Goal: Task Accomplishment & Management: Manage account settings

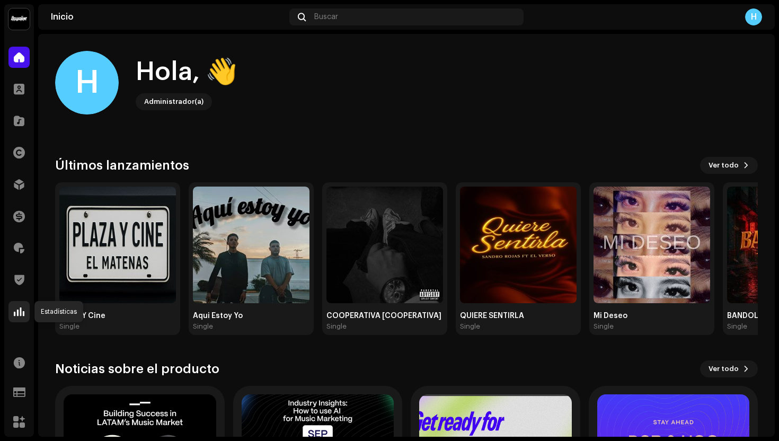
click at [18, 310] on span at bounding box center [19, 312] width 11 height 8
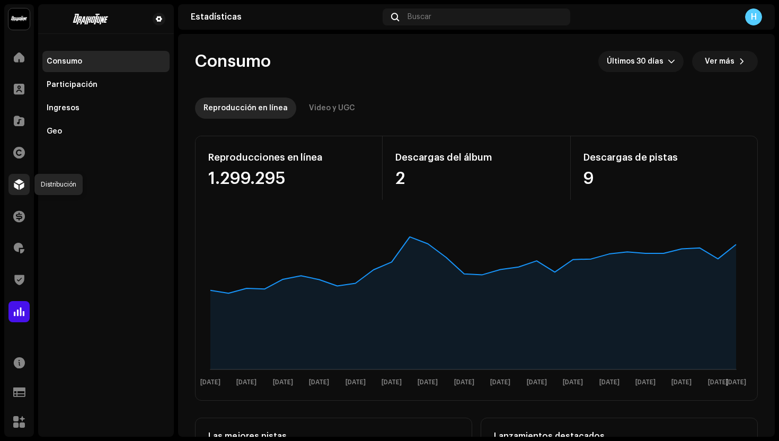
click at [12, 184] on div at bounding box center [18, 184] width 21 height 21
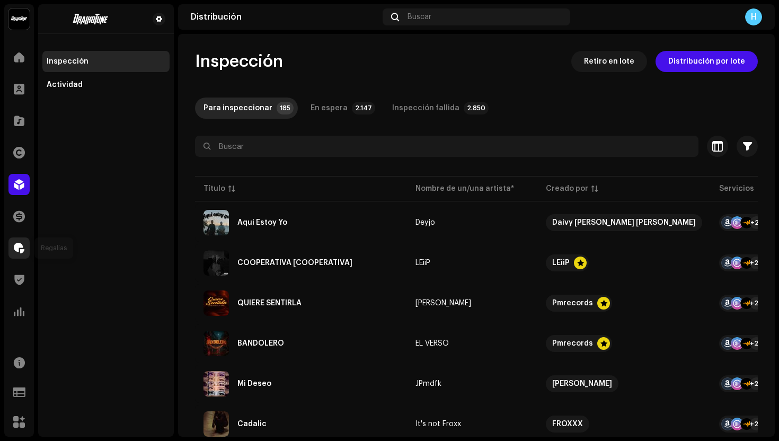
click at [22, 248] on span at bounding box center [19, 248] width 11 height 8
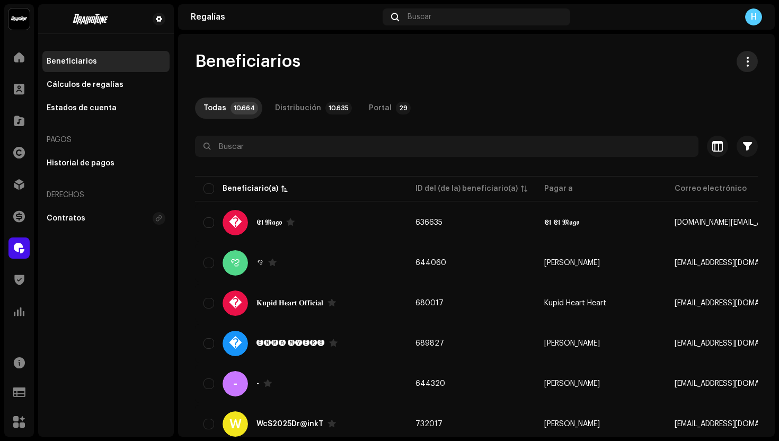
click at [743, 66] on span "button" at bounding box center [748, 61] width 10 height 8
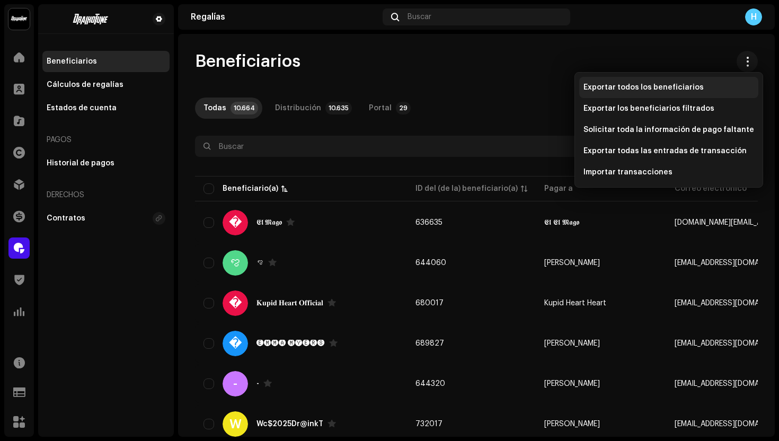
click at [632, 90] on span "Exportar todos los beneficiarios" at bounding box center [644, 87] width 120 height 8
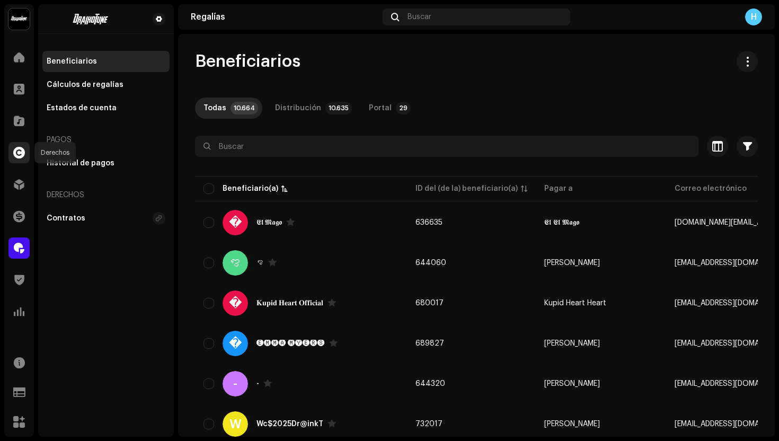
click at [22, 157] on span at bounding box center [19, 152] width 12 height 8
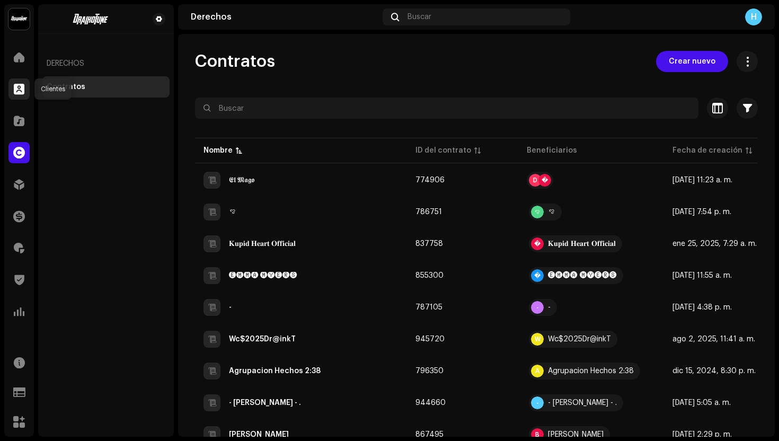
click at [25, 87] on div at bounding box center [18, 88] width 21 height 21
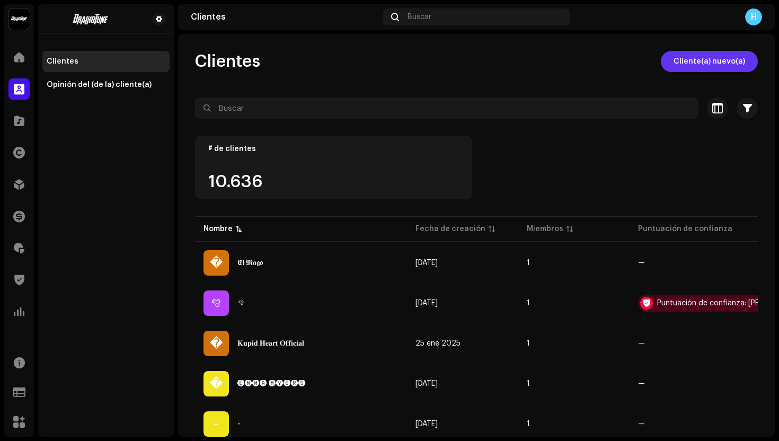
click at [725, 63] on span "Cliente(a) nuevo(a)" at bounding box center [710, 61] width 72 height 21
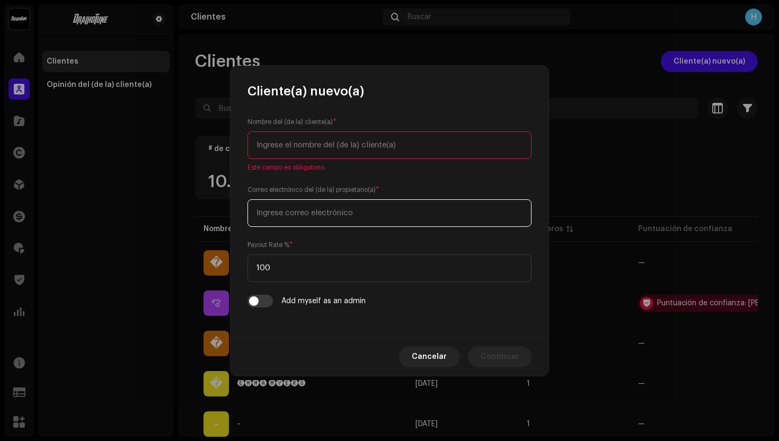
click at [308, 208] on input "email" at bounding box center [390, 213] width 284 height 28
paste input "joaodabutija@gmail.com"
type input "joaodabutija@gmail.com"
click at [291, 137] on input "text" at bounding box center [390, 146] width 284 height 28
paste input "João Batista Cirilo da Silva"
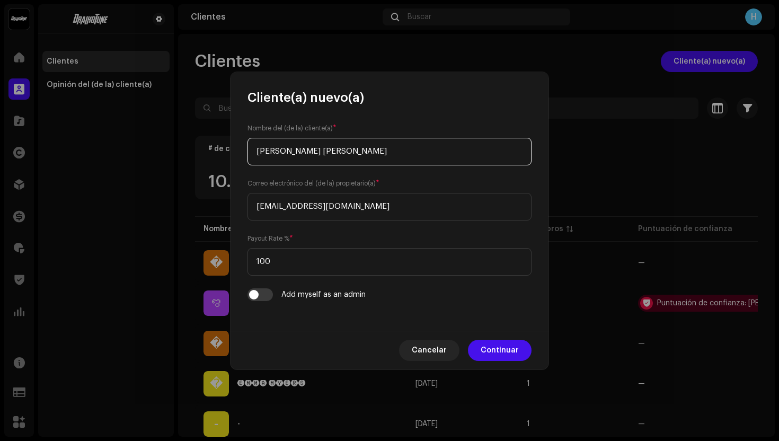
drag, startPoint x: 302, startPoint y: 153, endPoint x: 274, endPoint y: 152, distance: 27.6
click at [274, 152] on input "João Batista Cirilo da Silva" at bounding box center [390, 152] width 284 height 28
type input "João Cirilo da Silva"
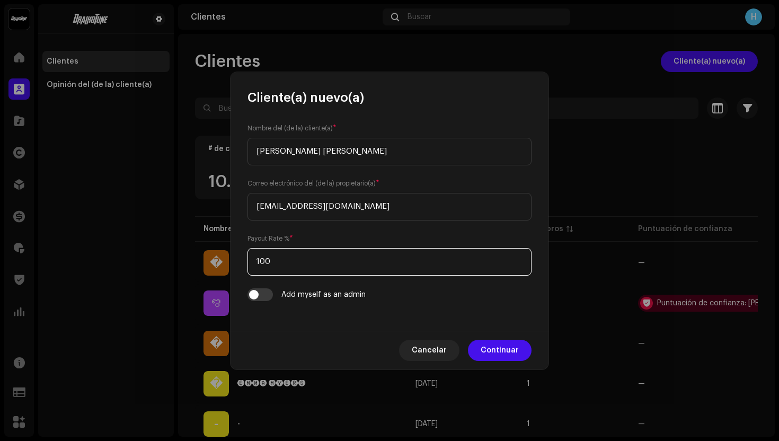
click at [280, 269] on input "100" at bounding box center [390, 262] width 284 height 28
type input "1"
type input "75"
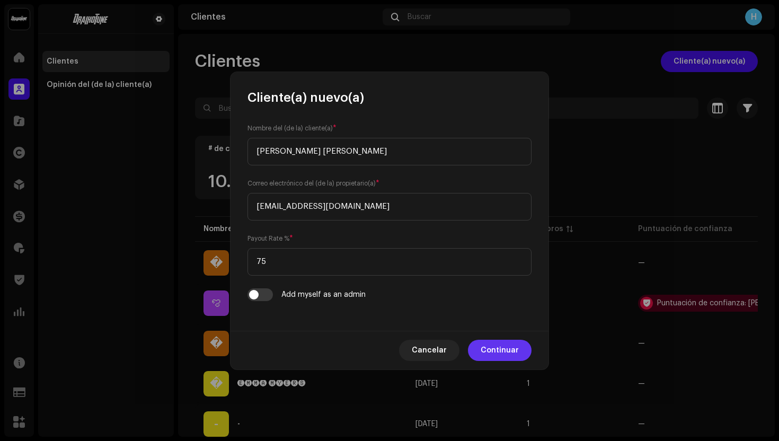
click at [505, 354] on span "Continuar" at bounding box center [500, 350] width 38 height 21
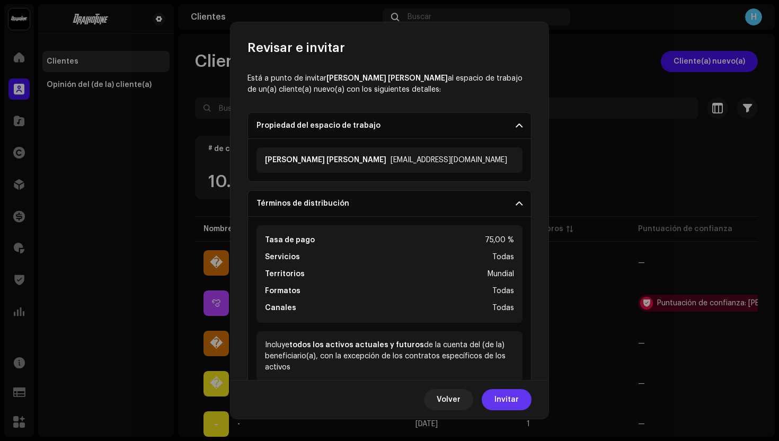
click at [516, 400] on span "Invitar" at bounding box center [507, 399] width 24 height 21
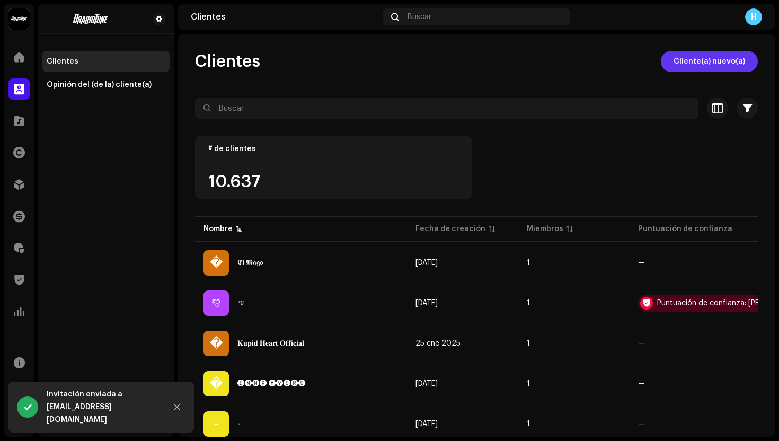
click at [694, 62] on span "Cliente(a) nuevo(a)" at bounding box center [710, 61] width 72 height 21
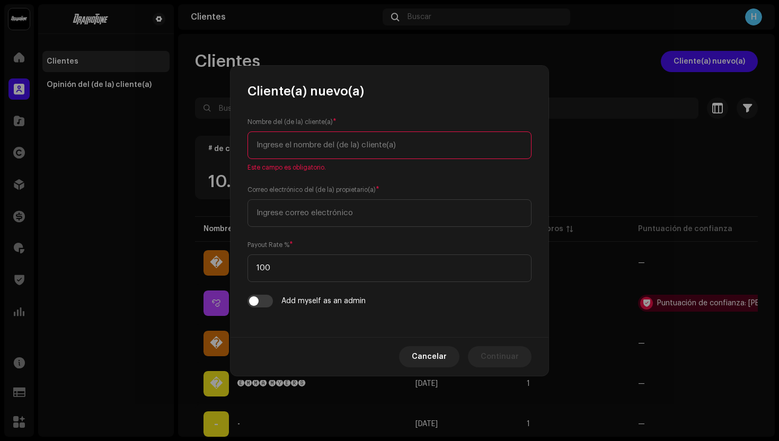
click at [310, 145] on input "text" at bounding box center [390, 146] width 284 height 28
paste input "ADRIAN GABRIEL AVELINO DIAS"
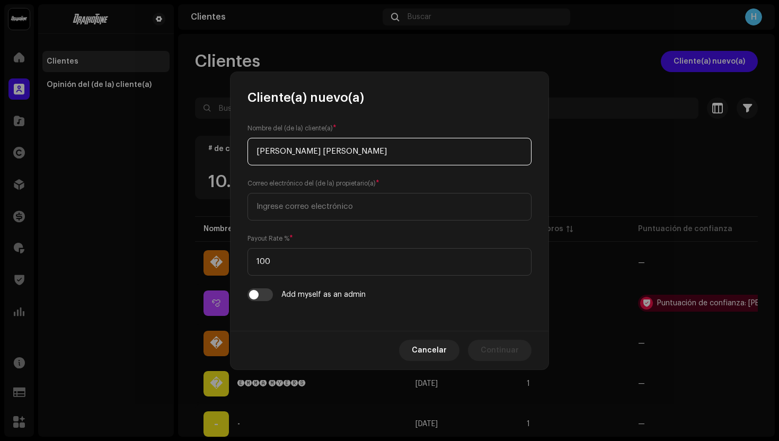
drag, startPoint x: 321, startPoint y: 153, endPoint x: 288, endPoint y: 152, distance: 33.4
click at [288, 152] on input "ADRIAN GABRIEL AVELINO DIAS" at bounding box center [390, 152] width 284 height 28
type input "ADRIAN AVELINO DIAS"
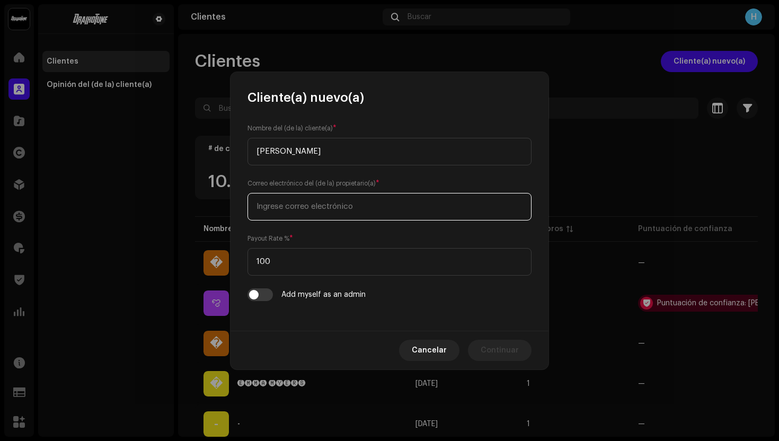
click at [296, 213] on input "email" at bounding box center [390, 207] width 284 height 28
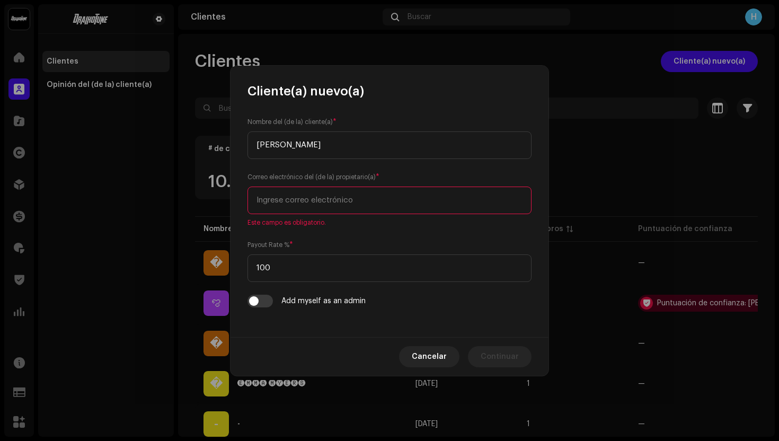
paste input "diaazz2026@gmail.com"
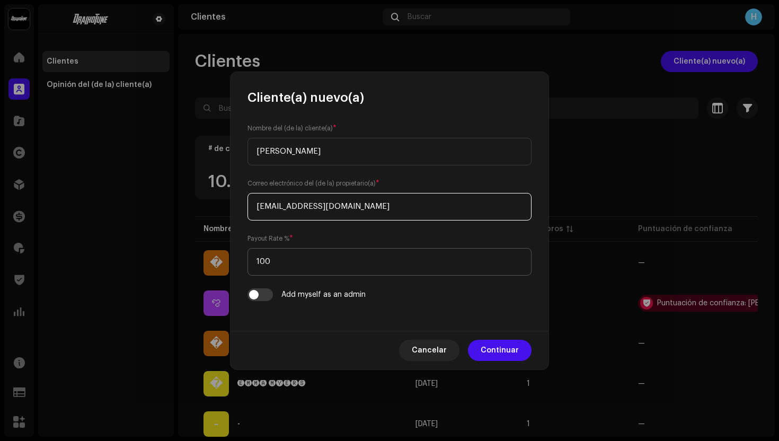
type input "diaazz2026@gmail.com"
click at [282, 266] on input "100" at bounding box center [390, 262] width 284 height 28
type input "1"
type input "75"
click at [497, 353] on span "Continuar" at bounding box center [500, 350] width 38 height 21
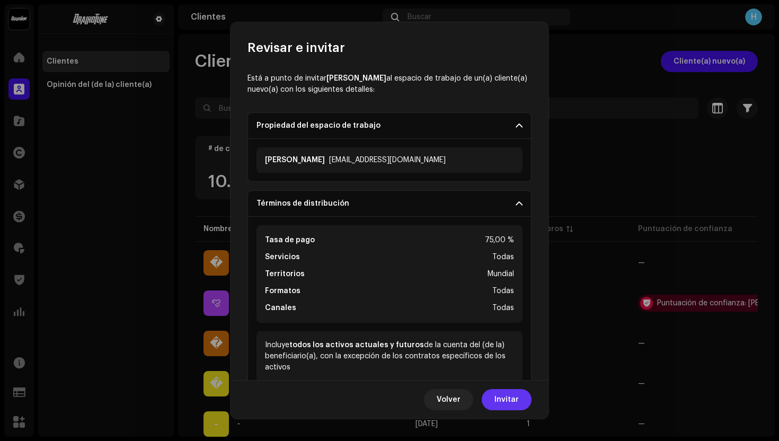
click at [501, 396] on span "Invitar" at bounding box center [507, 399] width 24 height 21
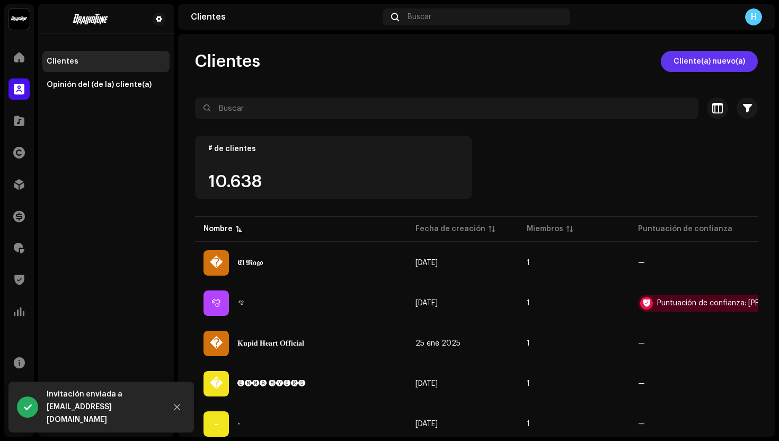
click at [689, 71] on span "Cliente(a) nuevo(a)" at bounding box center [710, 61] width 72 height 21
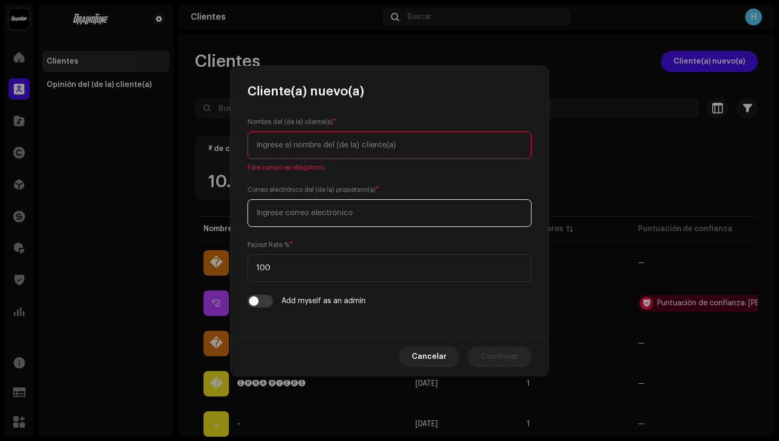
click at [323, 207] on input "email" at bounding box center [390, 213] width 284 height 28
paste input "slowwgma@gmail.com"
type input "slowwgma@gmail.com"
click at [319, 144] on input "text" at bounding box center [390, 146] width 284 height 28
paste input "Aaron Reyes Antonio"
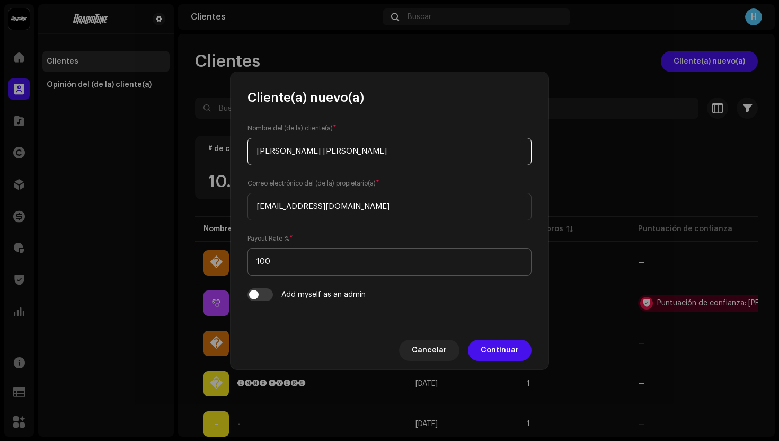
type input "Aaron Reyes Antonio"
click at [285, 265] on input "100" at bounding box center [390, 262] width 284 height 28
type input "1"
type input "75"
click at [497, 347] on span "Continuar" at bounding box center [500, 350] width 38 height 21
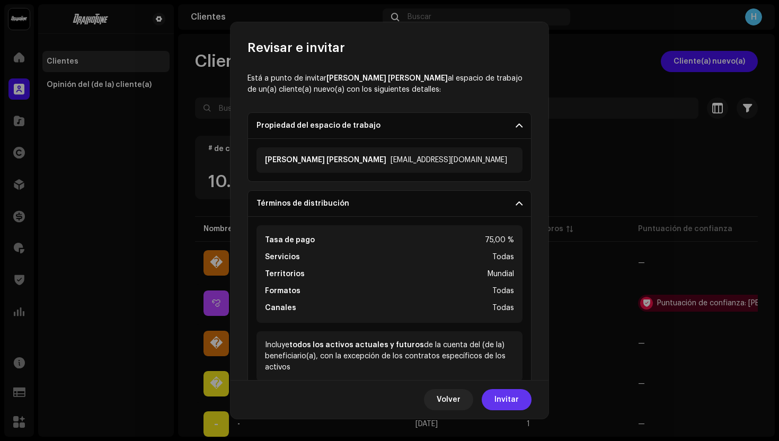
click at [505, 393] on span "Invitar" at bounding box center [507, 399] width 24 height 21
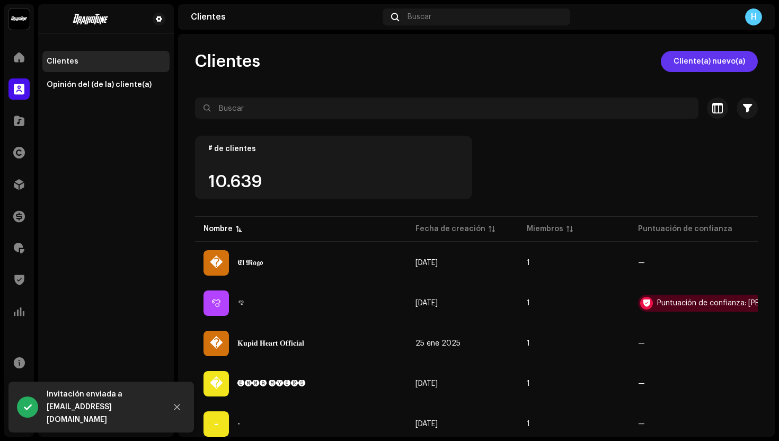
click at [694, 64] on span "Cliente(a) nuevo(a)" at bounding box center [710, 61] width 72 height 21
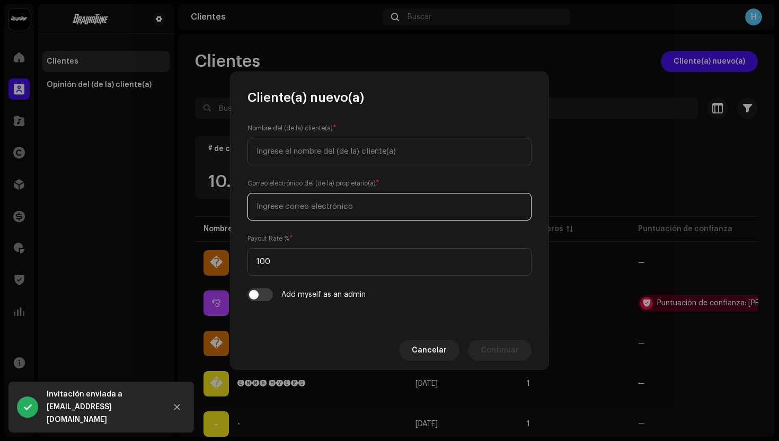
click at [476, 201] on input "email" at bounding box center [390, 207] width 284 height 28
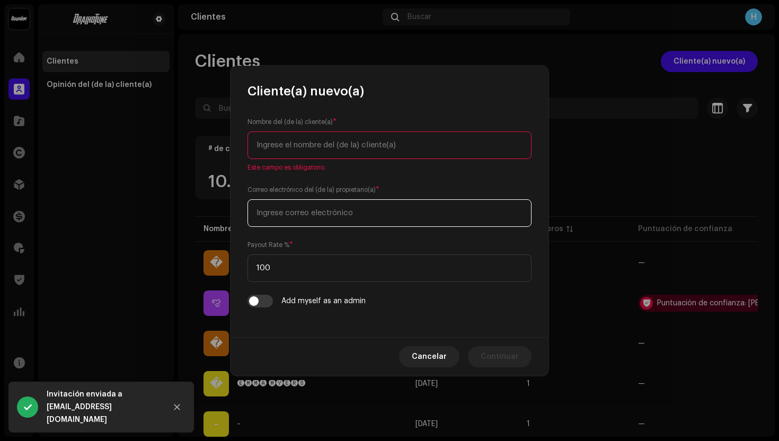
paste input "17jerezz@gmail.com"
type input "17jerezz@gmail.com"
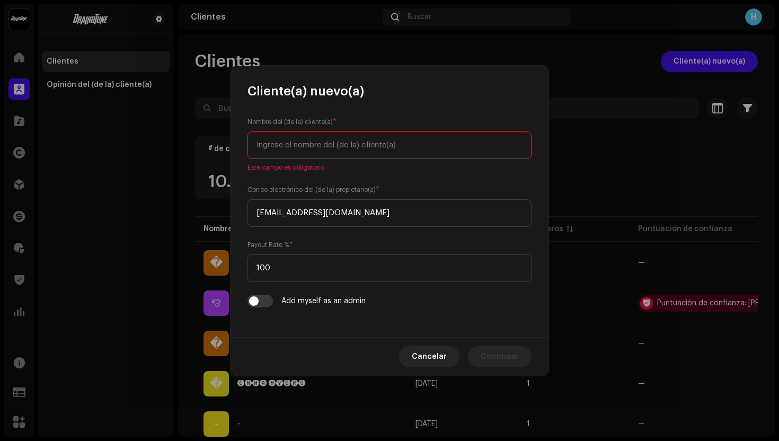
click at [300, 153] on input "text" at bounding box center [390, 146] width 284 height 28
paste input "Lorenzo Jerez"
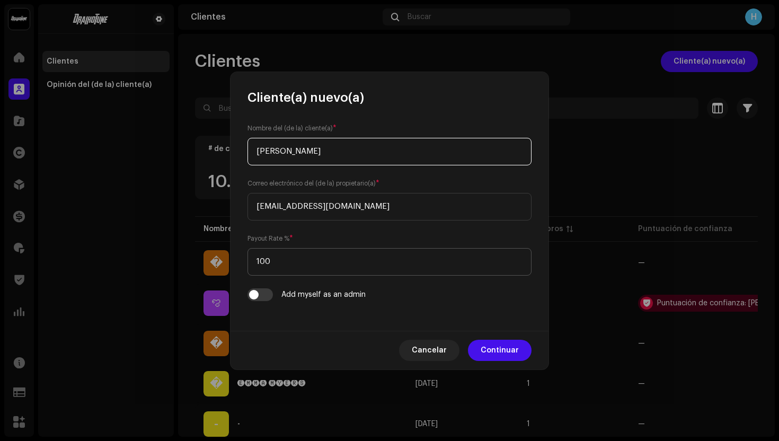
type input "Lorenzo Jerez"
drag, startPoint x: 293, startPoint y: 267, endPoint x: 228, endPoint y: 250, distance: 66.9
click at [228, 250] on div "Cliente(a) nuevo(a) Nombre del (de la) cliente(a) * Lorenzo Jerez Correo electr…" at bounding box center [389, 220] width 779 height 441
type input "75"
click at [498, 353] on span "Continuar" at bounding box center [500, 350] width 38 height 21
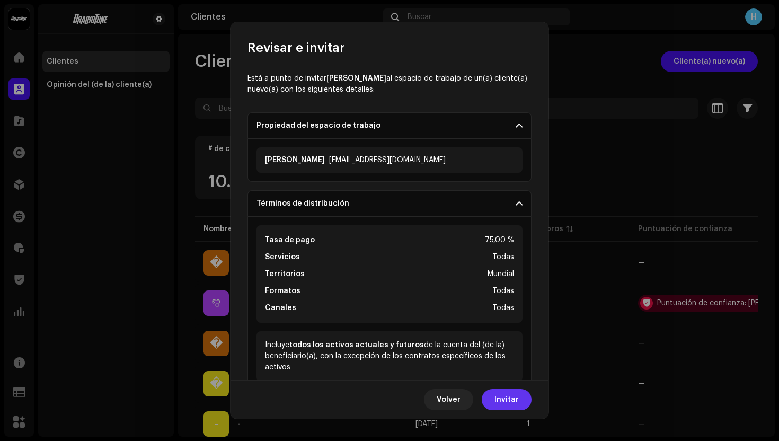
click at [501, 399] on span "Invitar" at bounding box center [507, 399] width 24 height 21
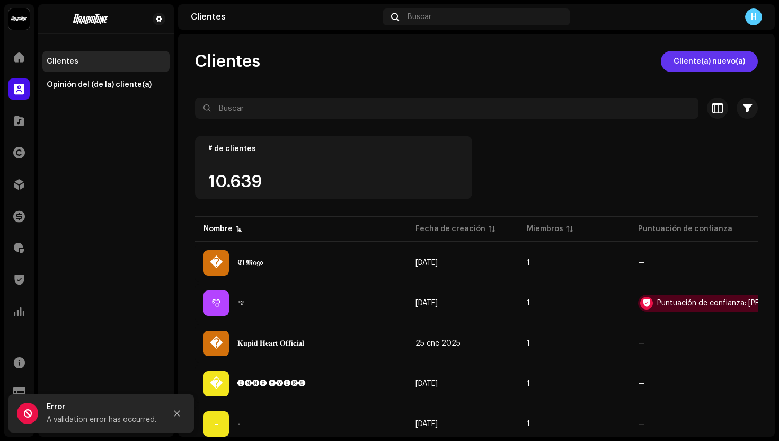
click at [715, 65] on span "Cliente(a) nuevo(a)" at bounding box center [710, 61] width 72 height 21
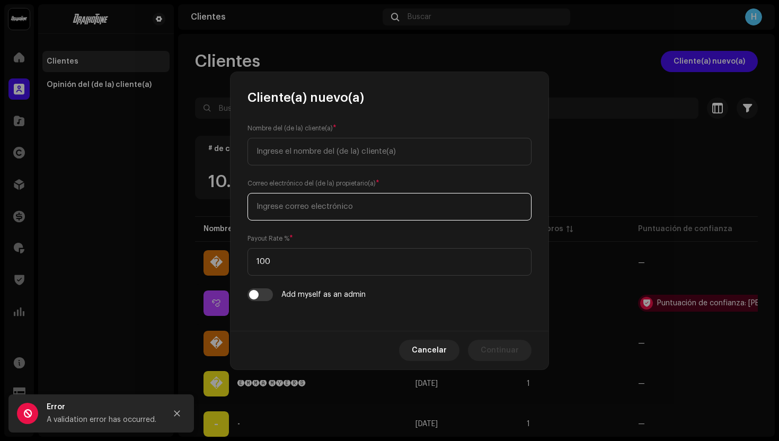
click at [339, 207] on input "email" at bounding box center [390, 207] width 284 height 28
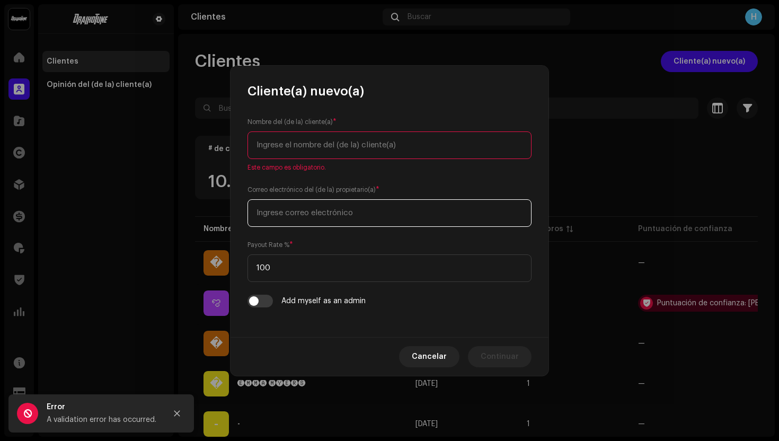
click at [339, 207] on input "email" at bounding box center [390, 213] width 284 height 28
paste input "17jerezz@gmail.com"
type input "17jerezz@gmail.com"
click at [304, 134] on input "text" at bounding box center [390, 146] width 284 height 28
click at [310, 150] on input "text" at bounding box center [390, 146] width 284 height 28
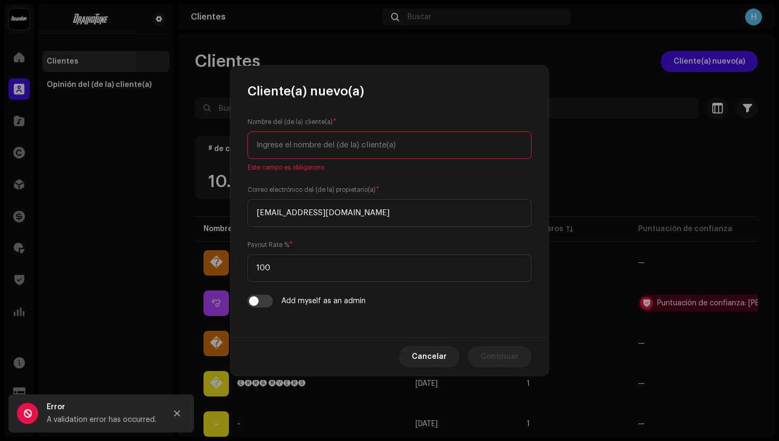
paste input "Lorenzo Jerez"
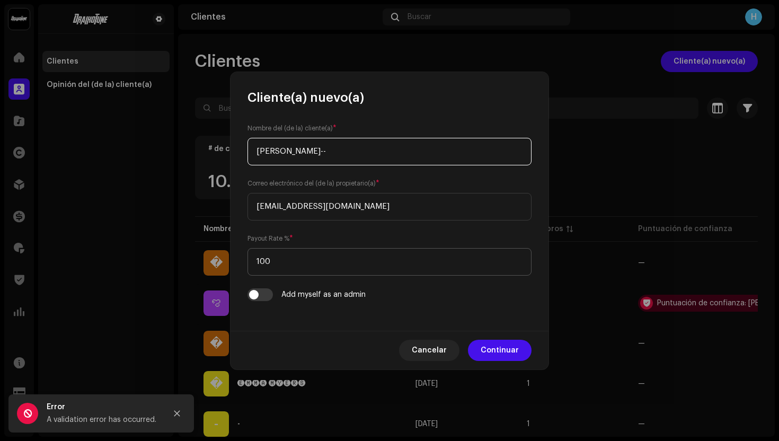
type input "Lorenzo Jerez--"
click at [309, 258] on input "100" at bounding box center [390, 262] width 284 height 28
type input "1"
type input "75"
click at [508, 350] on span "Continuar" at bounding box center [500, 350] width 38 height 21
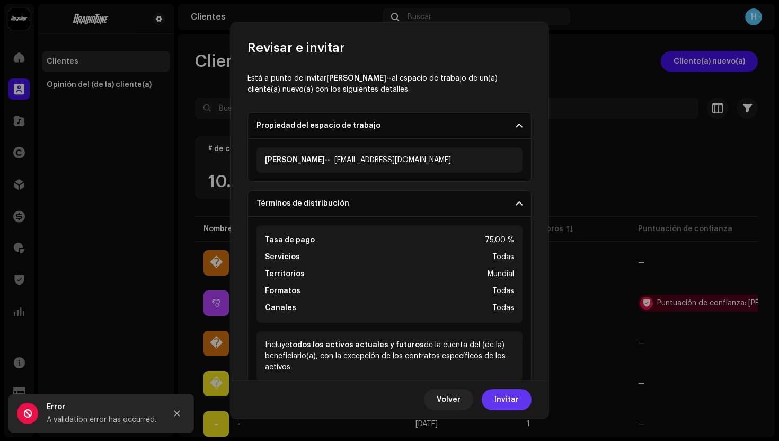
click at [506, 395] on span "Invitar" at bounding box center [507, 399] width 24 height 21
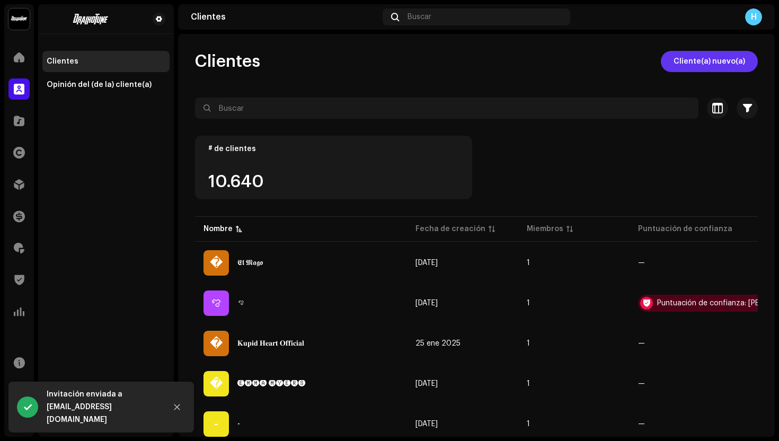
click at [702, 65] on span "Cliente(a) nuevo(a)" at bounding box center [710, 61] width 72 height 21
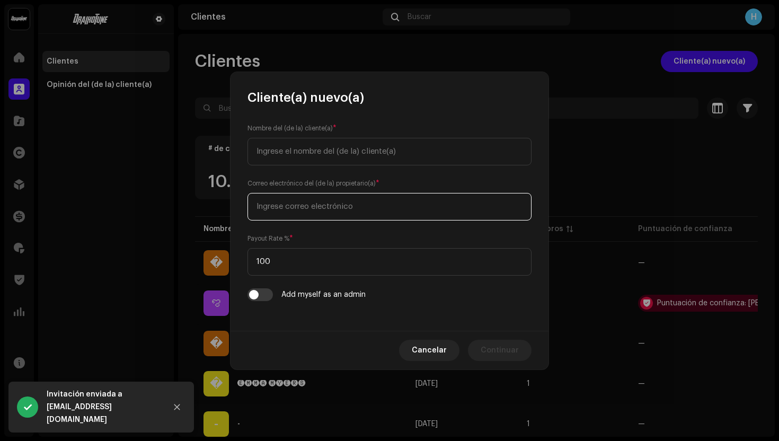
click at [346, 198] on div "Correo electrónico del (de la) propietario(a) *" at bounding box center [390, 199] width 284 height 42
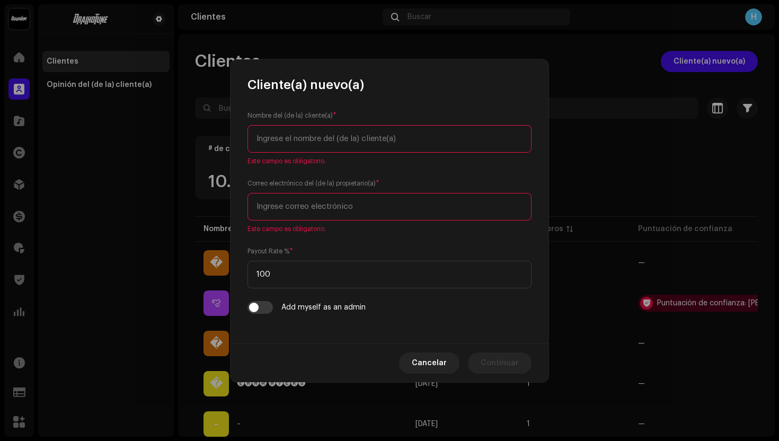
click at [281, 206] on input "email" at bounding box center [390, 207] width 284 height 28
paste input "danifdz804@gmail.com"
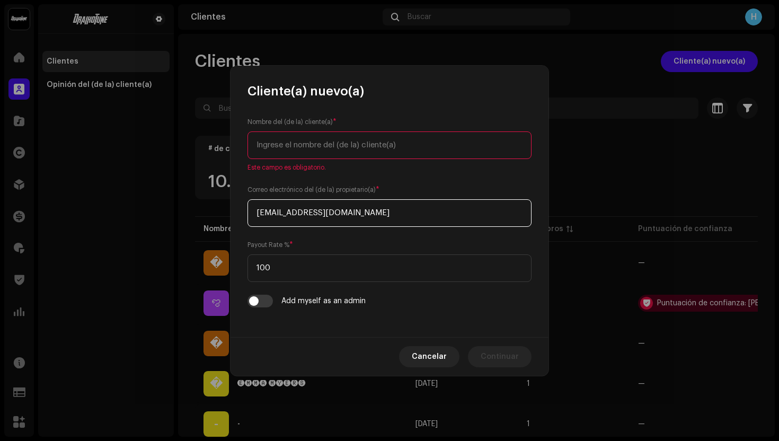
type input "danifdz804@gmail.com"
click at [303, 143] on input "text" at bounding box center [390, 146] width 284 height 28
click at [344, 141] on input "text" at bounding box center [390, 146] width 284 height 28
paste input "Daniel Fernandez Bazan"
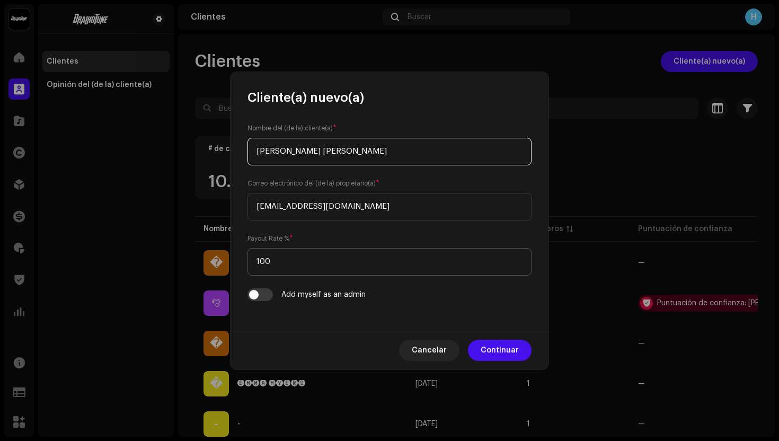
type input "Daniel Fernandez Bazan"
drag, startPoint x: 287, startPoint y: 265, endPoint x: 213, endPoint y: 252, distance: 75.4
click at [213, 252] on div "Cliente(a) nuevo(a) Nombre del (de la) cliente(a) * Daniel Fernandez Bazan Corr…" at bounding box center [389, 220] width 779 height 441
type input "75"
click at [492, 346] on span "Continuar" at bounding box center [500, 350] width 38 height 21
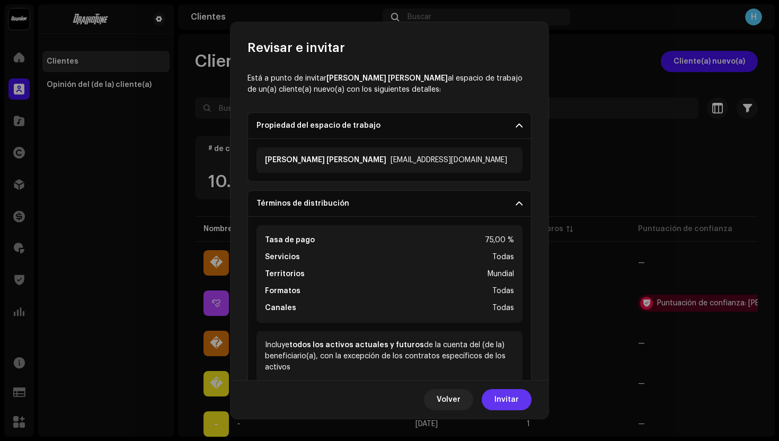
click at [503, 400] on span "Invitar" at bounding box center [507, 399] width 24 height 21
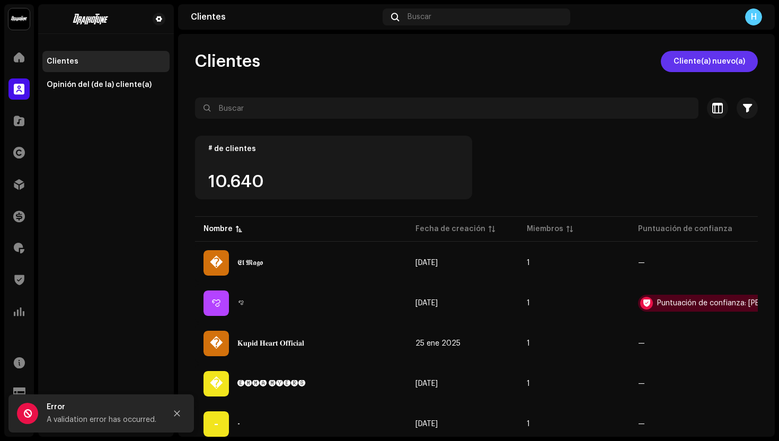
click at [724, 51] on span "Cliente(a) nuevo(a)" at bounding box center [710, 61] width 72 height 21
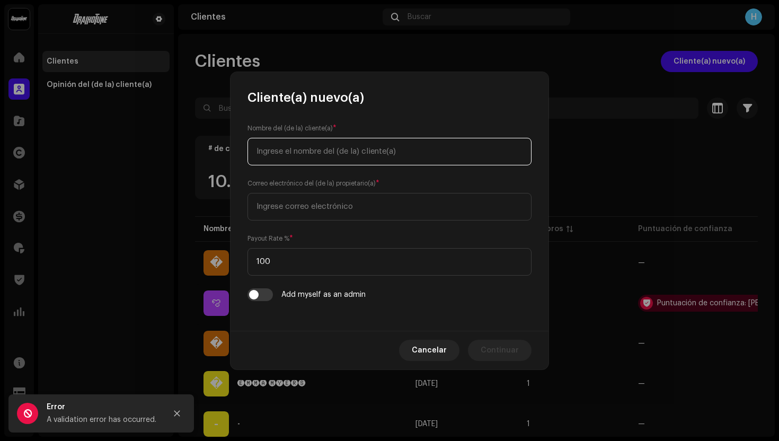
click at [400, 150] on input "text" at bounding box center [390, 152] width 284 height 28
paste input "danifdz804@gmail.com"
type input "danifdz804@gmail.com"
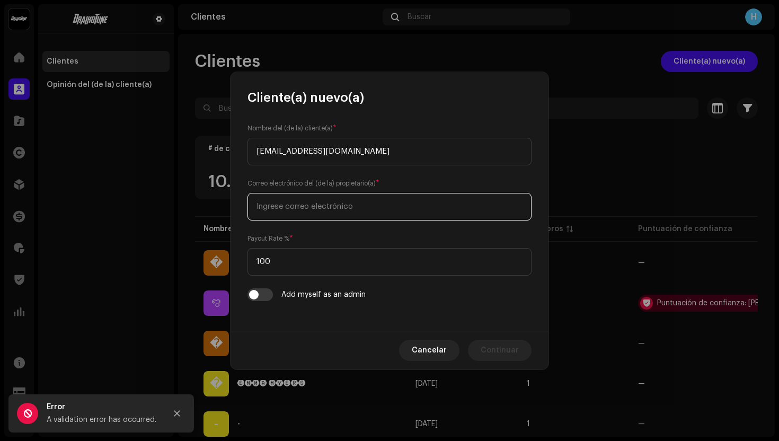
click at [303, 215] on input "email" at bounding box center [390, 207] width 284 height 28
paste input "danifdz804@gmail.com"
type input "danifdz804@gmail.com"
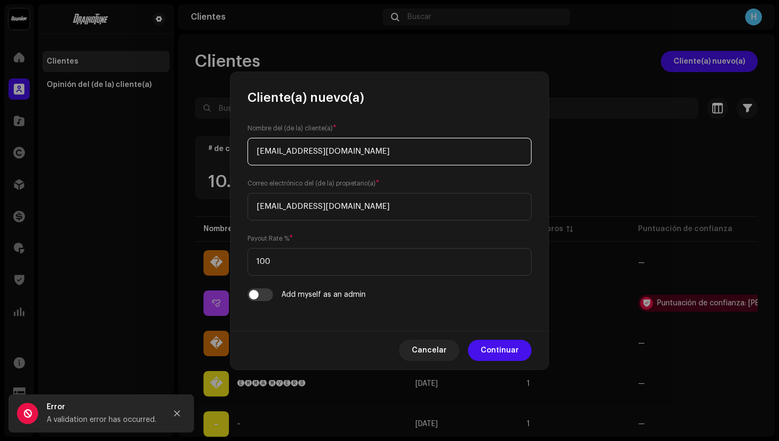
drag, startPoint x: 355, startPoint y: 154, endPoint x: 226, endPoint y: 153, distance: 128.9
click at [226, 153] on div "Cliente(a) nuevo(a) Nombre del (de la) cliente(a) * danifdz804@gmail.com Correo…" at bounding box center [389, 220] width 779 height 441
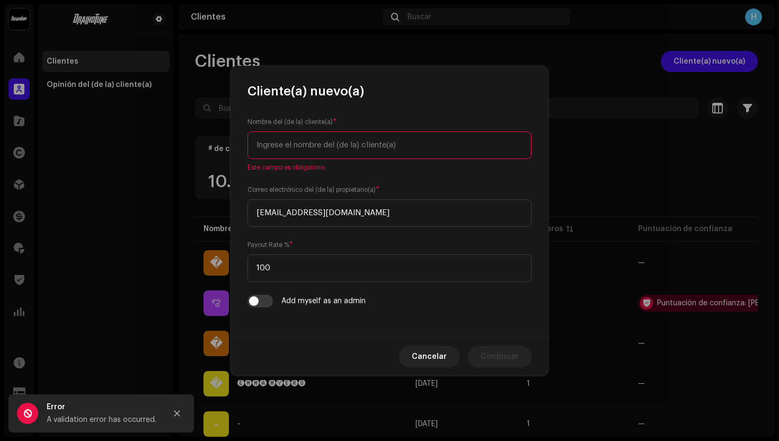
click at [280, 143] on input "text" at bounding box center [390, 146] width 284 height 28
paste input "Daniel Fernandez Bazan"
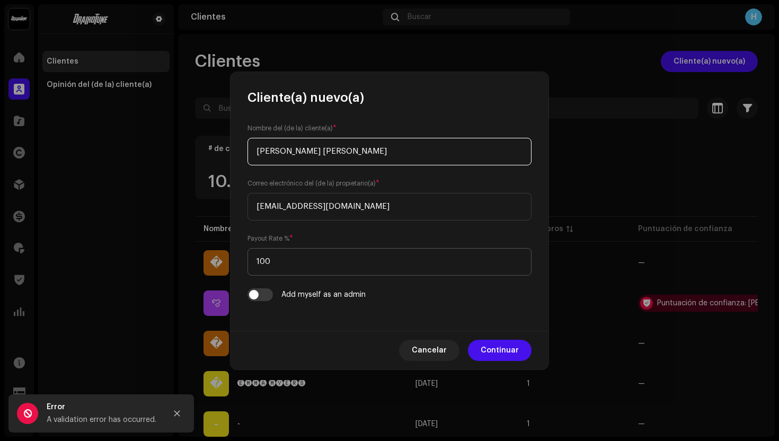
type input "Daniel Fernandez Bazan"
drag, startPoint x: 275, startPoint y: 266, endPoint x: 233, endPoint y: 262, distance: 42.1
click at [233, 262] on div "Nombre del (de la) cliente(a) * Daniel Fernandez Bazan Correo electrónico del (…" at bounding box center [390, 218] width 318 height 225
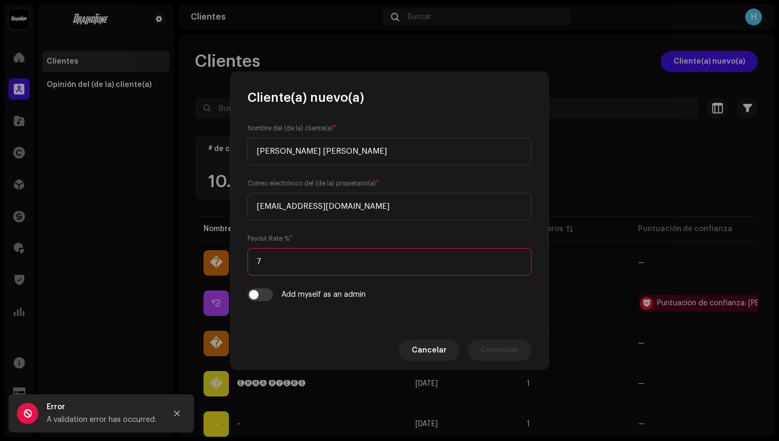
type input "75"
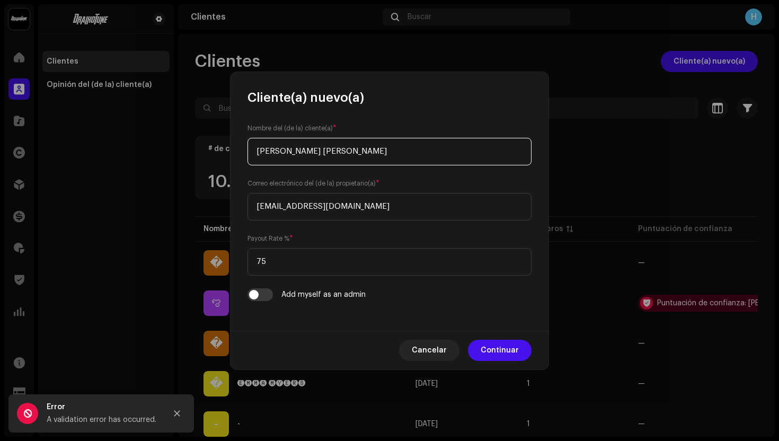
drag, startPoint x: 354, startPoint y: 153, endPoint x: 321, endPoint y: 154, distance: 32.9
click at [321, 154] on input "Daniel Fernandez Bazan" at bounding box center [390, 152] width 284 height 28
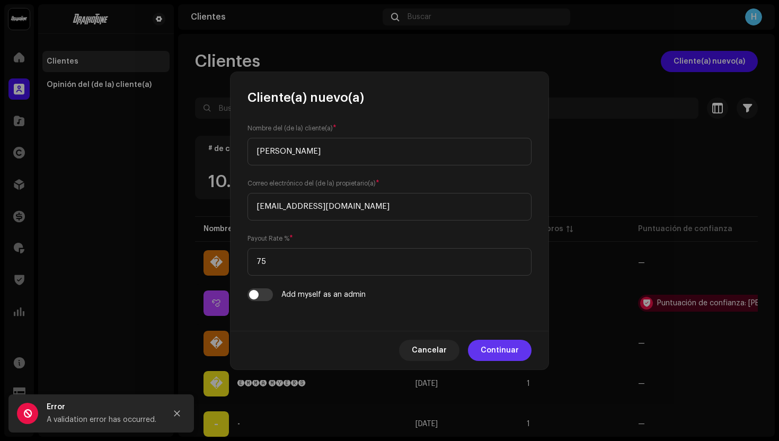
type input "Daniel Fernandez"
click at [501, 348] on span "Continuar" at bounding box center [500, 350] width 38 height 21
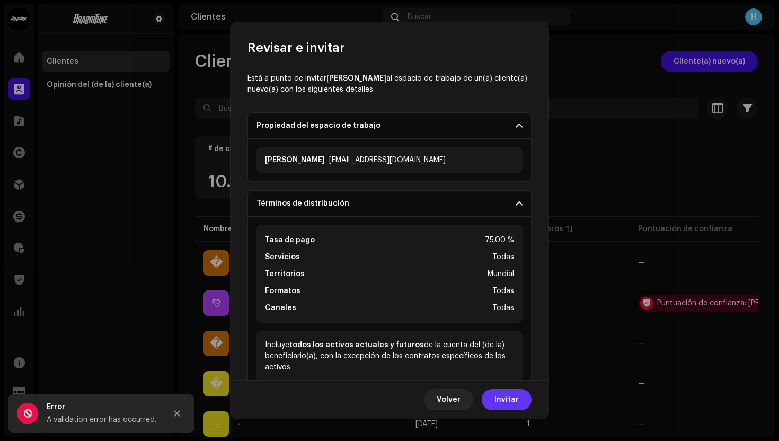
click at [495, 401] on button "Invitar" at bounding box center [507, 399] width 50 height 21
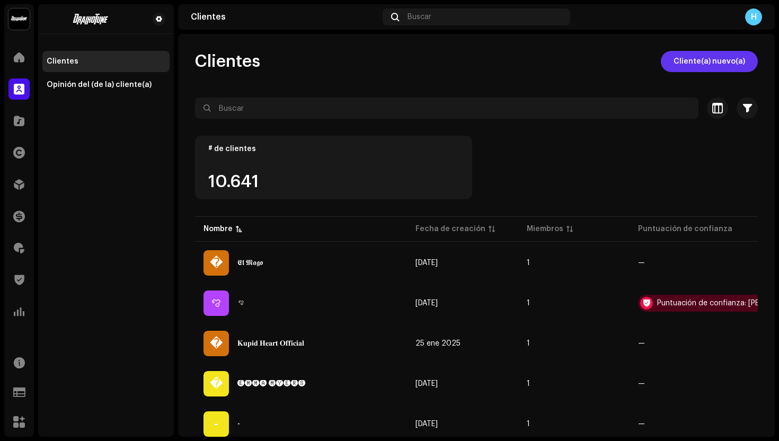
click at [700, 58] on span "Cliente(a) nuevo(a)" at bounding box center [710, 61] width 72 height 21
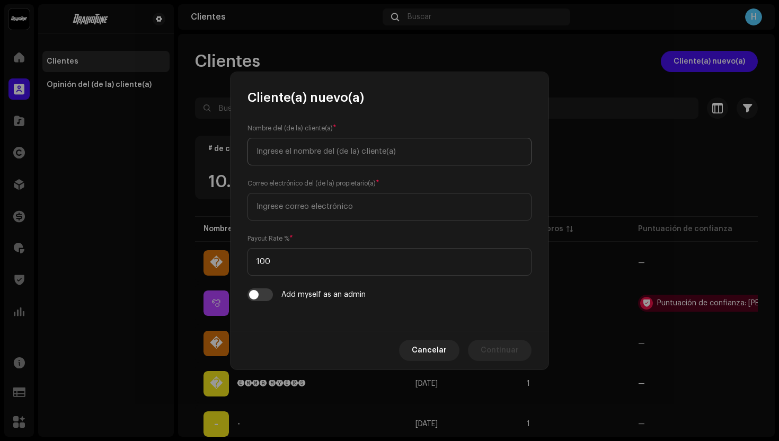
click at [307, 154] on input "text" at bounding box center [390, 152] width 284 height 28
type input "Alfredo Rodriguez"
click at [334, 209] on input "email" at bounding box center [390, 207] width 284 height 28
paste input "samuelyluisfs@gmail.com"
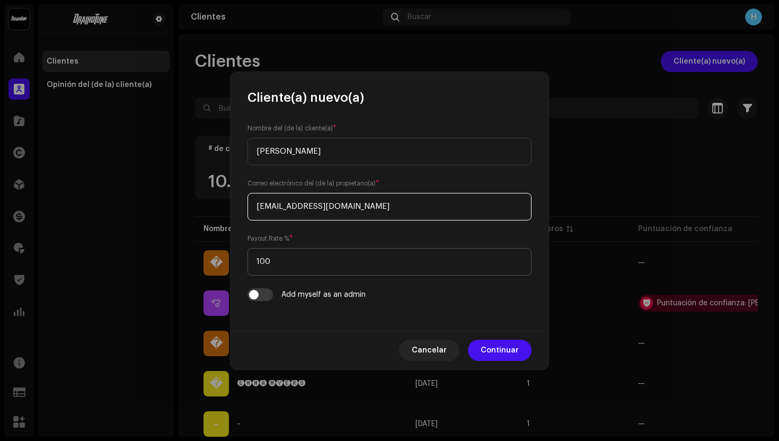
type input "samuelyluisfs@gmail.com"
drag, startPoint x: 302, startPoint y: 256, endPoint x: 327, endPoint y: 264, distance: 25.5
click at [327, 266] on input "100" at bounding box center [390, 262] width 284 height 28
type input "75"
click at [514, 352] on span "Continuar" at bounding box center [500, 350] width 38 height 21
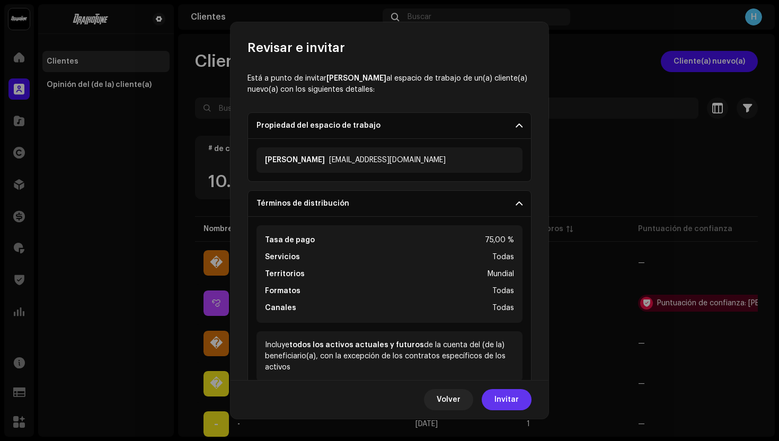
click at [520, 395] on button "Invitar" at bounding box center [507, 399] width 50 height 21
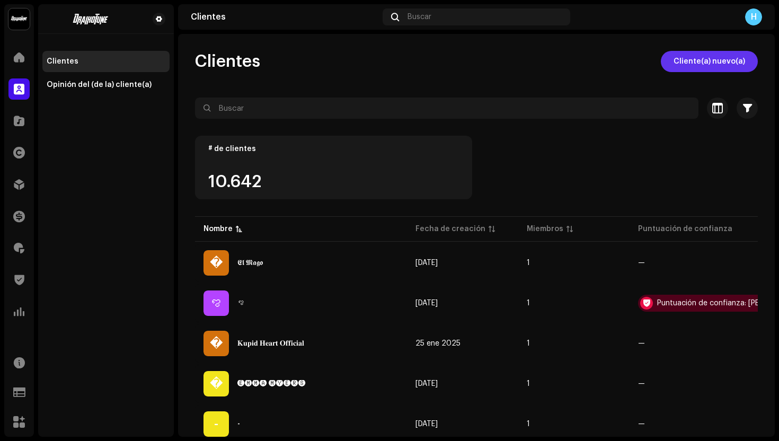
click at [725, 64] on span "Cliente(a) nuevo(a)" at bounding box center [710, 61] width 72 height 21
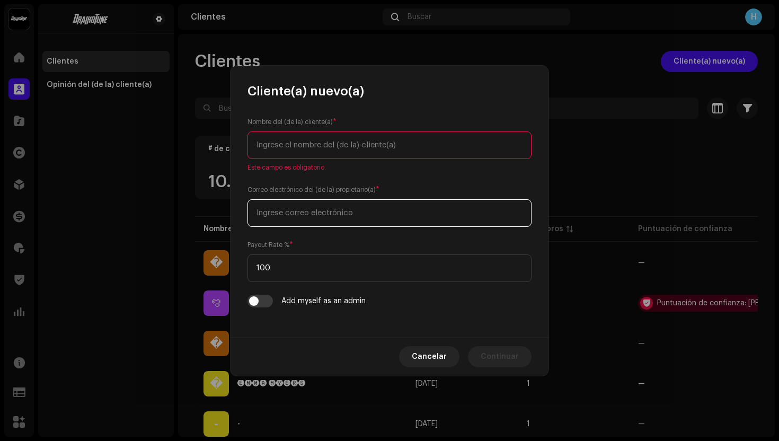
click at [355, 214] on input "email" at bounding box center [390, 213] width 284 height 28
paste input "izzack.exe@gmail.com"
type input "izzack.exe@gmail.com"
click at [339, 147] on input "text" at bounding box center [390, 146] width 284 height 28
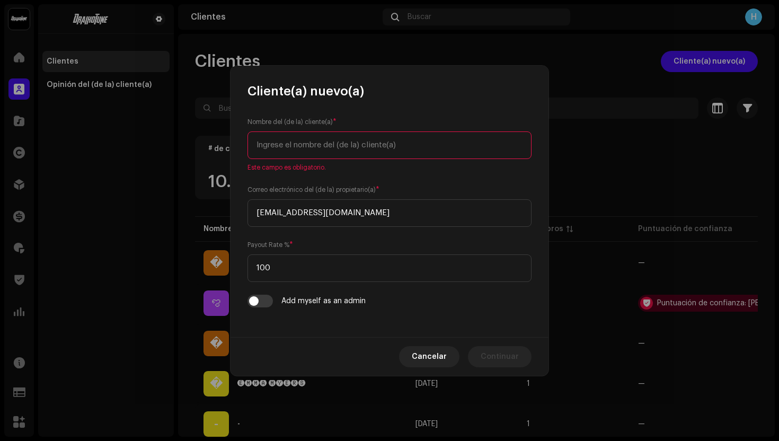
paste input "Jose Alejandro Alonzo Rodríguez"
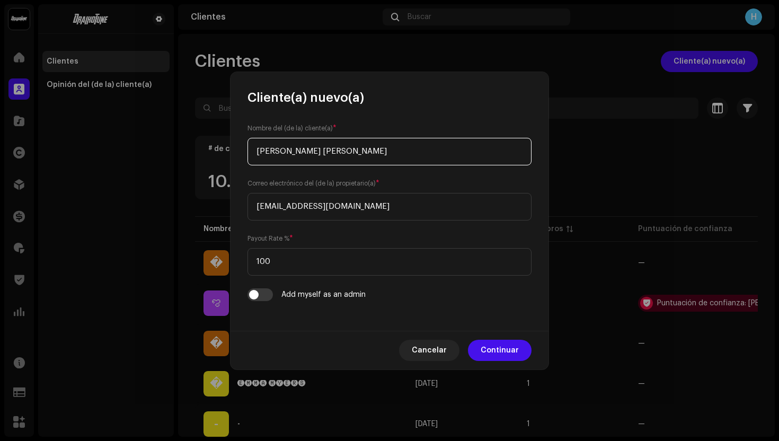
drag, startPoint x: 339, startPoint y: 151, endPoint x: 275, endPoint y: 150, distance: 63.6
click at [275, 150] on input "Jose Alejandro Alonzo Rodríguez" at bounding box center [390, 152] width 284 height 28
type input "Jose Rodríguez"
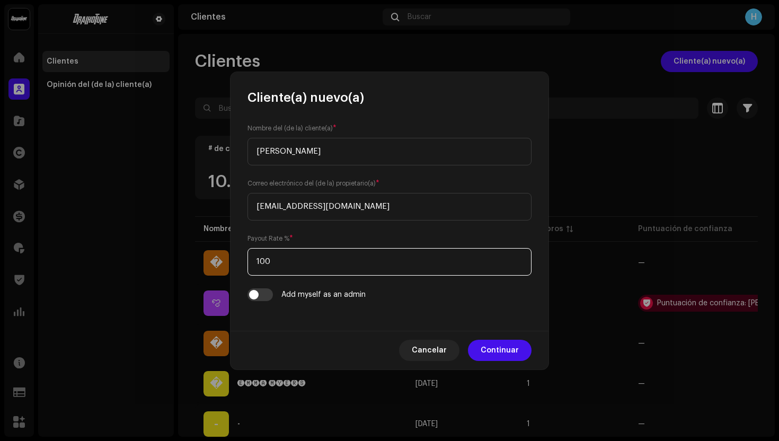
drag, startPoint x: 292, startPoint y: 269, endPoint x: 232, endPoint y: 261, distance: 60.4
click at [232, 265] on div "Nombre del (de la) cliente(a) * Jose Rodríguez Correo electrónico del (de la) p…" at bounding box center [390, 218] width 318 height 225
type input "75"
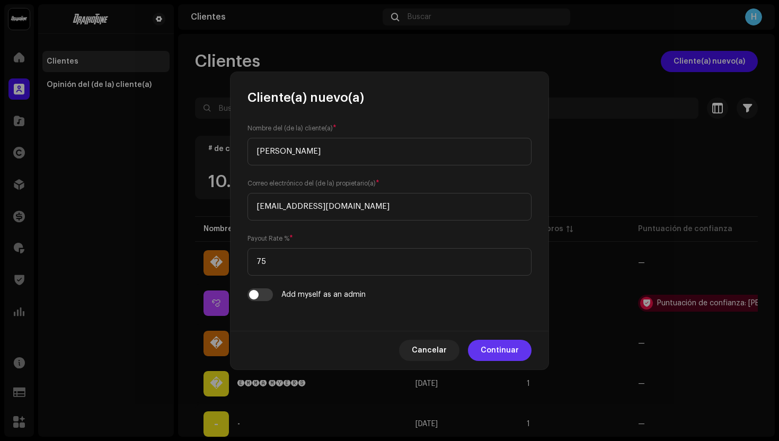
click at [517, 354] on span "Continuar" at bounding box center [500, 350] width 38 height 21
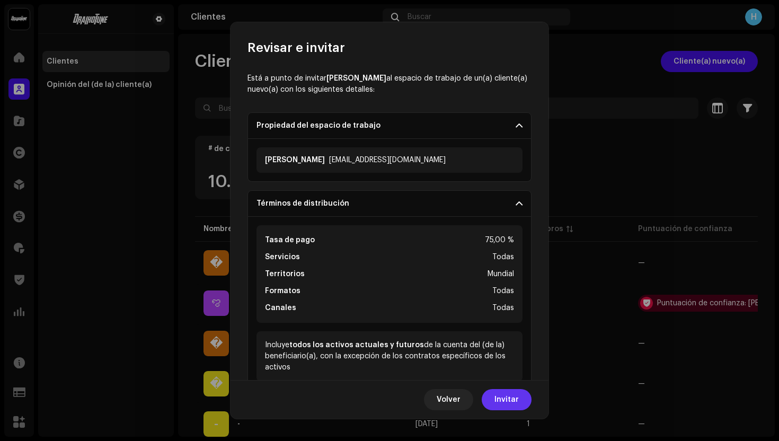
click at [506, 394] on span "Invitar" at bounding box center [507, 399] width 24 height 21
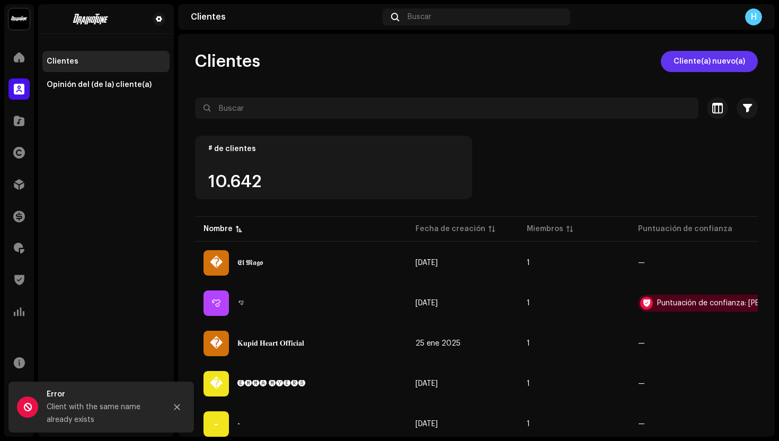
click at [711, 57] on span "Cliente(a) nuevo(a)" at bounding box center [710, 61] width 72 height 21
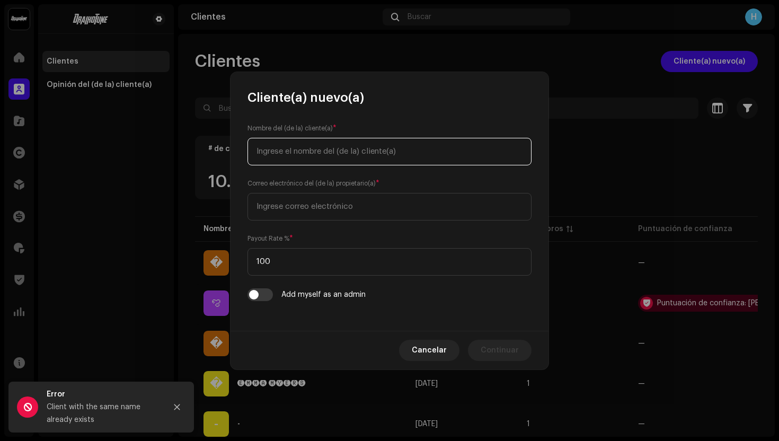
click at [377, 151] on input "text" at bounding box center [390, 152] width 284 height 28
paste input "Jose Alejandro Alonzo Rodríguez"
drag, startPoint x: 313, startPoint y: 151, endPoint x: 273, endPoint y: 152, distance: 40.3
click at [272, 152] on input "Jose Alejandro Alonzo Rodríguez" at bounding box center [390, 152] width 284 height 28
type input "Jose Alonzo Rodríguez"
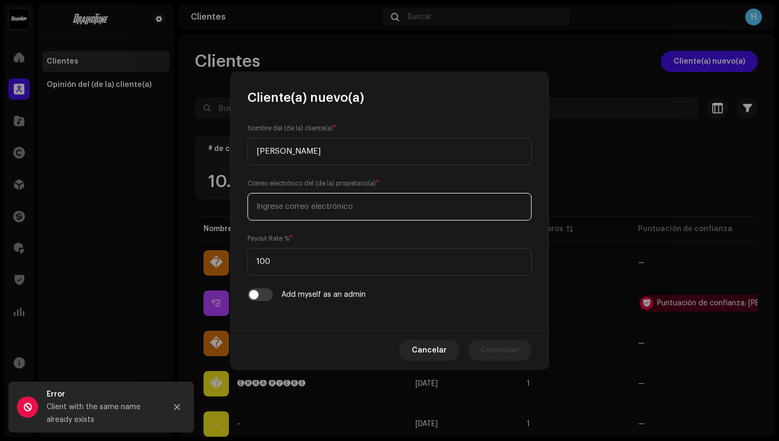
click at [277, 205] on input "email" at bounding box center [390, 207] width 284 height 28
paste input "izzack.exe@gmail.com"
type input "izzack.exe@gmail.com"
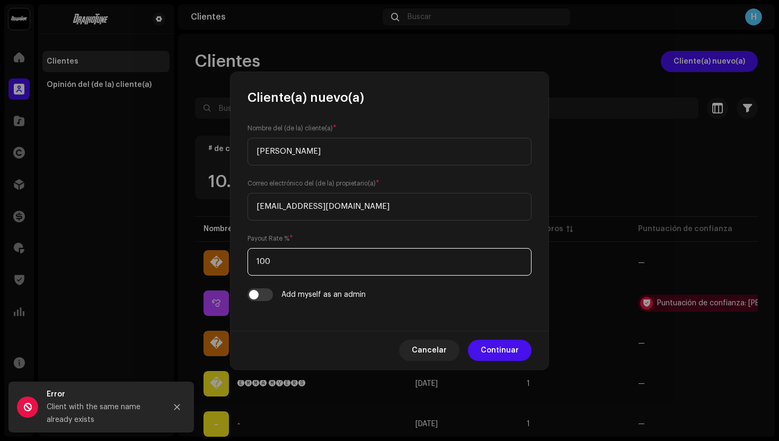
drag, startPoint x: 280, startPoint y: 260, endPoint x: 236, endPoint y: 261, distance: 44.5
click at [236, 261] on div "Nombre del (de la) cliente(a) * Jose Alonzo Rodríguez Correo electrónico del (d…" at bounding box center [390, 218] width 318 height 225
type input "75"
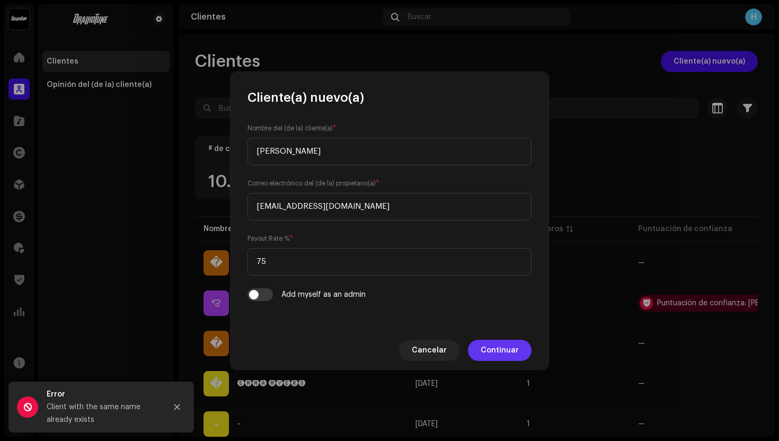
click at [479, 350] on button "Continuar" at bounding box center [500, 350] width 64 height 21
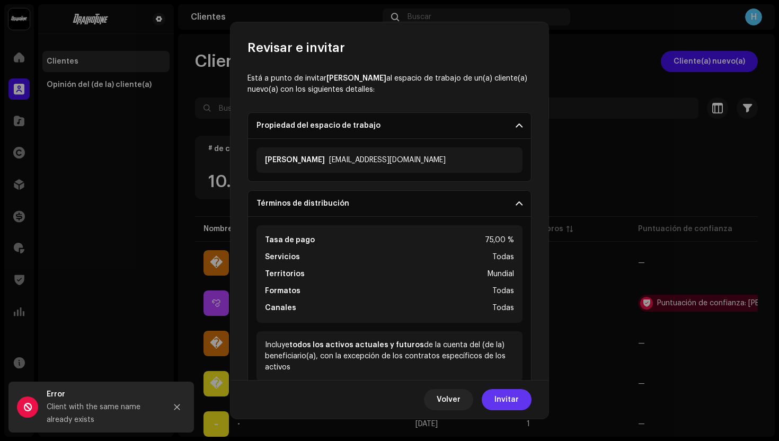
click at [497, 402] on span "Invitar" at bounding box center [507, 399] width 24 height 21
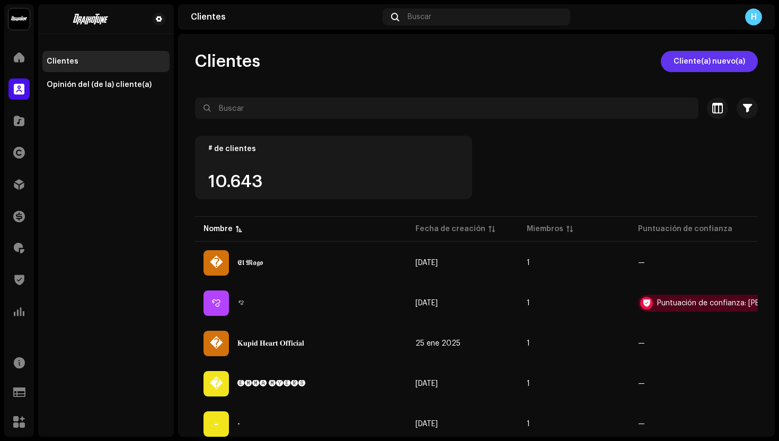
click at [686, 68] on span "Cliente(a) nuevo(a)" at bounding box center [710, 61] width 72 height 21
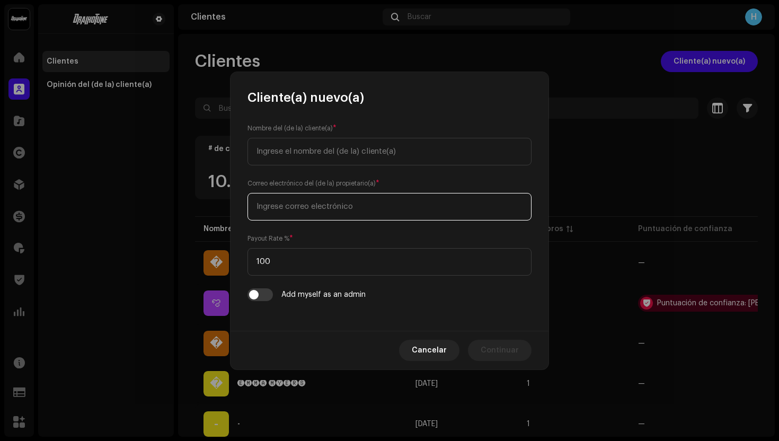
click at [338, 213] on input "email" at bounding box center [390, 207] width 284 height 28
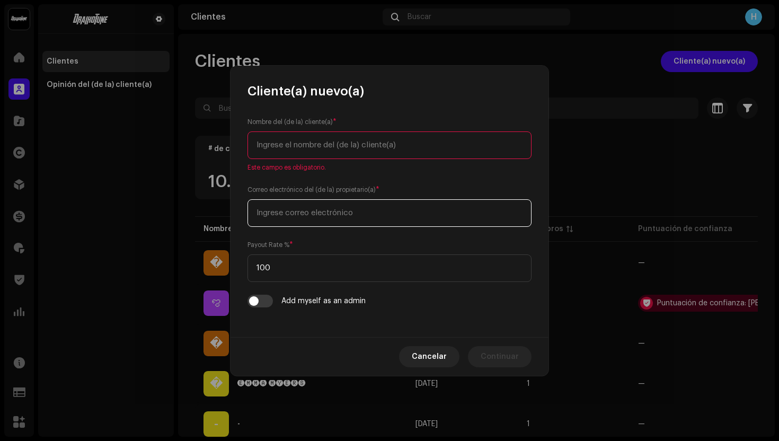
paste input "mancillamontielramon@gmail.com"
type input "mancillamontielramon@gmail.com"
click at [310, 142] on input "text" at bounding box center [390, 146] width 284 height 28
paste input "Ramón Mancilla Montiel"
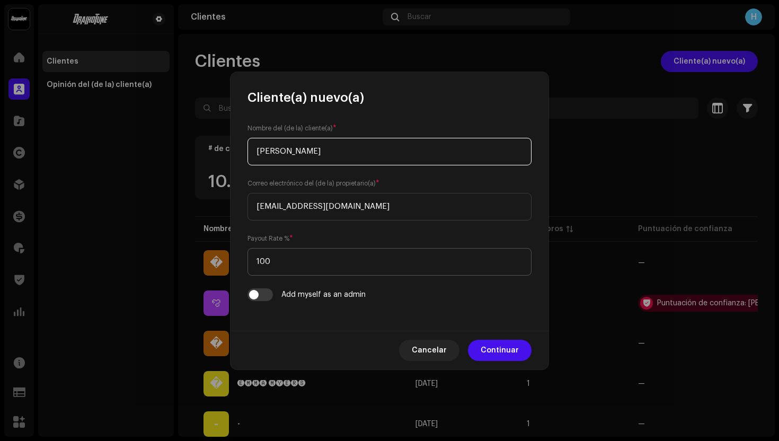
type input "Ramón Mancilla Montiel"
drag, startPoint x: 280, startPoint y: 265, endPoint x: 236, endPoint y: 265, distance: 43.5
click at [236, 265] on div "Nombre del (de la) cliente(a) * Ramón Mancilla Montiel Correo electrónico del (…" at bounding box center [390, 218] width 318 height 225
type input "75"
click at [499, 345] on span "Continuar" at bounding box center [500, 350] width 38 height 21
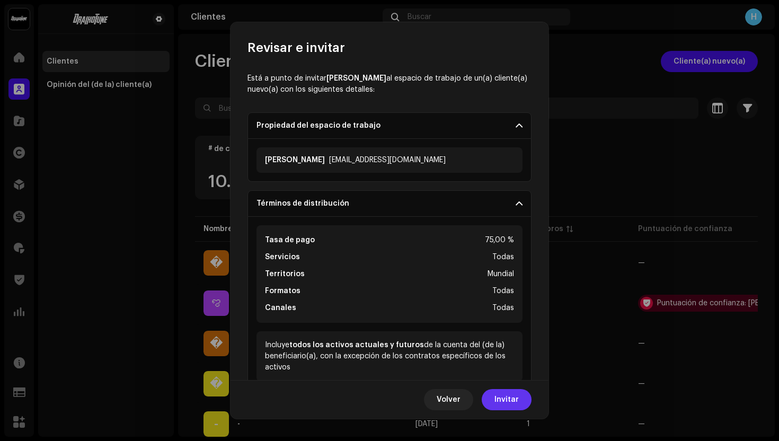
click at [502, 393] on span "Invitar" at bounding box center [507, 399] width 24 height 21
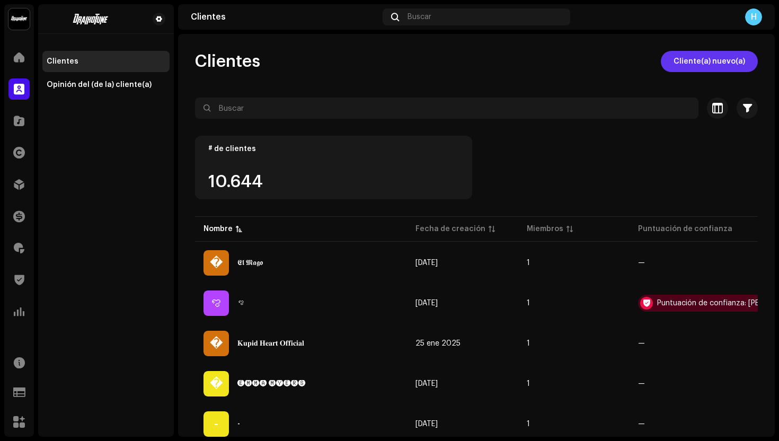
click at [661, 60] on button "Cliente(a) nuevo(a)" at bounding box center [709, 61] width 97 height 21
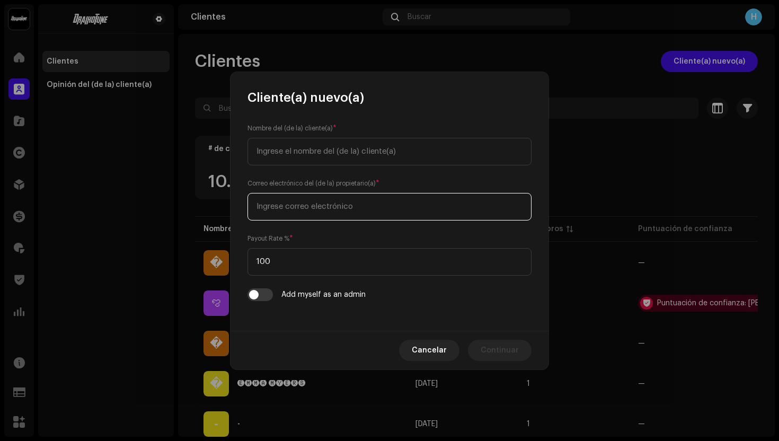
click at [319, 197] on div "Correo electrónico del (de la) propietario(a) *" at bounding box center [390, 199] width 284 height 42
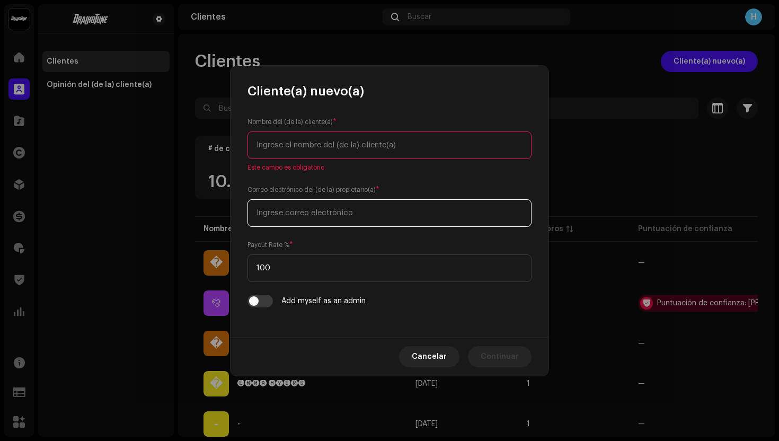
click at [318, 207] on input "email" at bounding box center [390, 213] width 284 height 28
paste input "gonzalezrn8085@yahoo.com"
type input "gonzalezrn8085@yahoo.com"
click at [336, 151] on input "text" at bounding box center [390, 146] width 284 height 28
paste input "Mateo González"
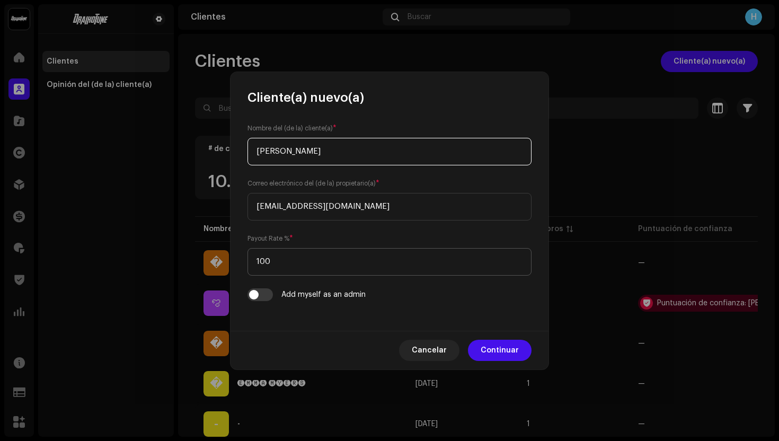
type input "Mateo González"
drag, startPoint x: 297, startPoint y: 261, endPoint x: 246, endPoint y: 261, distance: 51.4
click at [246, 261] on div "Nombre del (de la) cliente(a) * Mateo González Correo electrónico del (de la) p…" at bounding box center [390, 218] width 318 height 225
type input "75"
click at [488, 350] on span "Continuar" at bounding box center [500, 350] width 38 height 21
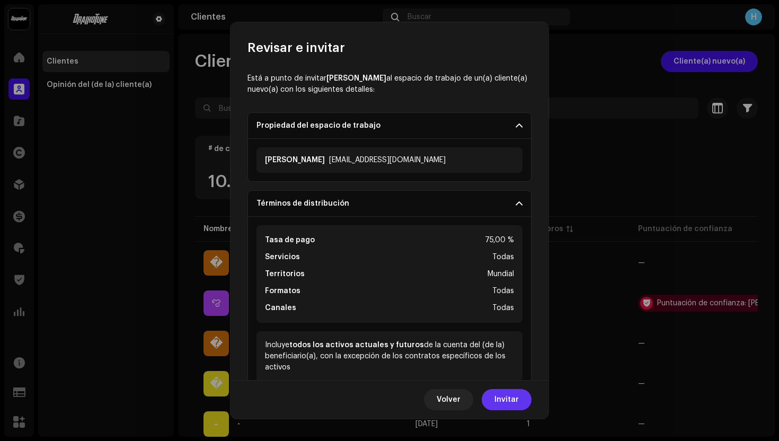
click at [513, 400] on span "Invitar" at bounding box center [507, 399] width 24 height 21
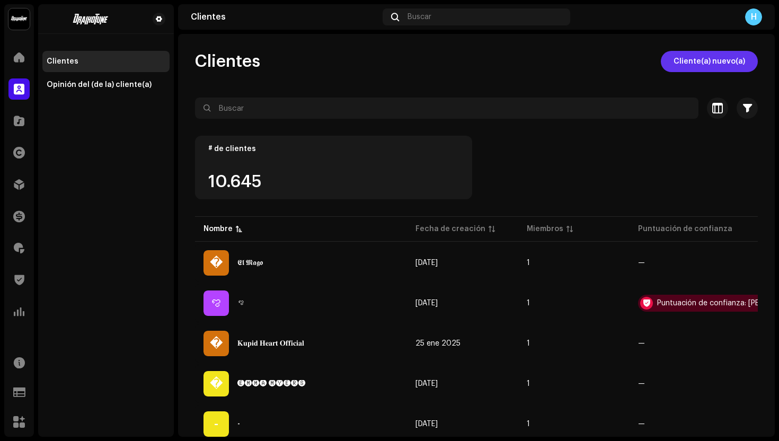
click at [706, 51] on span "Cliente(a) nuevo(a)" at bounding box center [710, 61] width 72 height 21
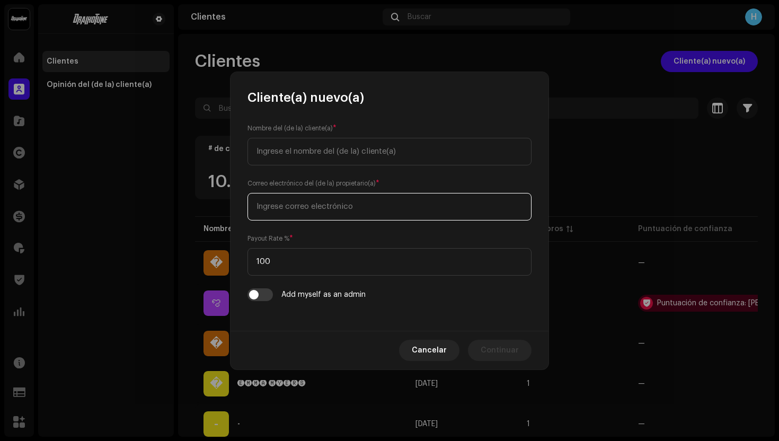
click at [317, 206] on input "email" at bounding box center [390, 207] width 284 height 28
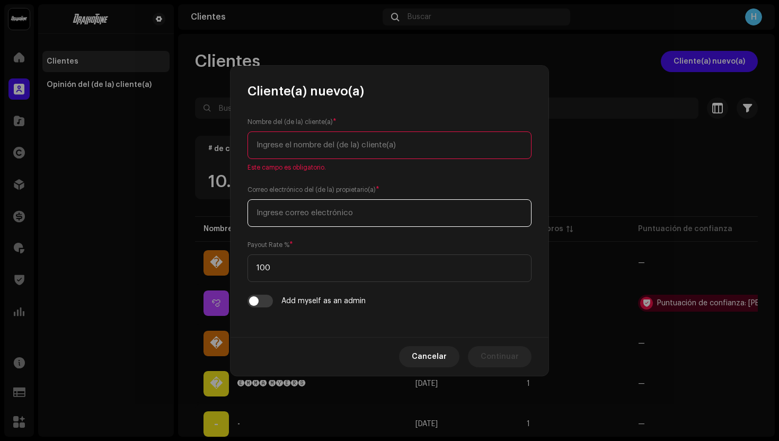
paste input "cilindroog@gmail.com"
type input "cilindroog@gmail.com"
click at [322, 161] on div "Nombre del (de la) cliente(a) * Este campo es obligatorio." at bounding box center [390, 144] width 284 height 55
click at [322, 147] on input "text" at bounding box center [390, 146] width 284 height 28
paste input "Félix Manuel D' óleo"
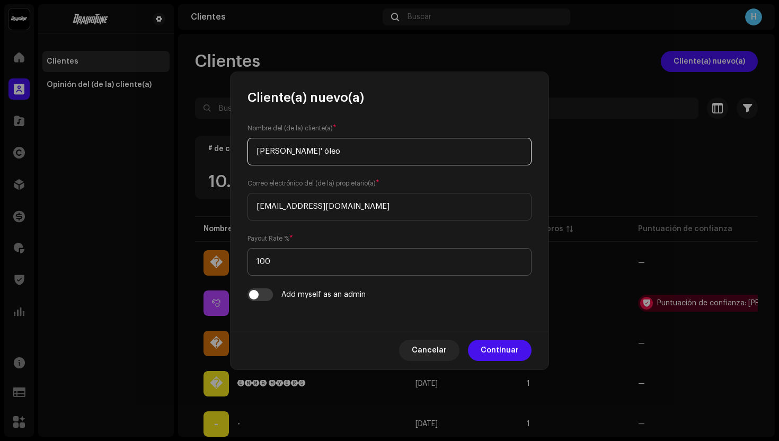
type input "Félix Manuel D' óleo"
drag, startPoint x: 289, startPoint y: 261, endPoint x: 228, endPoint y: 261, distance: 61.0
click at [228, 261] on div "Cliente(a) nuevo(a) Nombre del (de la) cliente(a) * Félix Manuel D' óleo Correo…" at bounding box center [389, 220] width 779 height 441
type input "75"
click at [497, 354] on span "Continuar" at bounding box center [500, 350] width 38 height 21
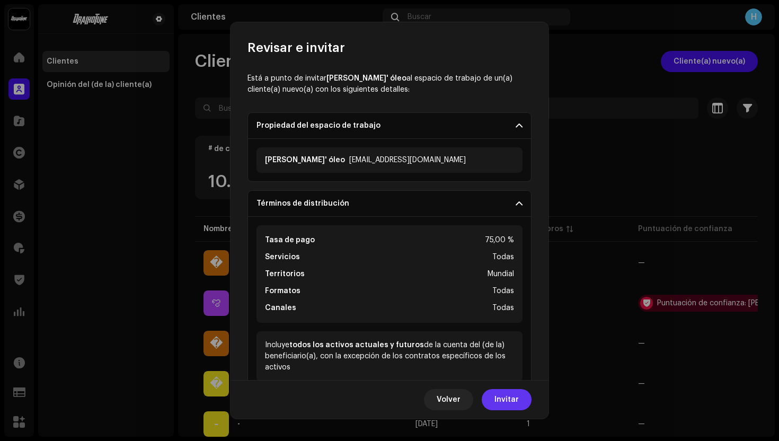
click at [516, 404] on span "Invitar" at bounding box center [507, 399] width 24 height 21
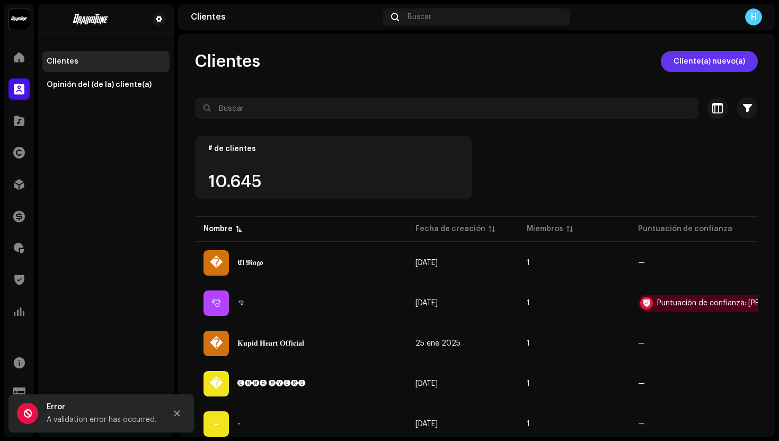
click at [685, 55] on span "Cliente(a) nuevo(a)" at bounding box center [710, 61] width 72 height 21
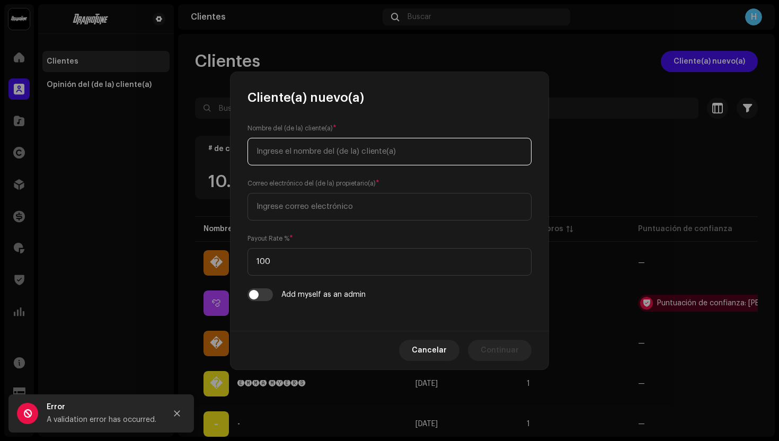
paste input "Félix Manuel D' óleo"
drag, startPoint x: 314, startPoint y: 151, endPoint x: 306, endPoint y: 151, distance: 7.4
click at [306, 151] on input "Félix Manuel D' óleo" at bounding box center [390, 152] width 284 height 28
click at [300, 153] on input "Félix Manuel D' óleo" at bounding box center [390, 152] width 284 height 28
drag, startPoint x: 303, startPoint y: 152, endPoint x: 275, endPoint y: 152, distance: 28.6
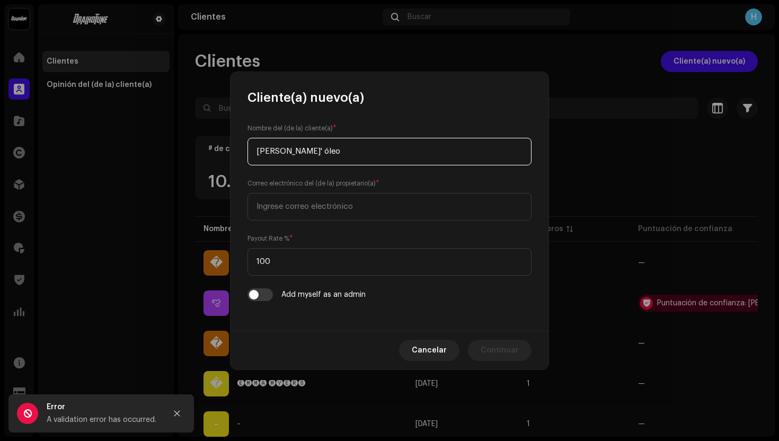
click at [275, 152] on input "Félix Manuel D' óleo" at bounding box center [390, 152] width 284 height 28
type input "Félix D' óleo"
click at [294, 203] on input "email" at bounding box center [390, 207] width 284 height 28
paste input "cilindroog@gmail.com"
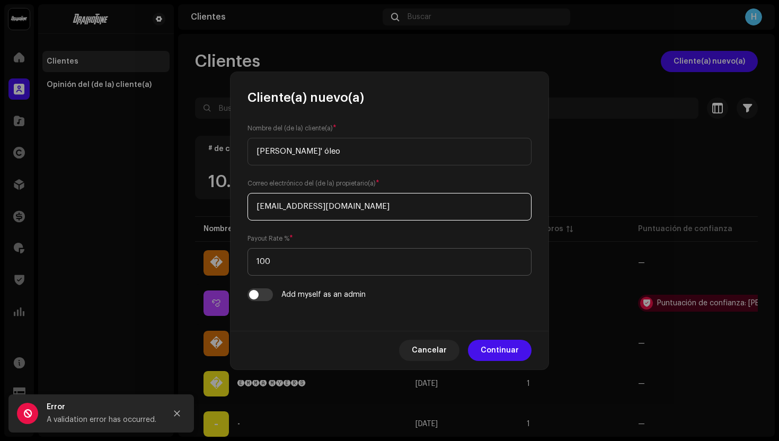
type input "cilindroog@gmail.com"
drag, startPoint x: 337, startPoint y: 270, endPoint x: 230, endPoint y: 253, distance: 108.4
click at [230, 253] on div "Cliente(a) nuevo(a) Nombre del (de la) cliente(a) * Félix D' óleo Correo electr…" at bounding box center [389, 220] width 779 height 441
type input "75"
click at [524, 349] on button "Continuar" at bounding box center [500, 350] width 64 height 21
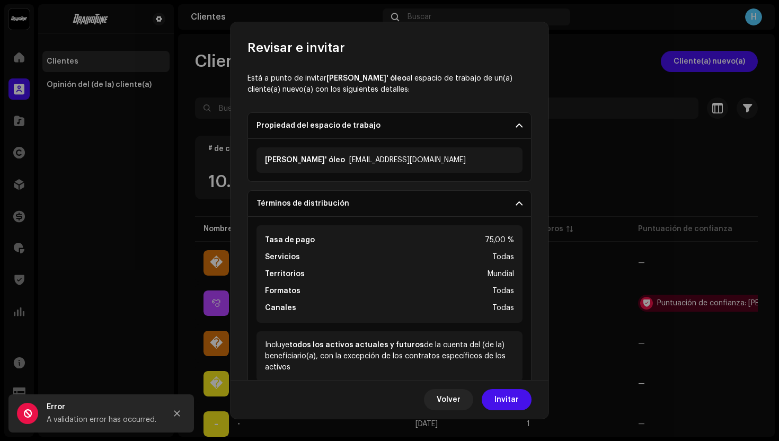
click at [515, 412] on div "Volver Invitar" at bounding box center [390, 399] width 318 height 39
click at [515, 392] on span "Invitar" at bounding box center [507, 399] width 24 height 21
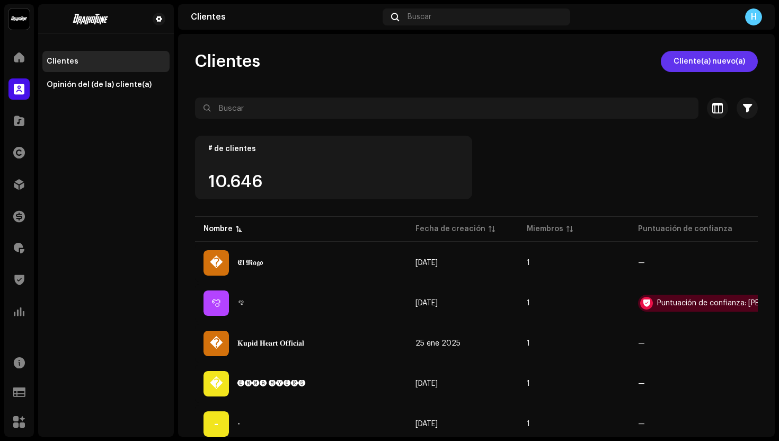
click at [688, 62] on span "Cliente(a) nuevo(a)" at bounding box center [710, 61] width 72 height 21
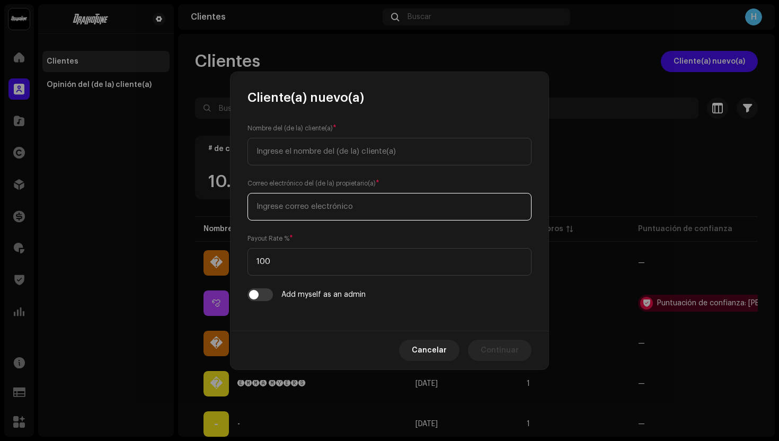
click at [383, 204] on input "email" at bounding box center [390, 207] width 284 height 28
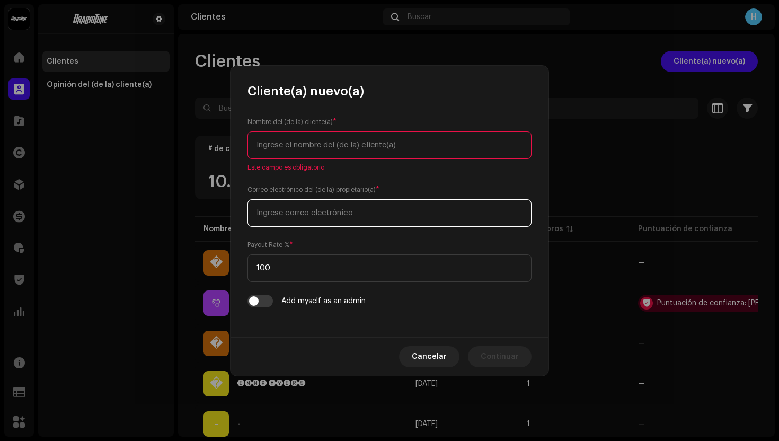
click at [376, 207] on input "email" at bounding box center [390, 213] width 284 height 28
paste input "kirukiv4mp@gmail.com"
type input "kirukiv4mp@gmail.com"
click at [300, 141] on input "text" at bounding box center [390, 146] width 284 height 28
paste input "nicolas moreno"
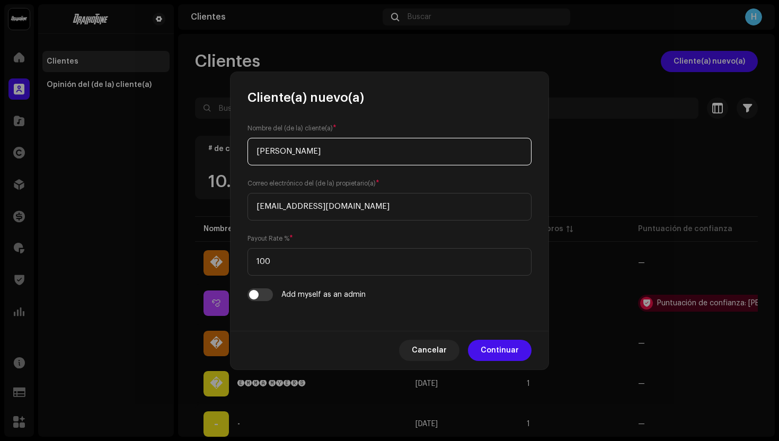
click at [257, 155] on input "nicolas moreno" at bounding box center [390, 152] width 284 height 28
click at [295, 153] on input "Nicolas moreno" at bounding box center [390, 152] width 284 height 28
type input "Nicolas Moreno"
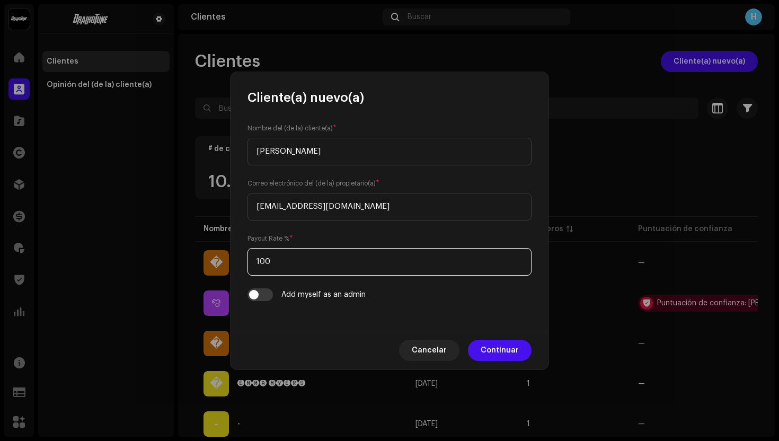
drag, startPoint x: 349, startPoint y: 269, endPoint x: 223, endPoint y: 259, distance: 126.6
click at [223, 259] on div "Cliente(a) nuevo(a) Nombre del (de la) cliente(a) * Nicolas Moreno Correo elect…" at bounding box center [389, 220] width 779 height 441
type input "75"
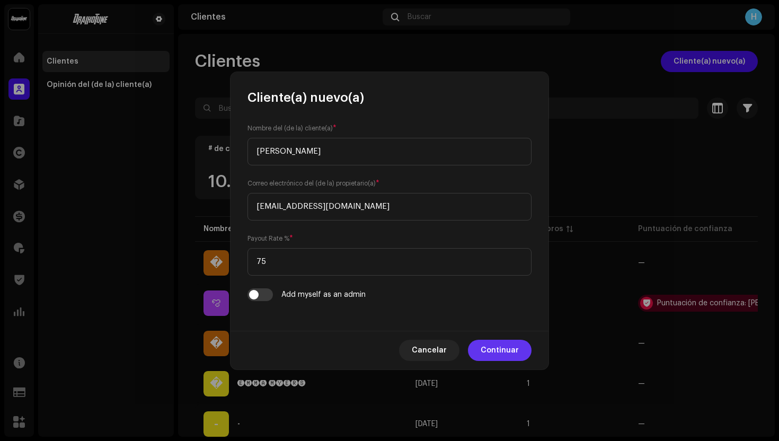
click at [501, 348] on span "Continuar" at bounding box center [500, 350] width 38 height 21
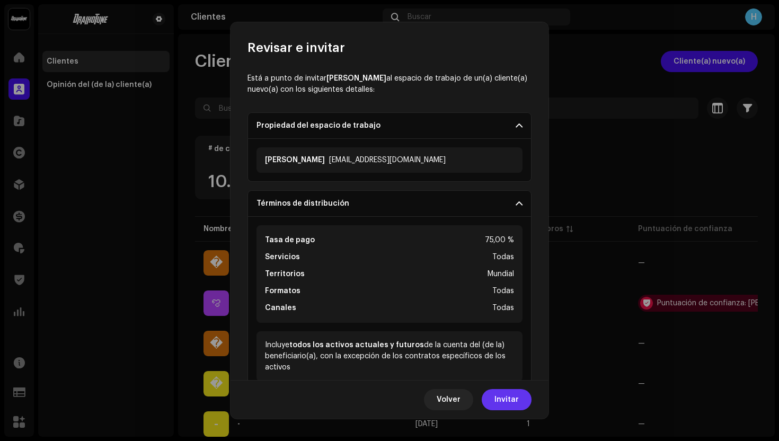
click at [486, 400] on button "Invitar" at bounding box center [507, 399] width 50 height 21
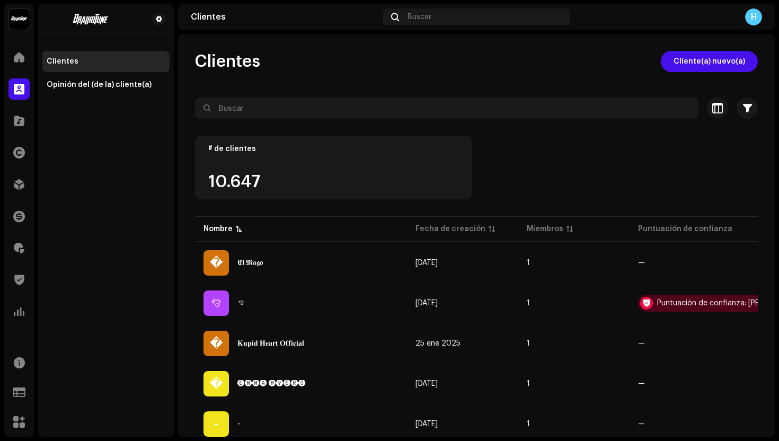
click at [690, 44] on div "Clientes Cliente(a) nuevo(a) Seleccionado 0 Seleccionar todo 10647 Opciones Fil…" at bounding box center [476, 235] width 597 height 403
click at [683, 60] on span "Cliente(a) nuevo(a)" at bounding box center [710, 61] width 72 height 21
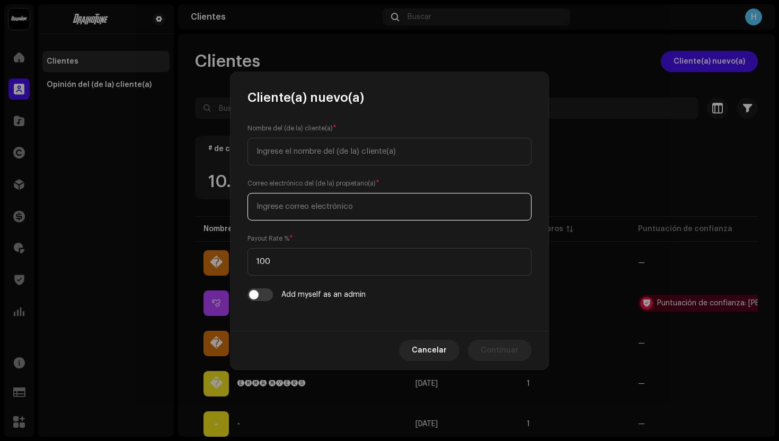
click at [351, 199] on input "email" at bounding box center [390, 207] width 284 height 28
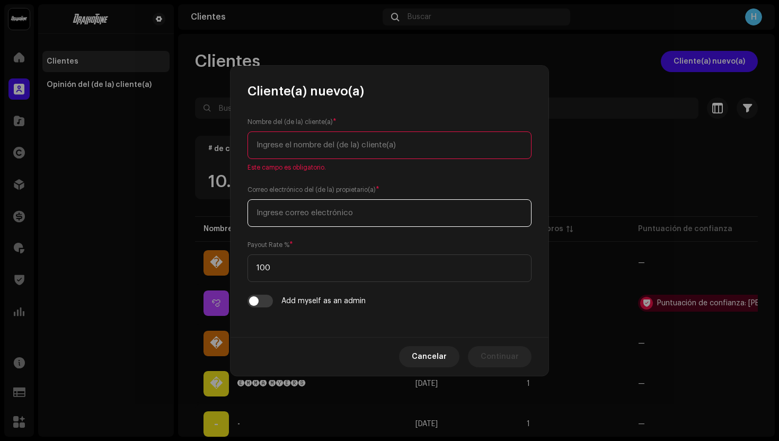
paste input "pedrobrunoluna@gmail.com"
type input "pedrobrunoluna@gmail.com"
click at [291, 148] on input "text" at bounding box center [390, 146] width 284 height 28
paste input "Pedro Bruno Luna da silva"
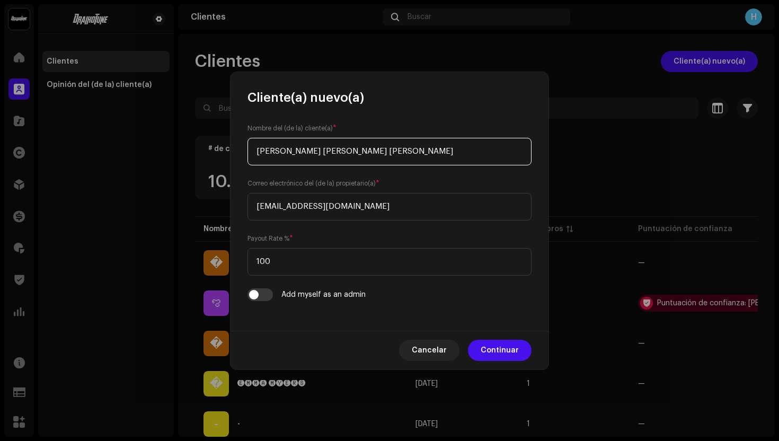
drag, startPoint x: 303, startPoint y: 152, endPoint x: 280, endPoint y: 154, distance: 22.4
click at [280, 154] on input "Pedro Bruno Luna da silva" at bounding box center [390, 152] width 284 height 28
type input "Pedro Luna da silva"
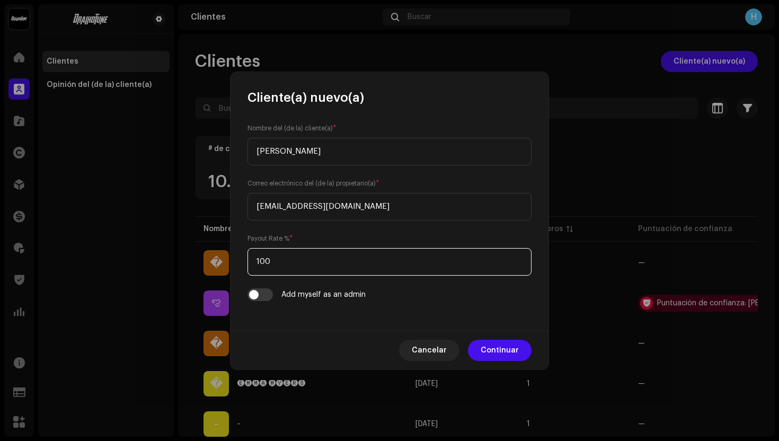
drag, startPoint x: 290, startPoint y: 263, endPoint x: 238, endPoint y: 260, distance: 52.0
click at [238, 260] on div "Nombre del (de la) cliente(a) * Pedro Luna da silva Correo electrónico del (de …" at bounding box center [390, 218] width 318 height 225
type input "75"
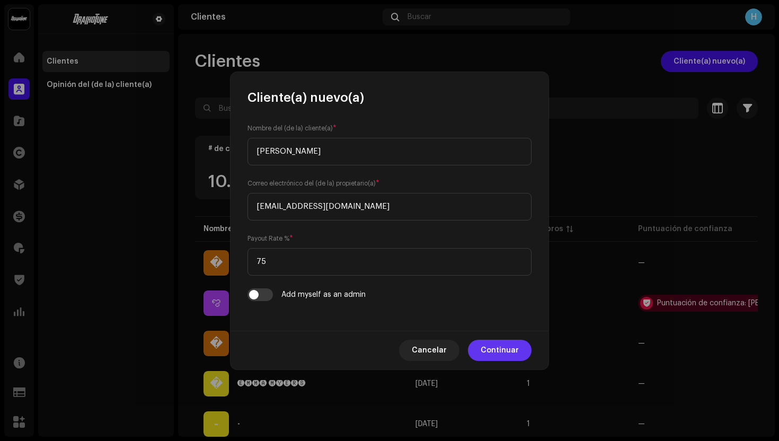
click at [510, 354] on span "Continuar" at bounding box center [500, 350] width 38 height 21
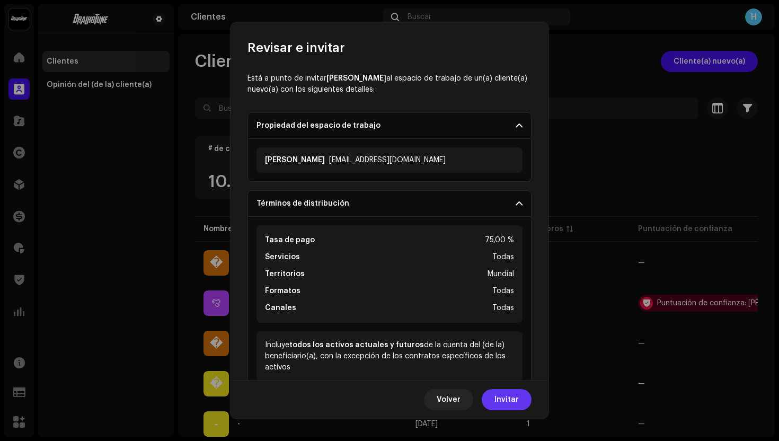
click at [509, 397] on span "Invitar" at bounding box center [507, 399] width 24 height 21
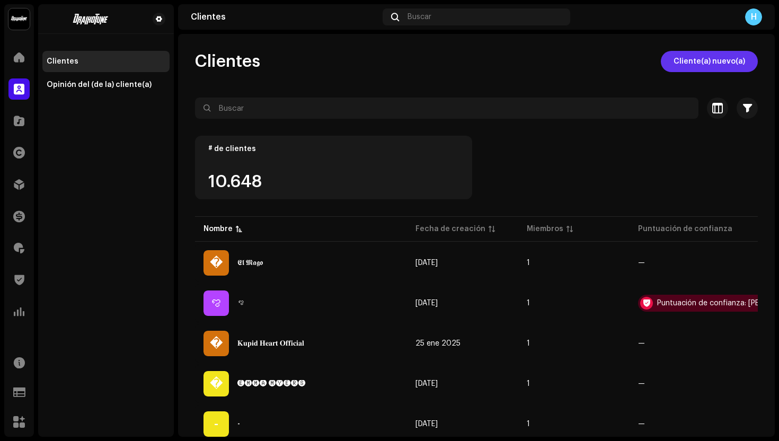
click at [681, 63] on span "Cliente(a) nuevo(a)" at bounding box center [710, 61] width 72 height 21
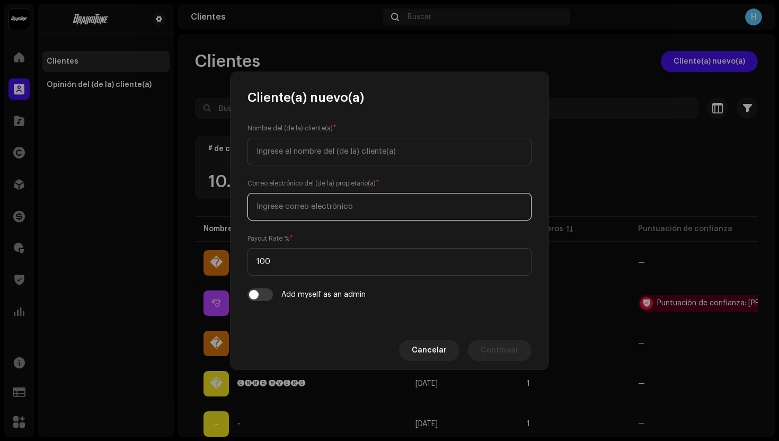
click at [293, 201] on input "email" at bounding box center [390, 207] width 284 height 28
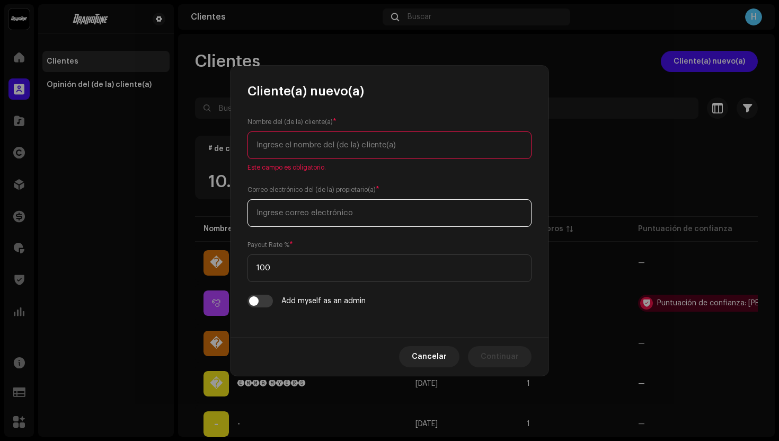
click at [290, 209] on input "email" at bounding box center [390, 213] width 284 height 28
paste input "matheusconce96@gmail.com"
type input "matheusconce96@gmail.com"
click at [311, 145] on input "text" at bounding box center [390, 146] width 284 height 28
paste input "Matheus Da Conceicao Eliziario"
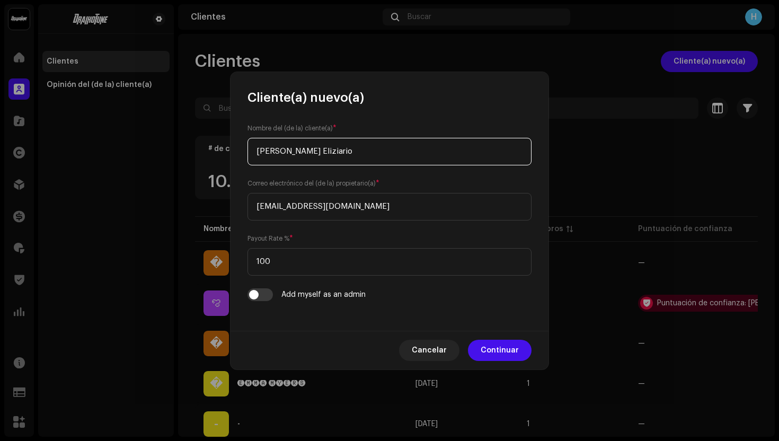
drag, startPoint x: 381, startPoint y: 147, endPoint x: 345, endPoint y: 151, distance: 35.7
click at [345, 151] on input "Matheus Da Conceicao Eliziario" at bounding box center [390, 152] width 284 height 28
type input "Matheus Da Conceicao"
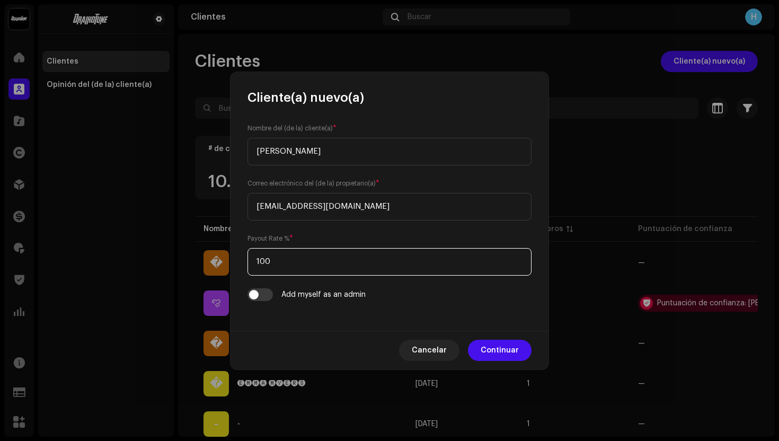
drag, startPoint x: 283, startPoint y: 265, endPoint x: 245, endPoint y: 265, distance: 38.2
click at [245, 265] on div "Nombre del (de la) cliente(a) * Matheus Da Conceicao Correo electrónico del (de…" at bounding box center [390, 218] width 318 height 225
type input "75"
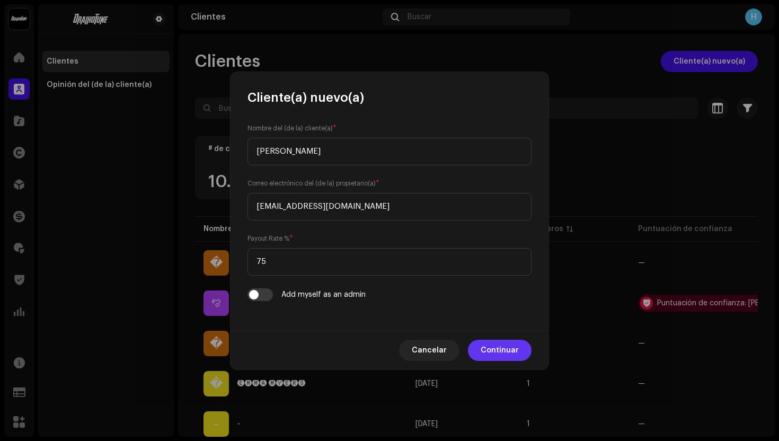
click at [495, 352] on span "Continuar" at bounding box center [500, 350] width 38 height 21
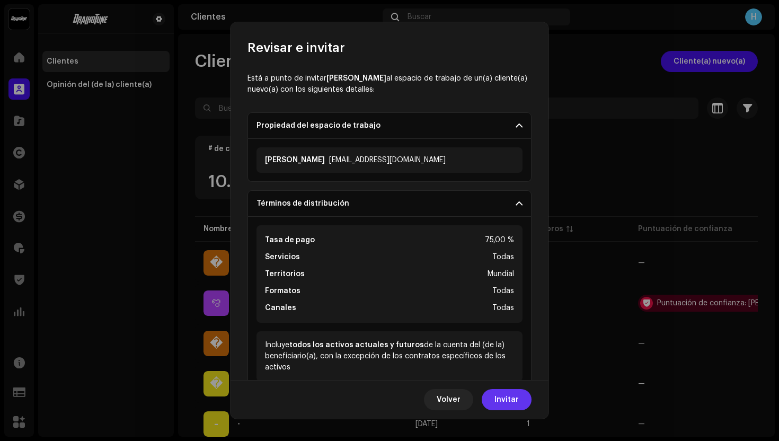
click at [505, 400] on span "Invitar" at bounding box center [507, 399] width 24 height 21
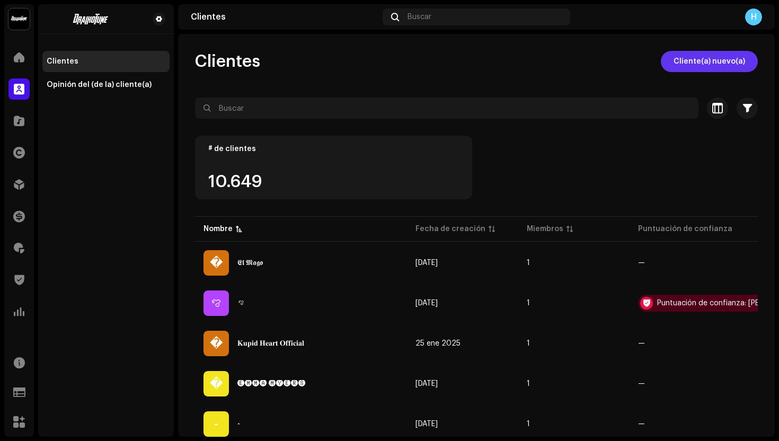
click at [685, 63] on span "Cliente(a) nuevo(a)" at bounding box center [710, 61] width 72 height 21
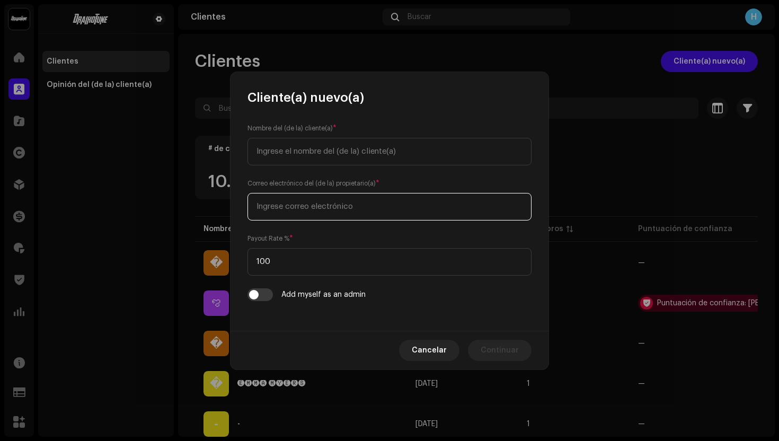
click at [353, 203] on input "email" at bounding box center [390, 207] width 284 height 28
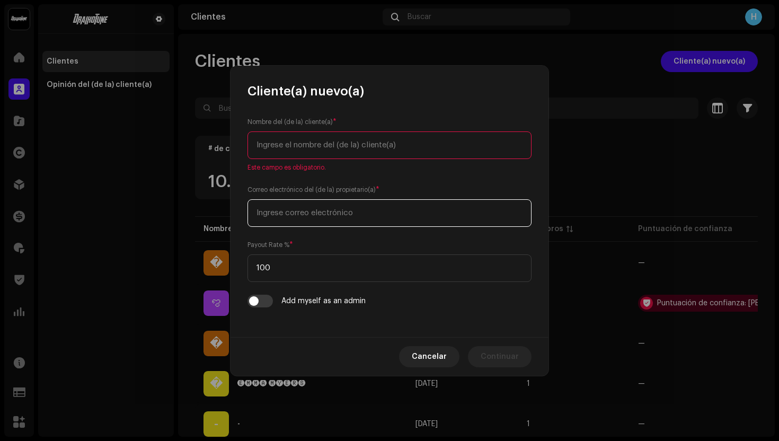
paste input "slayndrik@gmail.com"
type input "slayndrik@gmail.com"
click at [327, 143] on input "text" at bounding box center [390, 146] width 284 height 28
paste input "Andrik Imanol Rosas Herrera"
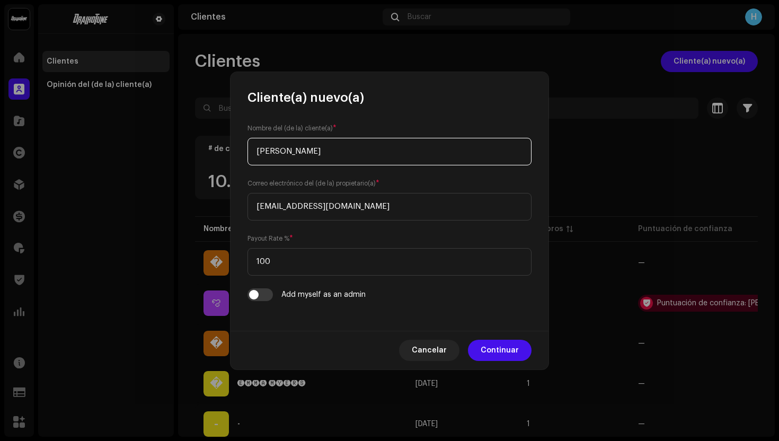
click at [310, 154] on input "Andrik Imanol Rosas Herrera" at bounding box center [390, 152] width 284 height 28
drag, startPoint x: 310, startPoint y: 153, endPoint x: 283, endPoint y: 152, distance: 27.1
click at [283, 152] on input "Andrik Imanol Rosas Herrera" at bounding box center [390, 152] width 284 height 28
type input "Andrik Rosas Herrera"
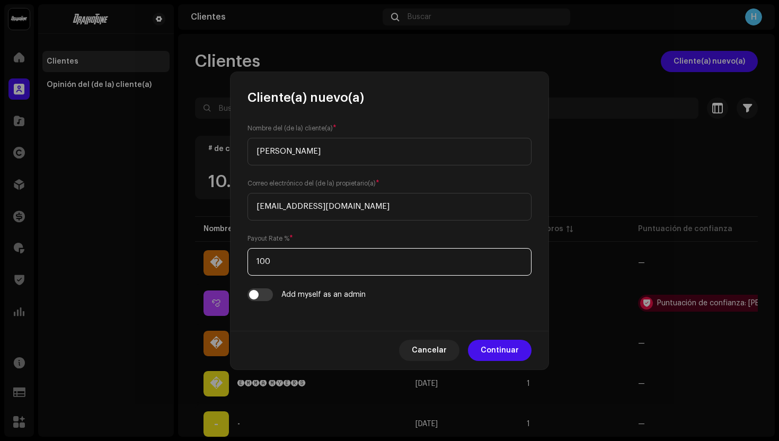
drag, startPoint x: 284, startPoint y: 268, endPoint x: 244, endPoint y: 266, distance: 39.9
click at [246, 268] on div "Nombre del (de la) cliente(a) * Andrik Rosas Herrera Correo electrónico del (de…" at bounding box center [390, 218] width 318 height 225
drag, startPoint x: 270, startPoint y: 261, endPoint x: 253, endPoint y: 261, distance: 17.0
click at [253, 261] on input "100" at bounding box center [390, 262] width 284 height 28
type input "75"
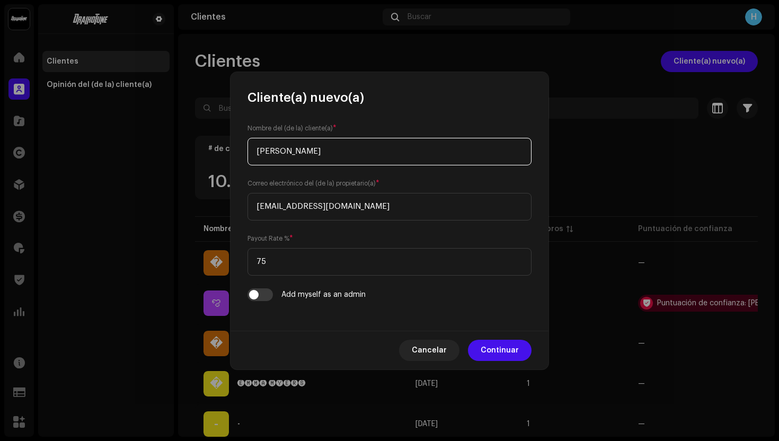
click at [352, 157] on input "Andrik Rosas Herrera" at bounding box center [390, 152] width 284 height 28
click at [498, 346] on span "Continuar" at bounding box center [500, 350] width 38 height 21
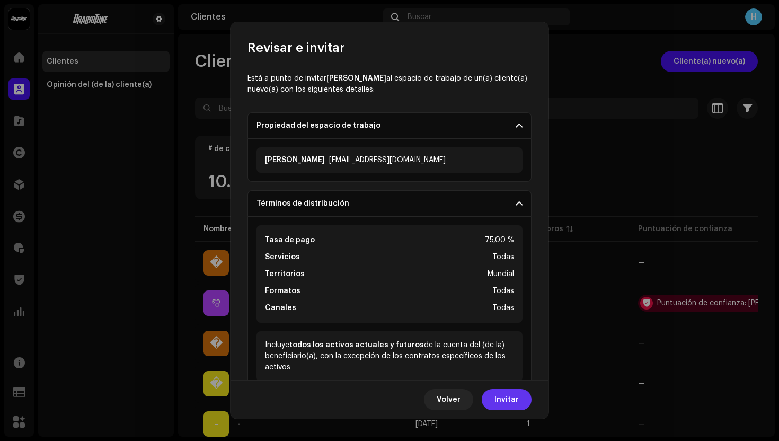
click at [521, 395] on button "Invitar" at bounding box center [507, 399] width 50 height 21
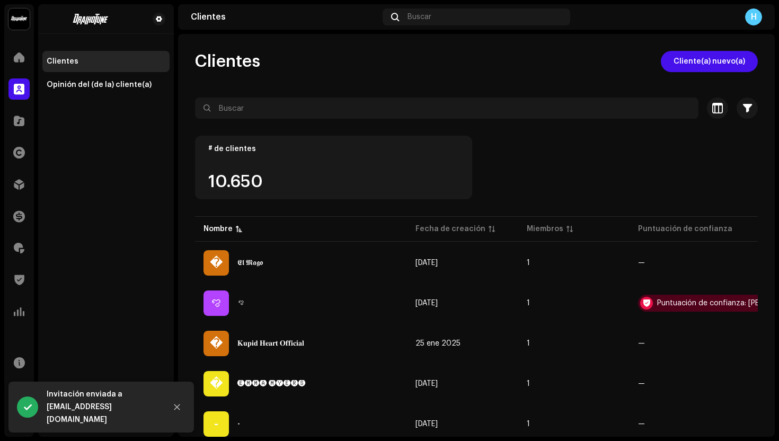
click at [653, 57] on div "Clientes Cliente(a) nuevo(a)" at bounding box center [476, 61] width 563 height 21
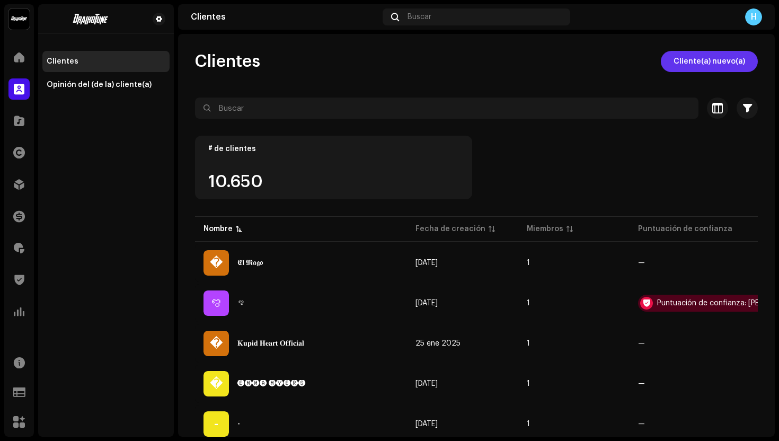
click at [696, 59] on span "Cliente(a) nuevo(a)" at bounding box center [710, 61] width 72 height 21
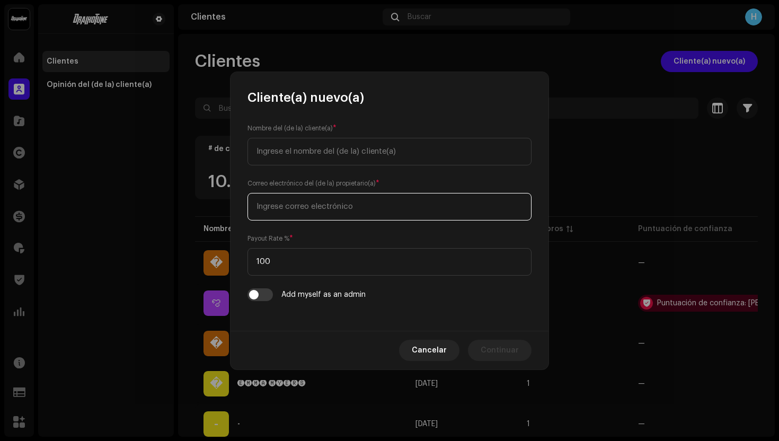
click at [377, 214] on input "email" at bounding box center [390, 207] width 284 height 28
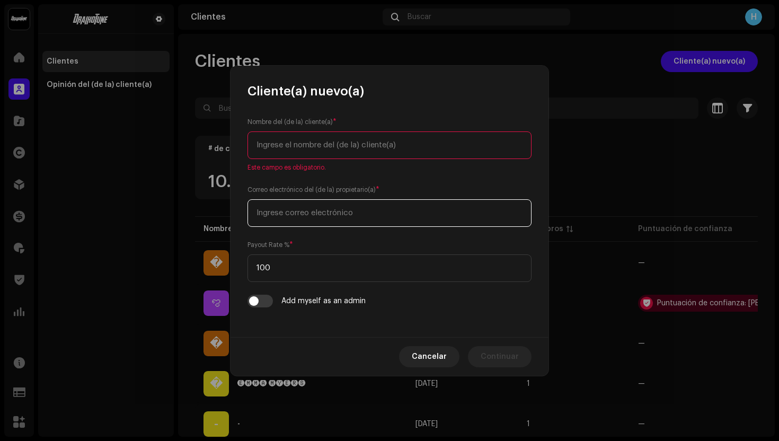
paste input "janmarcosduran@gmail.com"
type input "janmarcosduran@gmail.com"
click at [337, 147] on input "text" at bounding box center [390, 146] width 284 height 28
paste input "Nombres Completos: Jan Marcos Durán Celda"
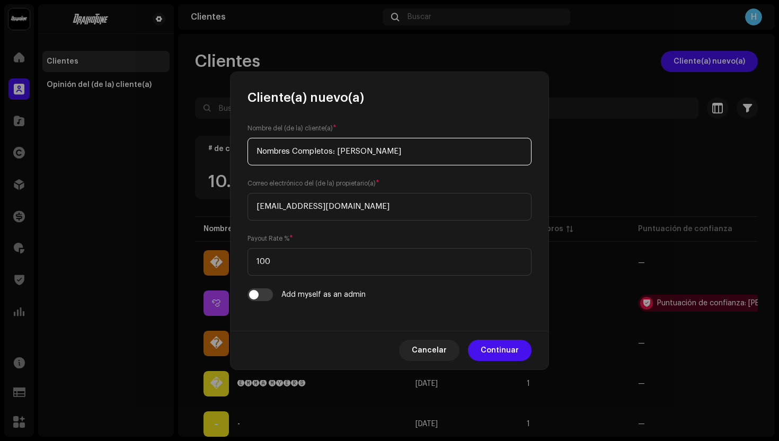
click at [341, 150] on input "Nombres Completos: Jan Marcos Durán Celda" at bounding box center [390, 152] width 284 height 28
drag, startPoint x: 341, startPoint y: 150, endPoint x: 214, endPoint y: 145, distance: 126.8
click at [214, 145] on div "Cliente(a) nuevo(a) Nombre del (de la) cliente(a) * Nombres Completos: Jan Marc…" at bounding box center [389, 220] width 779 height 441
drag, startPoint x: 299, startPoint y: 153, endPoint x: 270, endPoint y: 153, distance: 29.2
click at [270, 153] on input "Jan Marcos Durán Celda" at bounding box center [390, 152] width 284 height 28
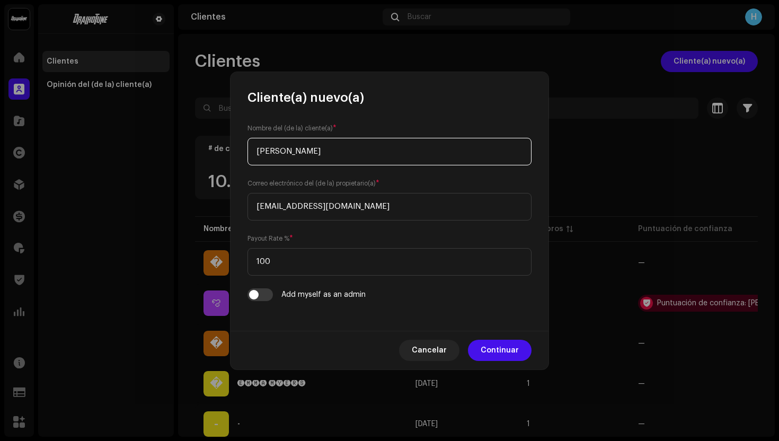
type input "Jan Durán Celda"
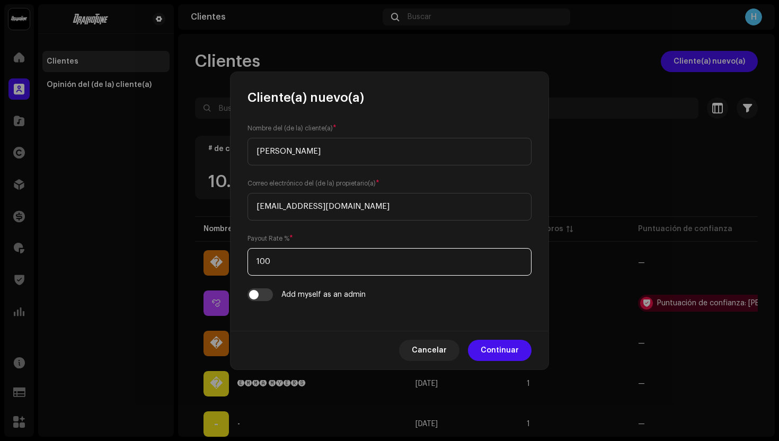
drag, startPoint x: 287, startPoint y: 259, endPoint x: 227, endPoint y: 258, distance: 60.5
click at [227, 259] on div "Cliente(a) nuevo(a) Nombre del (de la) cliente(a) * Jan Durán Celda Correo elec…" at bounding box center [389, 220] width 779 height 441
type input "75"
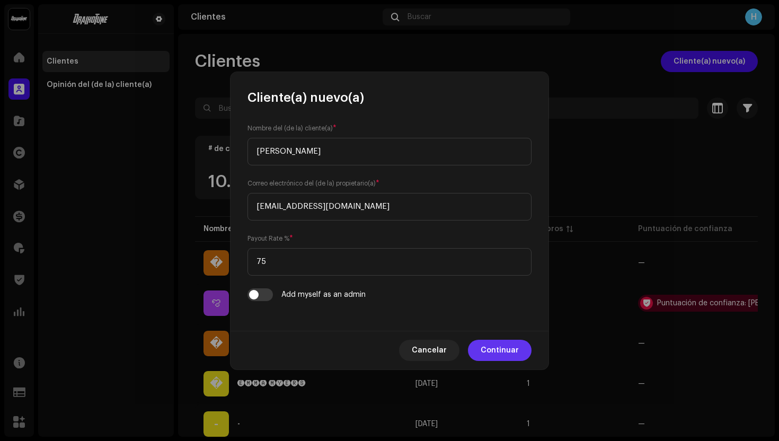
click at [505, 343] on span "Continuar" at bounding box center [500, 350] width 38 height 21
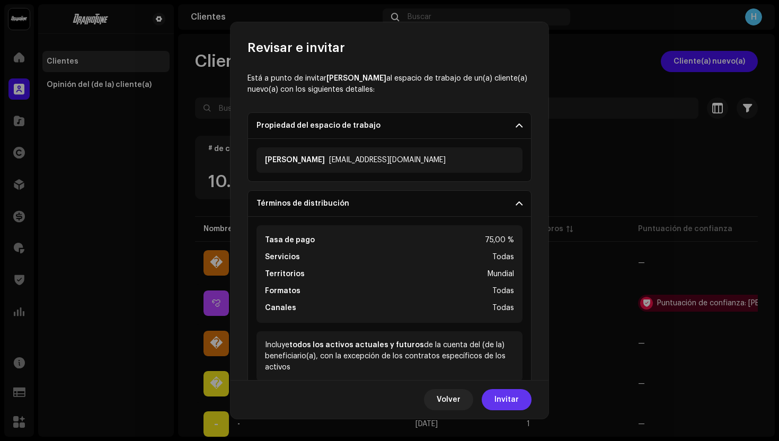
click at [502, 396] on span "Invitar" at bounding box center [507, 399] width 24 height 21
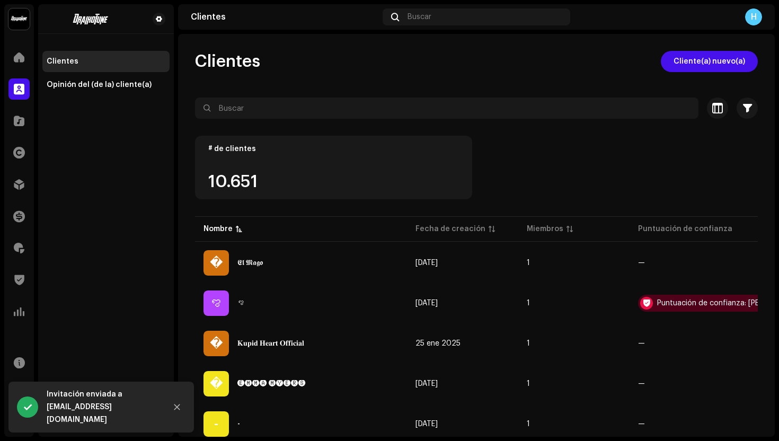
click at [689, 62] on span "Cliente(a) nuevo(a)" at bounding box center [710, 61] width 72 height 21
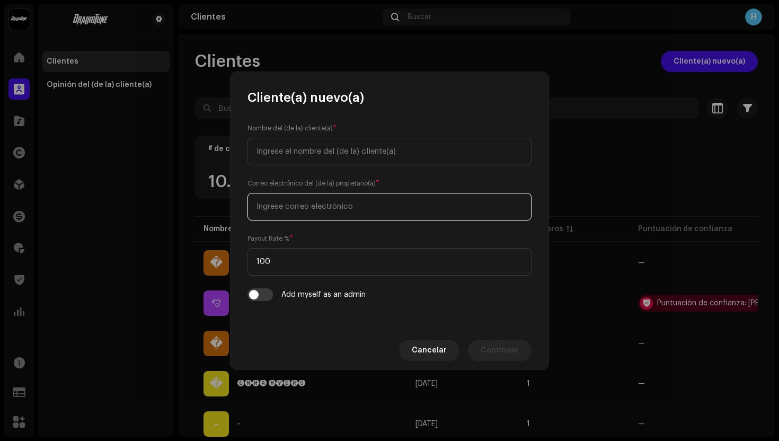
click at [398, 207] on input "email" at bounding box center [390, 207] width 284 height 28
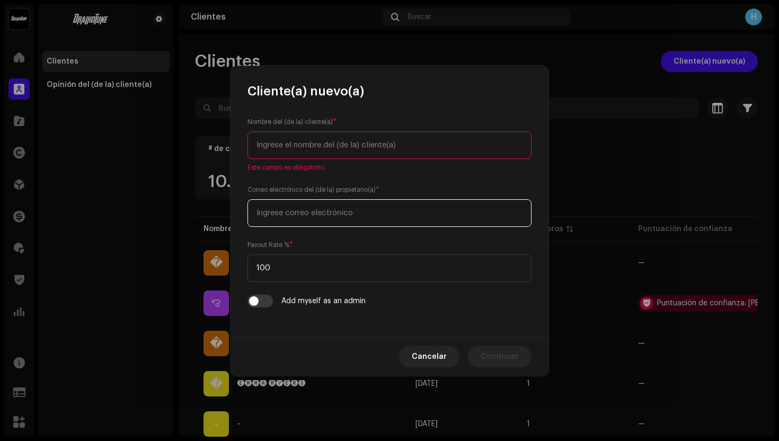
paste input "carlitosdaniel6419@gmail.com"
type input "carlitosdaniel6419@gmail.com"
click at [311, 145] on input "text" at bounding box center [390, 146] width 284 height 28
paste input "Carlos Daniel Torres Acosta"
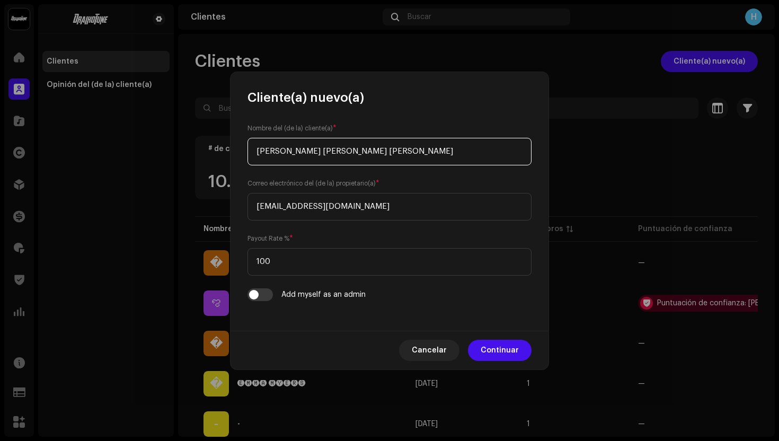
drag, startPoint x: 308, startPoint y: 152, endPoint x: 283, endPoint y: 152, distance: 24.9
click at [283, 152] on input "Carlos Daniel Torres Acosta" at bounding box center [390, 152] width 284 height 28
type input "Carlos Torres Acosta"
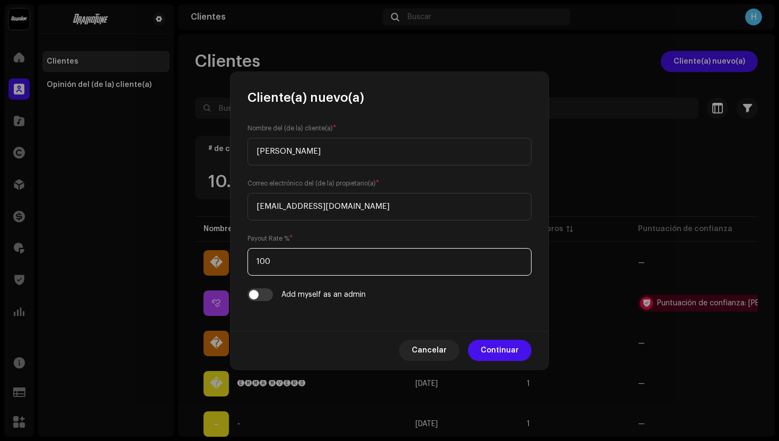
drag, startPoint x: 282, startPoint y: 262, endPoint x: 253, endPoint y: 262, distance: 28.6
click at [253, 262] on input "100" at bounding box center [390, 262] width 284 height 28
type input "75"
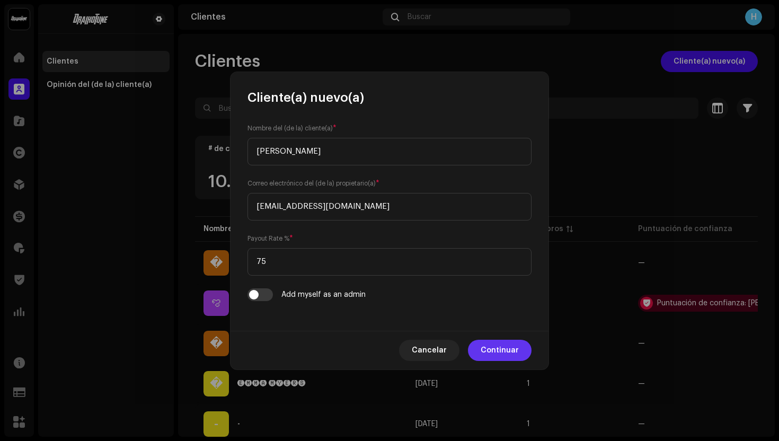
click at [488, 347] on span "Continuar" at bounding box center [500, 350] width 38 height 21
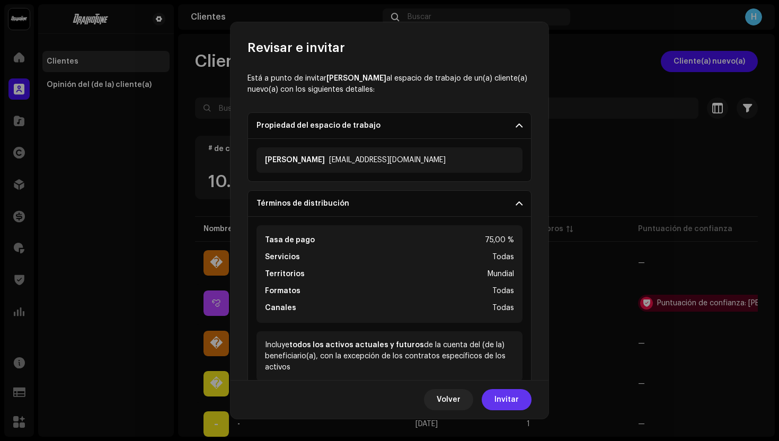
click at [516, 395] on span "Invitar" at bounding box center [507, 399] width 24 height 21
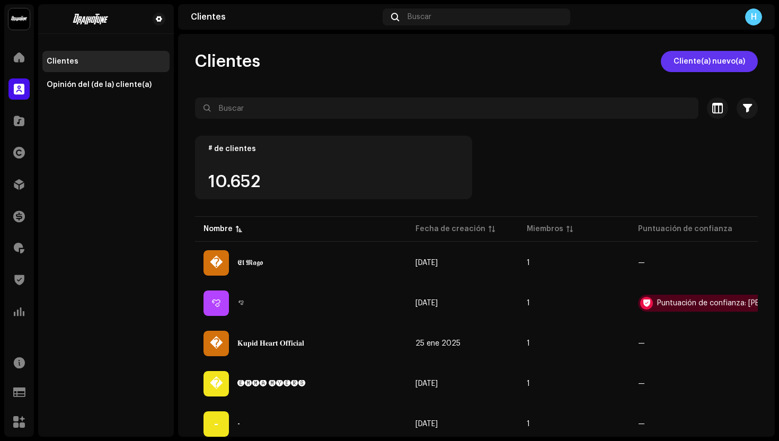
click at [726, 56] on span "Cliente(a) nuevo(a)" at bounding box center [710, 61] width 72 height 21
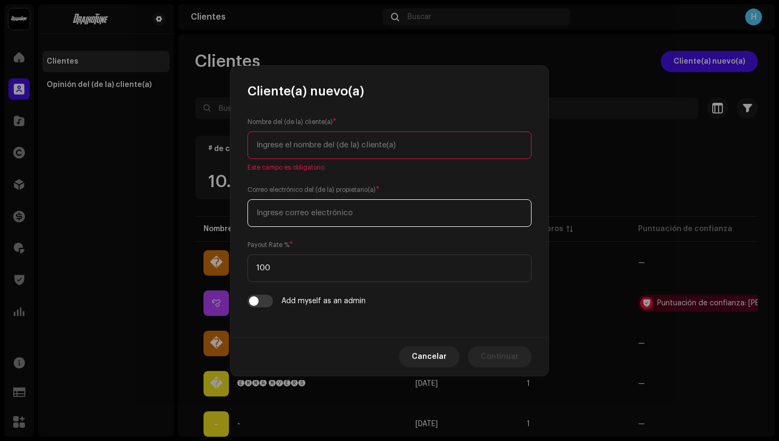
click at [352, 210] on input "email" at bounding box center [390, 213] width 284 height 28
paste input "lisandrorodriguezdelafuente@gmail.com"
type input "lisandrorodriguezdelafuente@gmail.com"
click at [297, 139] on input "text" at bounding box center [390, 146] width 284 height 28
paste input "lisandro rodriguez"
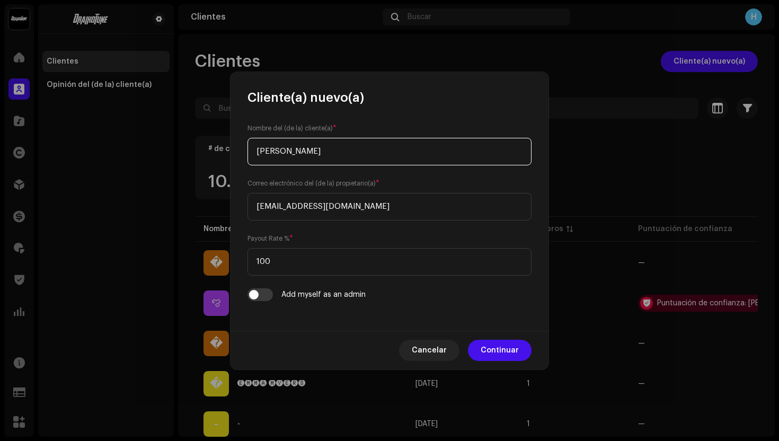
click at [259, 153] on input "lisandro rodriguez" at bounding box center [390, 152] width 284 height 28
click at [296, 152] on input "Lisandro rodriguez" at bounding box center [390, 152] width 284 height 28
type input "Lisandro Rodriguez"
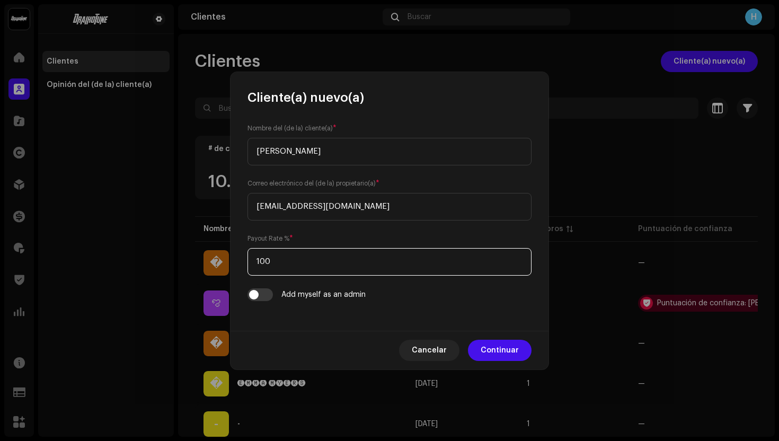
drag, startPoint x: 319, startPoint y: 259, endPoint x: 203, endPoint y: 257, distance: 116.2
click at [203, 257] on div "Cliente(a) nuevo(a) Nombre del (de la) cliente(a) * Lisandro Rodriguez Correo e…" at bounding box center [389, 220] width 779 height 441
type input "75"
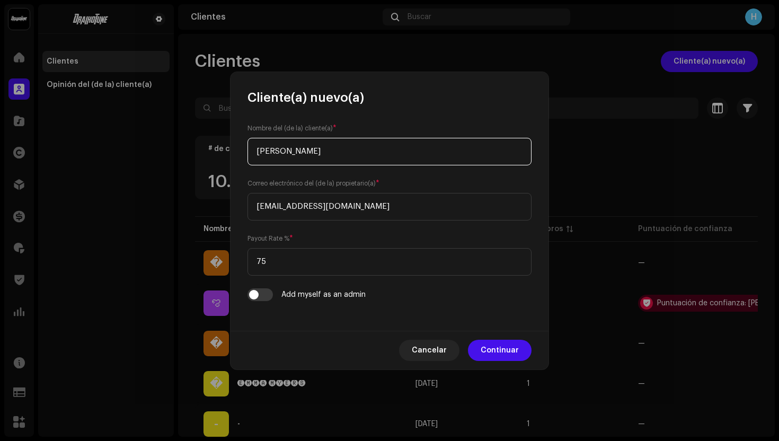
click at [379, 153] on input "Lisandro Rodriguez" at bounding box center [390, 152] width 284 height 28
type input "Lisandro Rodriguez-"
click at [493, 347] on span "Continuar" at bounding box center [500, 350] width 38 height 21
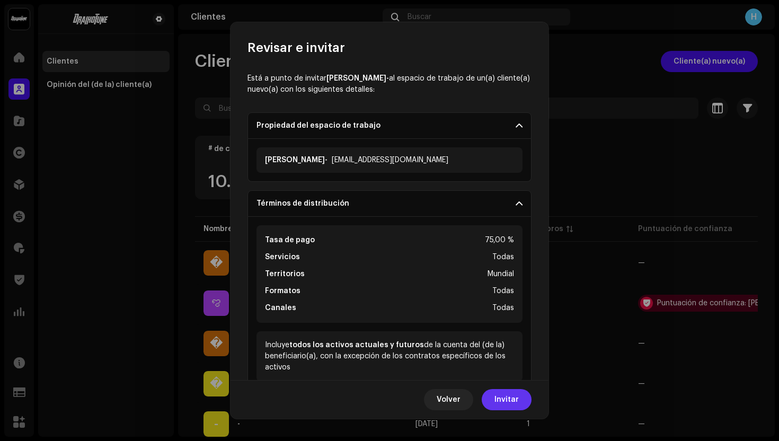
click at [500, 400] on span "Invitar" at bounding box center [507, 399] width 24 height 21
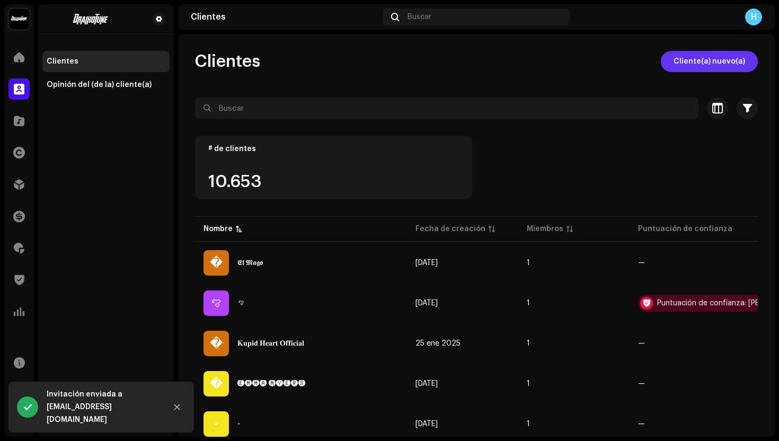
click at [682, 63] on span "Cliente(a) nuevo(a)" at bounding box center [710, 61] width 72 height 21
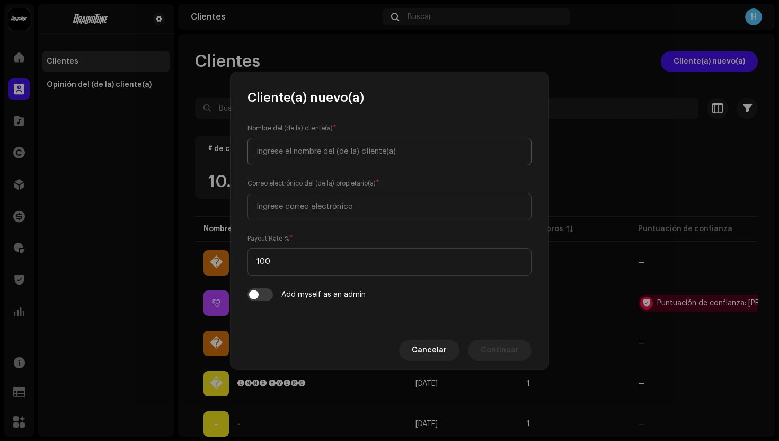
click at [347, 143] on input "text" at bounding box center [390, 152] width 284 height 28
type input "mccostasan@gmail.com"
click at [325, 207] on input "email" at bounding box center [390, 207] width 284 height 28
paste input "mccostasan@gmail.com"
type input "mccostasan@gmail.com"
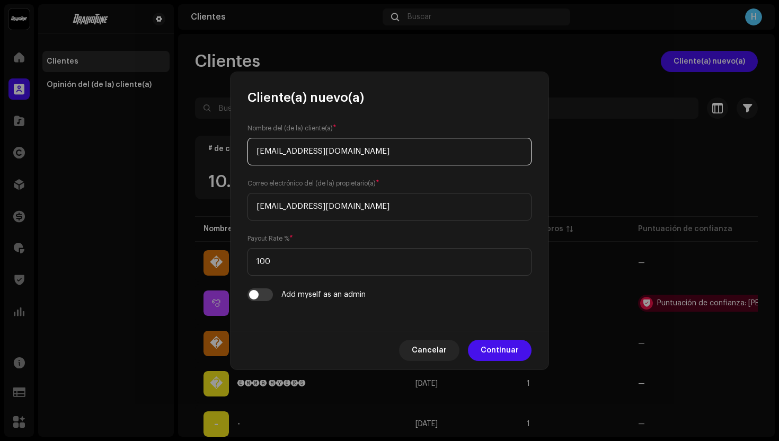
drag, startPoint x: 365, startPoint y: 153, endPoint x: 242, endPoint y: 153, distance: 122.5
click at [242, 153] on div "Nombre del (de la) cliente(a) * mccostasan@gmail.com Correo electrónico del (de…" at bounding box center [390, 218] width 318 height 225
paste input "Luiz Miguel da Silva Costa"
click at [311, 150] on input "Luiz Miguel da Silva Costa" at bounding box center [390, 152] width 284 height 28
click at [301, 150] on input "Luiz Miguel da Silva Costa" at bounding box center [390, 152] width 284 height 28
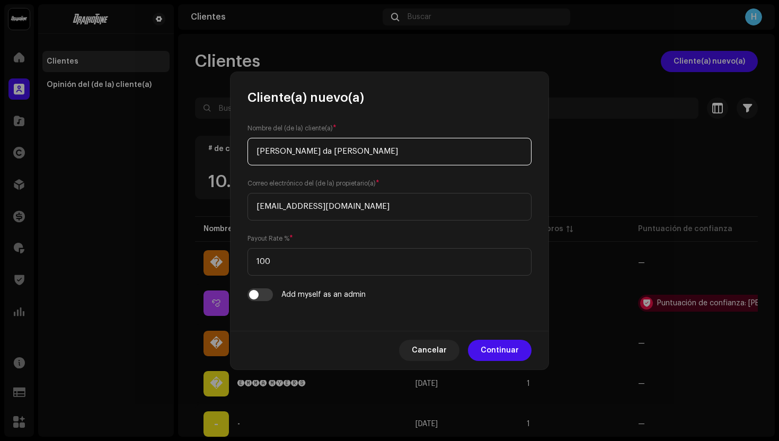
drag, startPoint x: 299, startPoint y: 151, endPoint x: 274, endPoint y: 148, distance: 25.6
click at [274, 148] on input "Luiz Miguel da Silva Costa" at bounding box center [390, 152] width 284 height 28
drag, startPoint x: 335, startPoint y: 148, endPoint x: 274, endPoint y: 156, distance: 61.5
click at [274, 156] on input "Luiz da Silva Costa" at bounding box center [390, 152] width 284 height 28
type input "L"
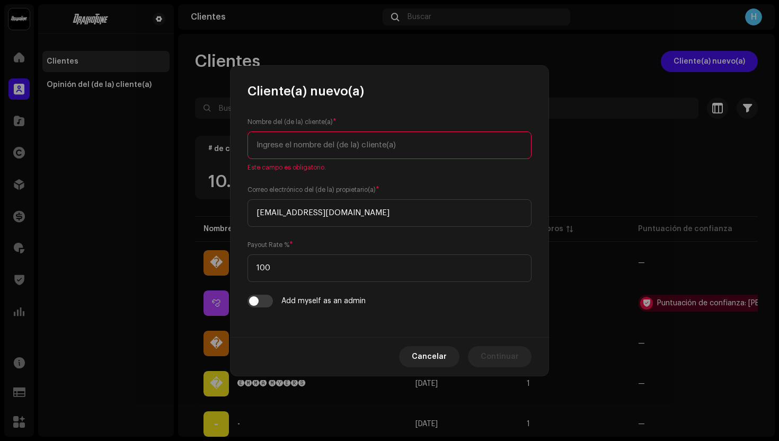
paste input "Luiz Miguel da Silva Costa"
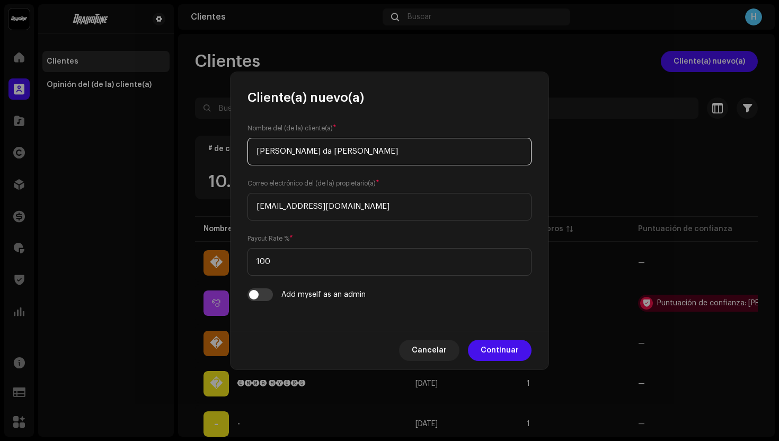
drag, startPoint x: 356, startPoint y: 149, endPoint x: 333, endPoint y: 149, distance: 23.3
click at [333, 149] on input "Luiz Miguel da Silva Costa" at bounding box center [390, 152] width 284 height 28
drag, startPoint x: 300, startPoint y: 153, endPoint x: 276, endPoint y: 153, distance: 23.9
click at [276, 153] on input "Luiz Miguel da Silva" at bounding box center [390, 152] width 284 height 28
type input "Luiz da Silva"
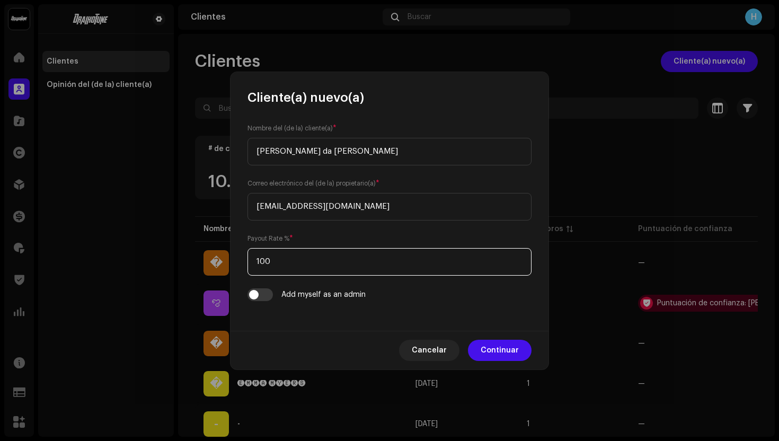
drag, startPoint x: 313, startPoint y: 260, endPoint x: 233, endPoint y: 255, distance: 80.2
click at [233, 260] on div "Nombre del (de la) cliente(a) * Luiz da Silva Correo electrónico del (de la) pr…" at bounding box center [390, 218] width 318 height 225
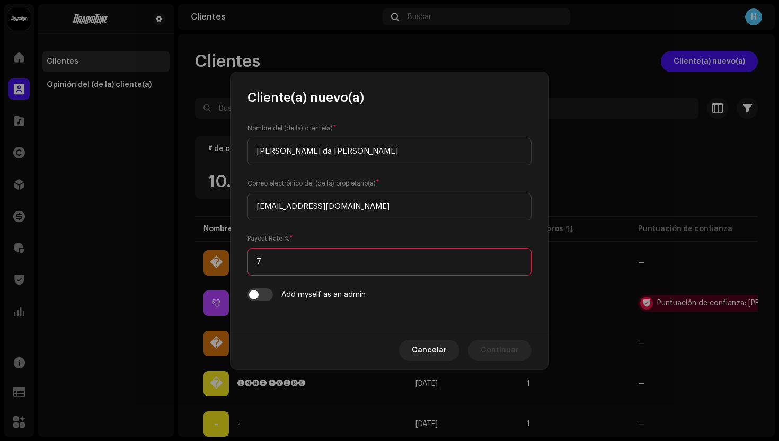
type input "75"
click at [496, 352] on span "Continuar" at bounding box center [500, 350] width 38 height 21
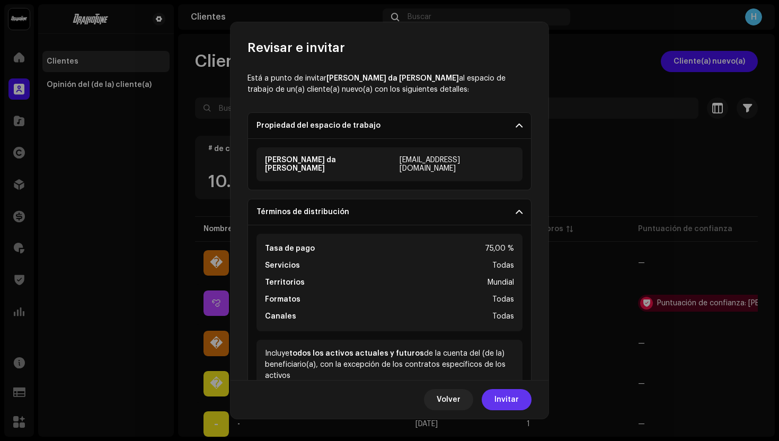
click at [515, 404] on span "Invitar" at bounding box center [507, 399] width 24 height 21
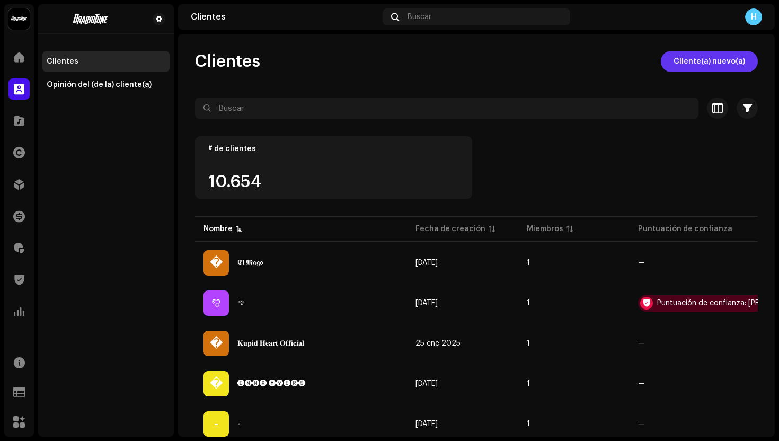
click at [706, 64] on span "Cliente(a) nuevo(a)" at bounding box center [710, 61] width 72 height 21
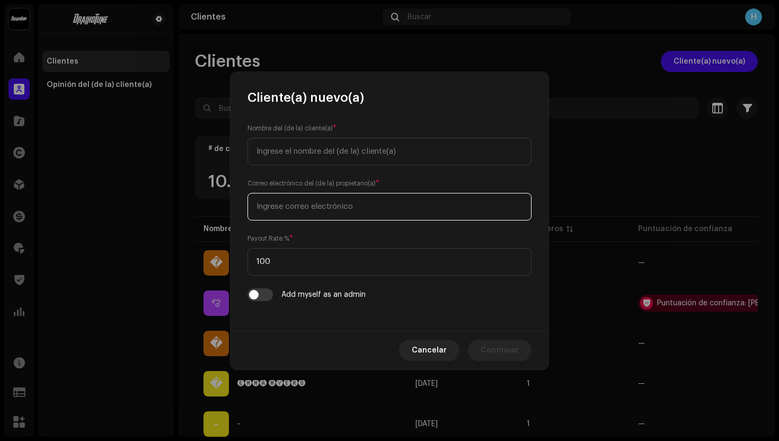
click at [355, 207] on input "email" at bounding box center [390, 207] width 284 height 28
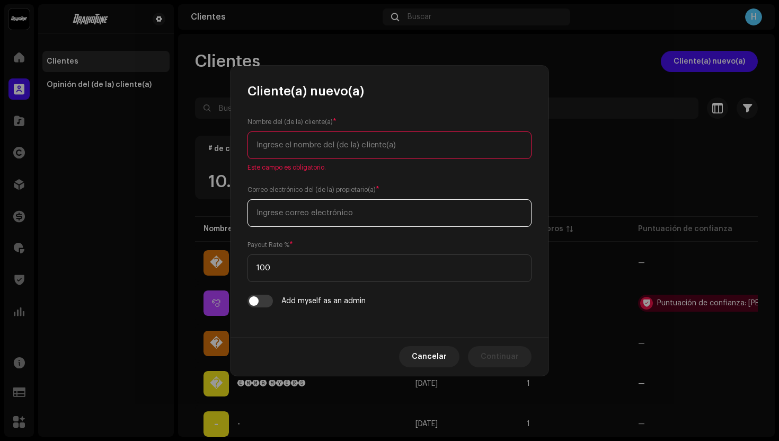
paste input "jstarmusic1208@gmail.com"
type input "jstarmusic1208@gmail.com"
click at [335, 155] on input "text" at bounding box center [390, 146] width 284 height 28
paste input "Johan Steven Villamil"
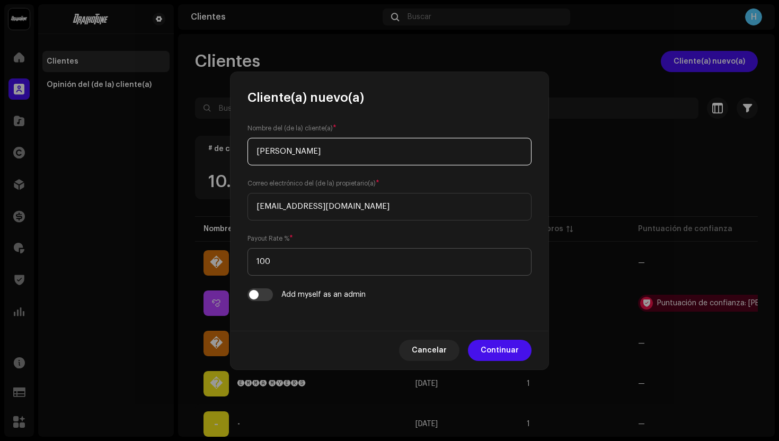
type input "Johan Steven Villamil"
drag, startPoint x: 291, startPoint y: 266, endPoint x: 236, endPoint y: 265, distance: 55.1
click at [236, 265] on div "Nombre del (de la) cliente(a) * Johan Steven Villamil Correo electrónico del (d…" at bounding box center [390, 218] width 318 height 225
type input "75"
click at [495, 343] on span "Continuar" at bounding box center [500, 350] width 38 height 21
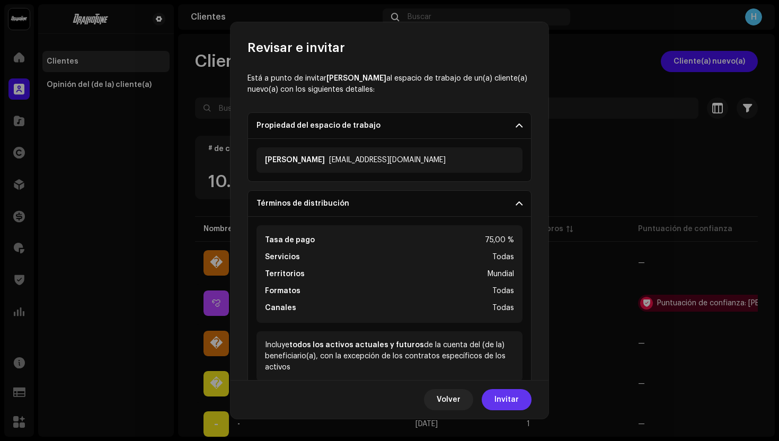
click at [511, 398] on span "Invitar" at bounding box center [507, 399] width 24 height 21
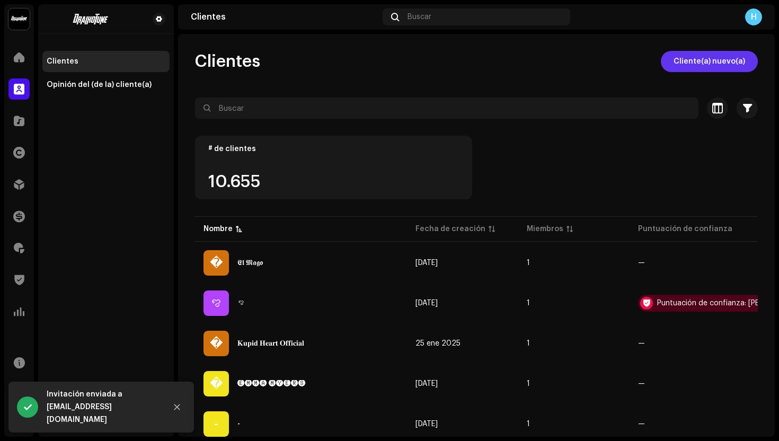
click at [703, 59] on span "Cliente(a) nuevo(a)" at bounding box center [710, 61] width 72 height 21
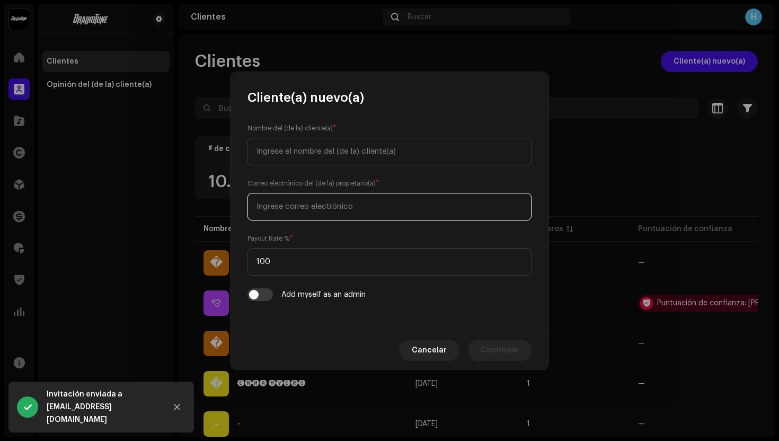
click at [423, 208] on input "email" at bounding box center [390, 207] width 284 height 28
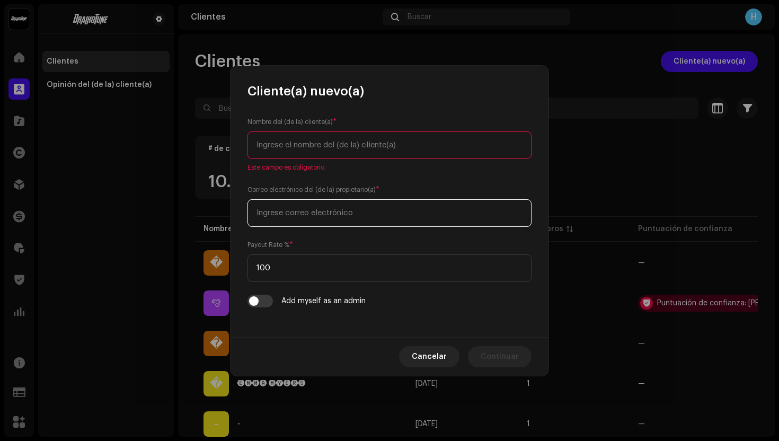
paste input "pietrouniverso@outlook.com"
type input "pietrouniverso@outlook.com"
click at [300, 143] on input "text" at bounding box center [390, 146] width 284 height 28
paste input "Pietro Matheus Mendonça da Silva"
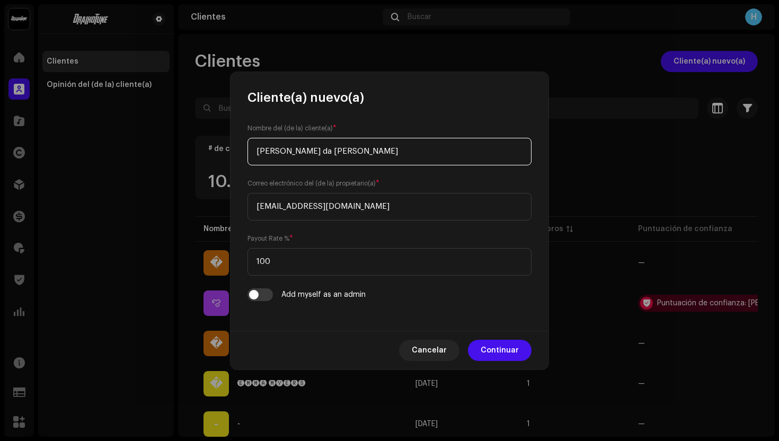
drag, startPoint x: 404, startPoint y: 149, endPoint x: 357, endPoint y: 149, distance: 46.1
click at [357, 149] on input "Pietro Matheus Mendonça da Silva" at bounding box center [390, 152] width 284 height 28
type input "Pietro Matheus Mendonça"
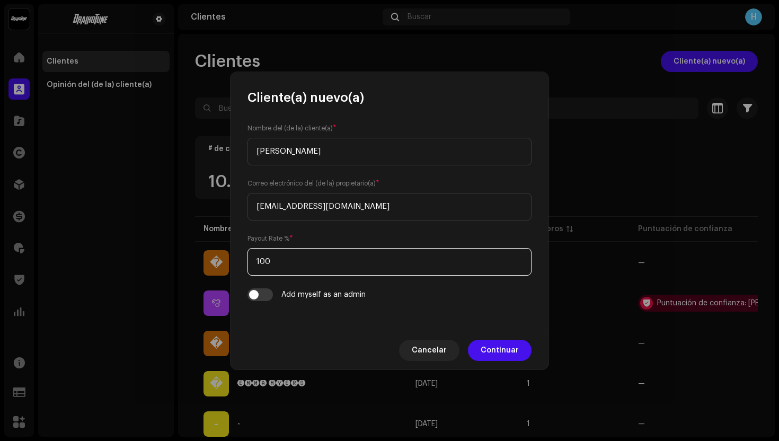
drag, startPoint x: 280, startPoint y: 259, endPoint x: 220, endPoint y: 259, distance: 60.4
click at [220, 259] on div "Cliente(a) nuevo(a) Nombre del (de la) cliente(a) * Pietro Matheus Mendonça Cor…" at bounding box center [389, 220] width 779 height 441
type input "75"
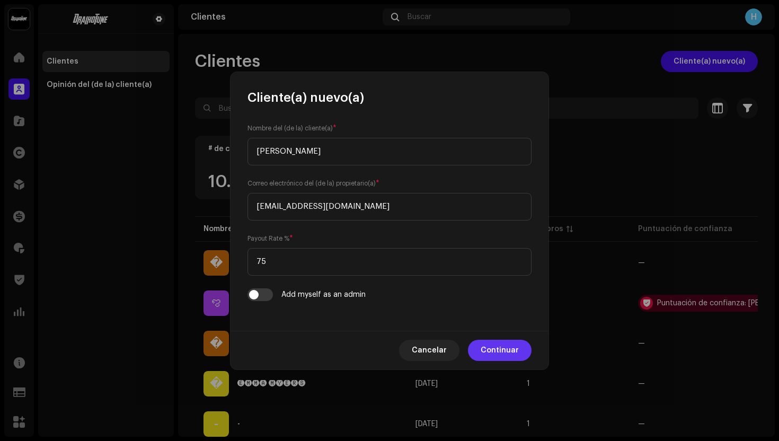
click at [495, 345] on span "Continuar" at bounding box center [500, 350] width 38 height 21
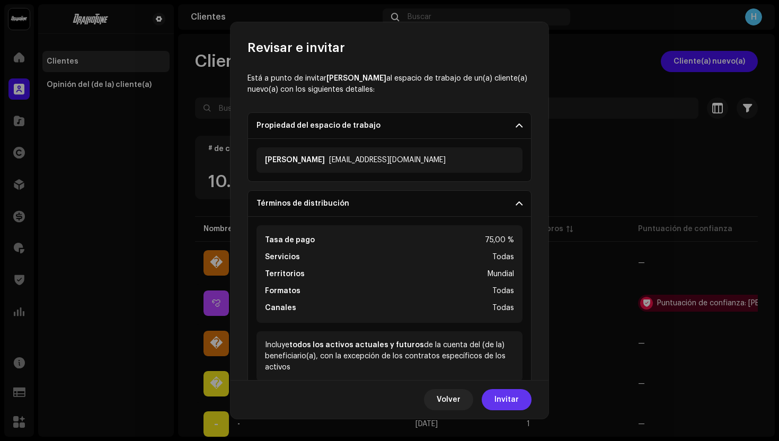
click at [513, 392] on span "Invitar" at bounding box center [507, 399] width 24 height 21
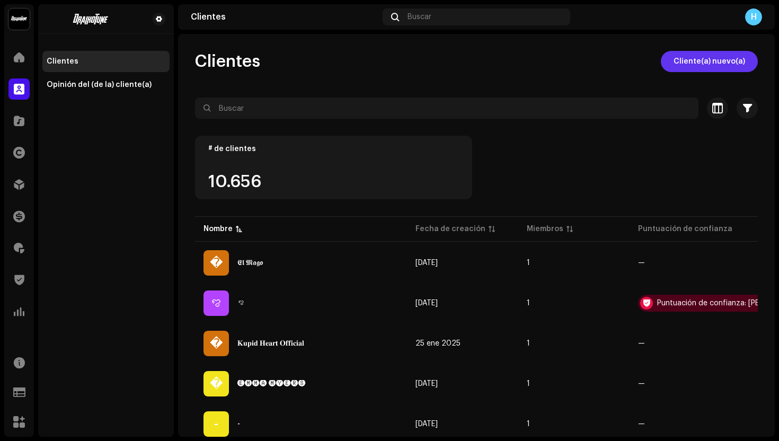
click at [697, 54] on span "Cliente(a) nuevo(a)" at bounding box center [710, 61] width 72 height 21
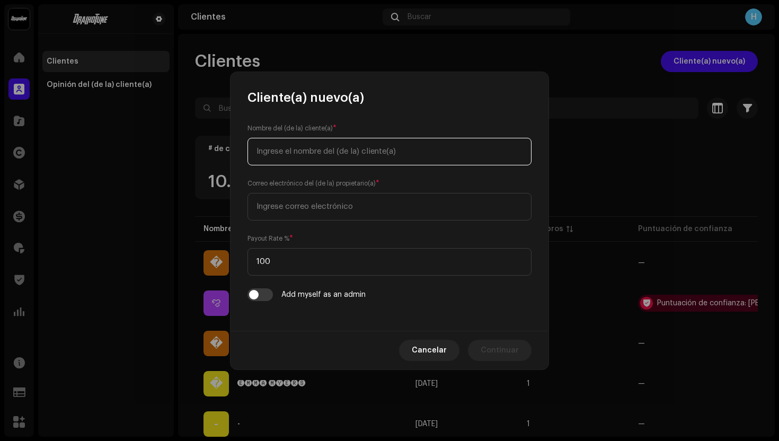
click at [322, 160] on input "text" at bounding box center [390, 152] width 284 height 28
paste input "Luis Miguel Castro Fontalvo"
type input "Luis Miguel Castro Fontalvo"
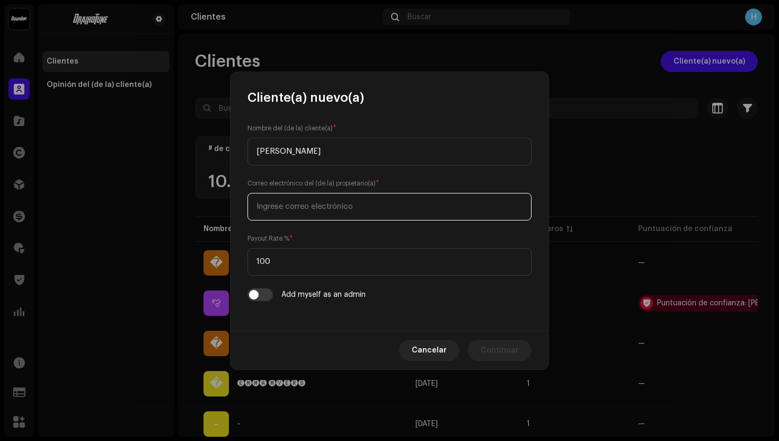
click at [317, 202] on input "email" at bounding box center [390, 207] width 284 height 28
paste input "luis-musical@hotmail.com"
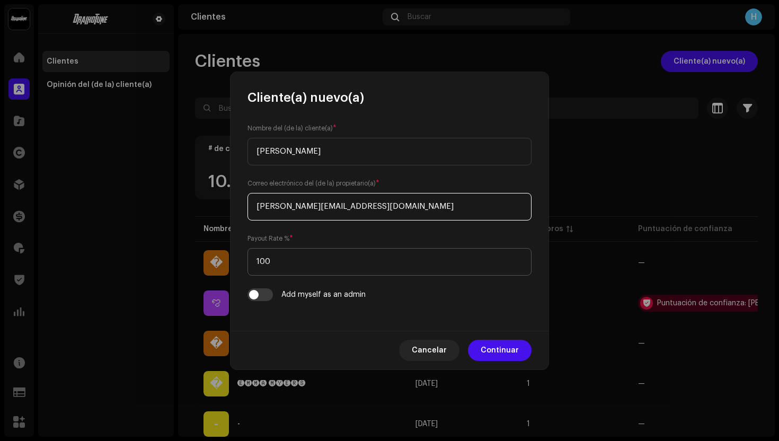
type input "luis-musical@hotmail.com"
drag, startPoint x: 290, startPoint y: 259, endPoint x: 230, endPoint y: 259, distance: 59.9
click at [230, 259] on div "Cliente(a) nuevo(a) Nombre del (de la) cliente(a) * Luis Miguel Castro Fontalvo…" at bounding box center [389, 220] width 779 height 441
type input "75"
drag, startPoint x: 301, startPoint y: 151, endPoint x: 274, endPoint y: 153, distance: 27.1
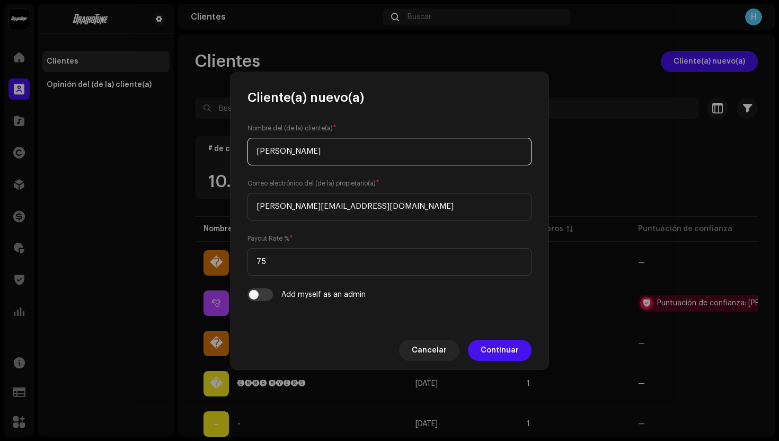
click at [274, 153] on input "Luis Miguel Castro Fontalvo" at bounding box center [390, 152] width 284 height 28
type input "Luis Castro Fontalvo"
click at [502, 349] on span "Continuar" at bounding box center [500, 350] width 38 height 21
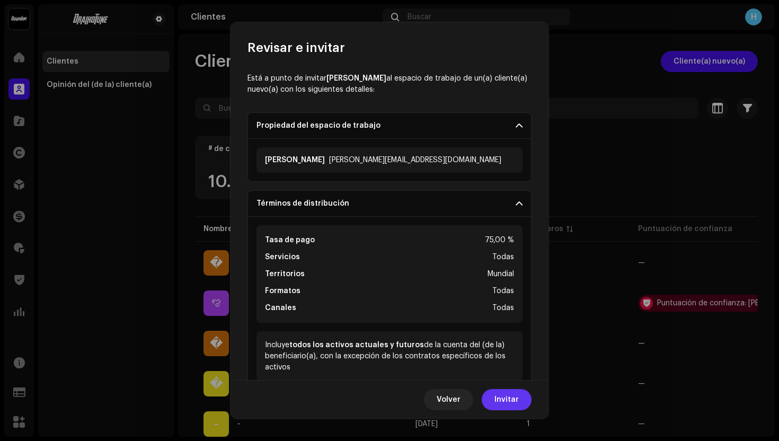
click at [505, 398] on span "Invitar" at bounding box center [507, 399] width 24 height 21
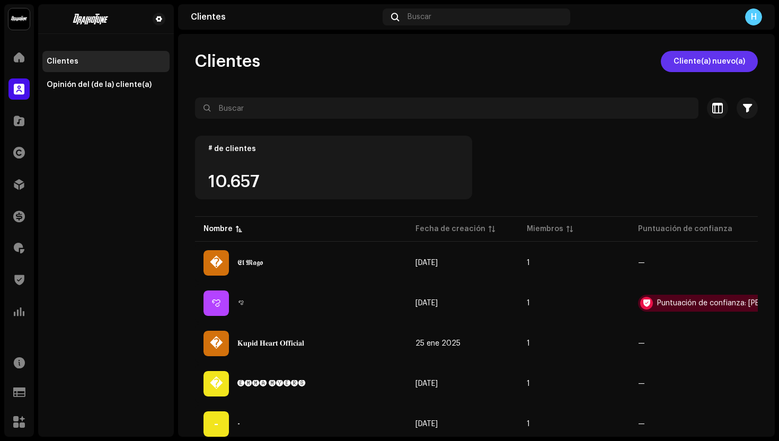
click at [702, 59] on span "Cliente(a) nuevo(a)" at bounding box center [710, 61] width 72 height 21
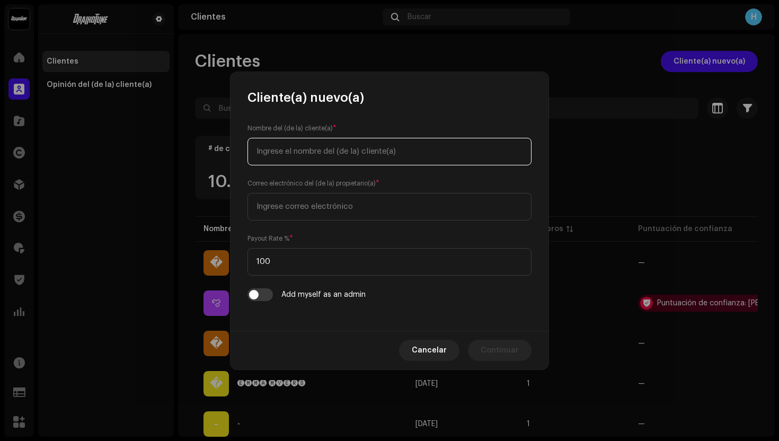
click at [397, 146] on input "text" at bounding box center [390, 152] width 284 height 28
paste input "Oscar David Meza Nuñez"
type input "Oscar David Meza Nuñez"
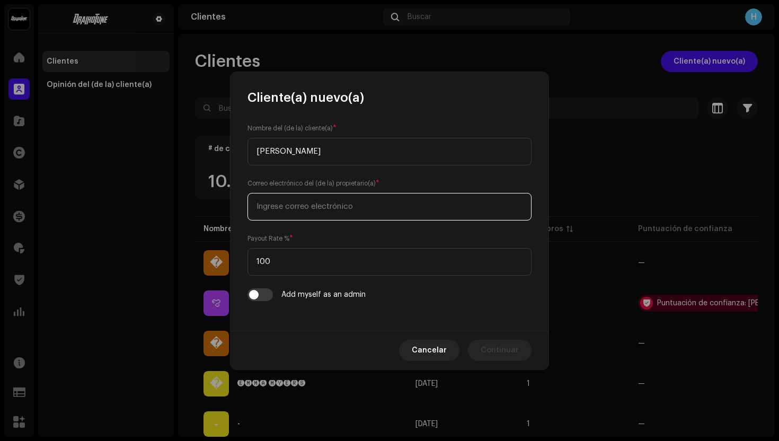
click at [286, 208] on input "email" at bounding box center [390, 207] width 284 height 28
paste input "omeza0879@gmail.com"
type input "omeza0879@gmail.com"
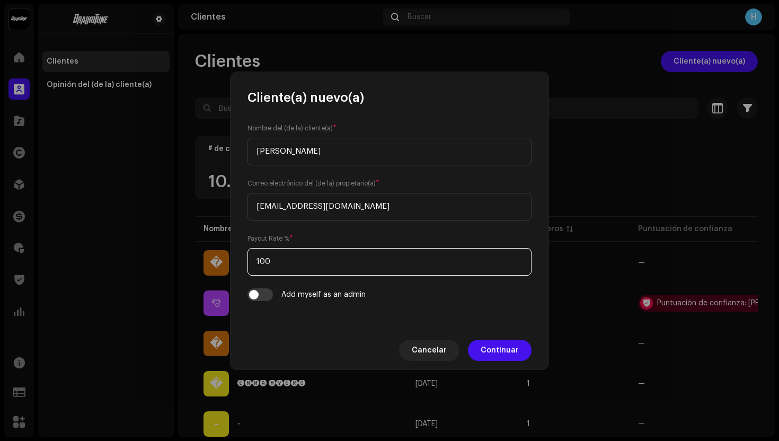
drag, startPoint x: 287, startPoint y: 266, endPoint x: 243, endPoint y: 264, distance: 44.0
click at [243, 264] on div "Nombre del (de la) cliente(a) * Oscar David Meza Nuñez Correo electrónico del (…" at bounding box center [390, 218] width 318 height 225
type input "75"
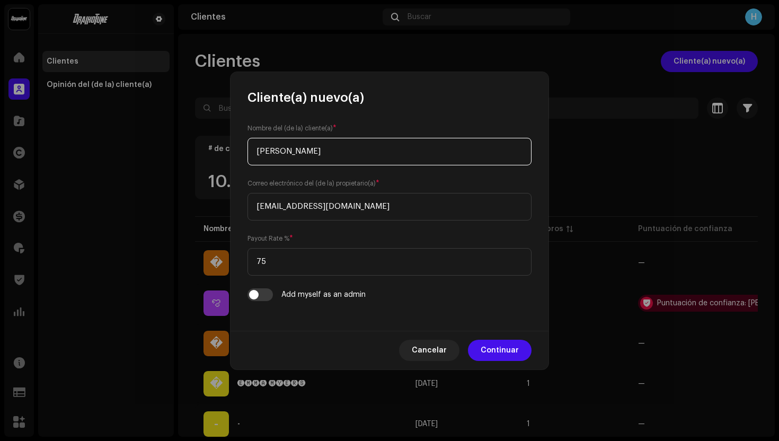
click at [301, 154] on input "Oscar David Meza Nuñez" at bounding box center [390, 152] width 284 height 28
drag, startPoint x: 303, startPoint y: 151, endPoint x: 283, endPoint y: 150, distance: 20.2
click at [283, 150] on input "Oscar David Meza Nuñez" at bounding box center [390, 152] width 284 height 28
type input "Oscar Meza Nuñez"
click at [508, 352] on span "Continuar" at bounding box center [500, 350] width 38 height 21
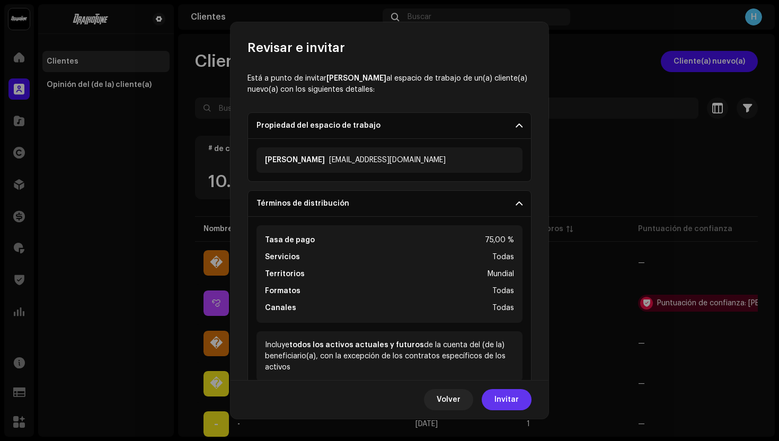
click at [519, 399] on span "Invitar" at bounding box center [507, 399] width 24 height 21
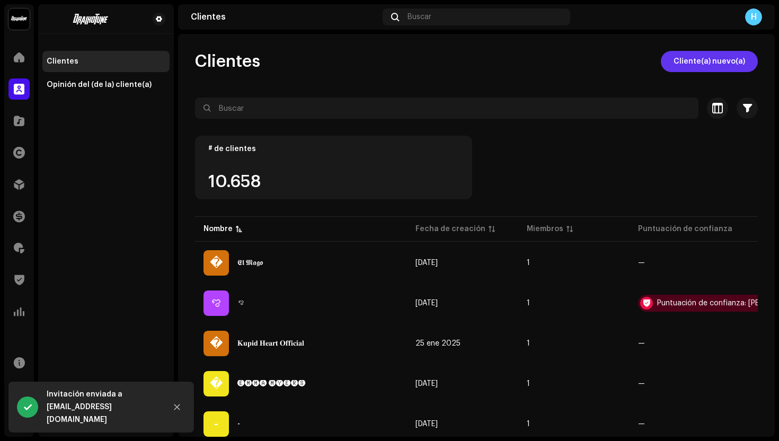
click at [704, 54] on span "Cliente(a) nuevo(a)" at bounding box center [710, 61] width 72 height 21
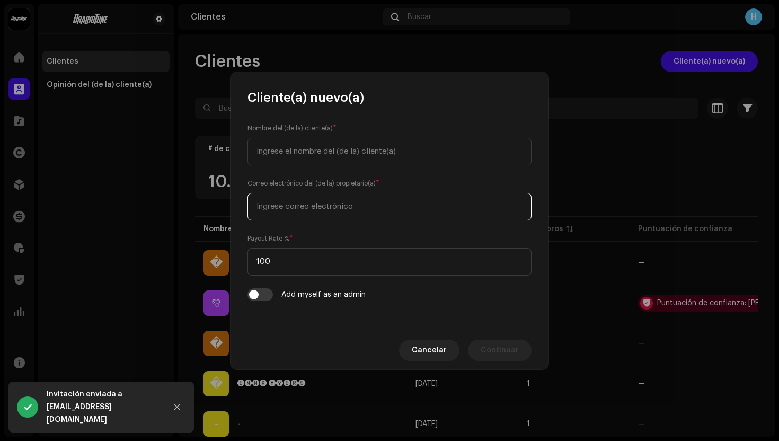
click at [396, 209] on input "email" at bounding box center [390, 207] width 284 height 28
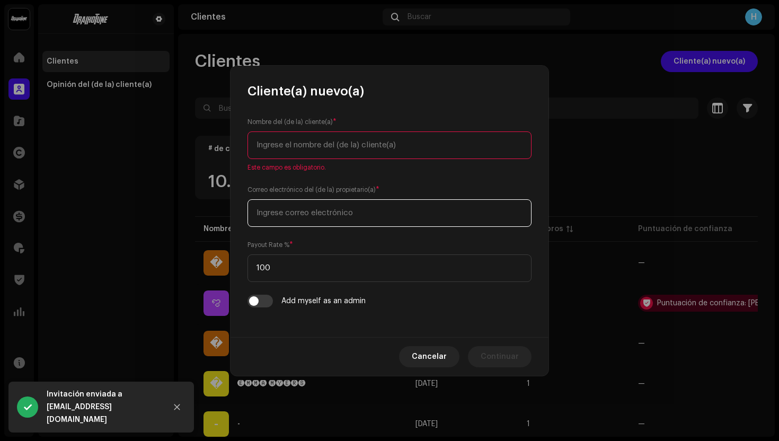
paste input "yitanglock@gmail.com"
type input "yitanglock@gmail.com"
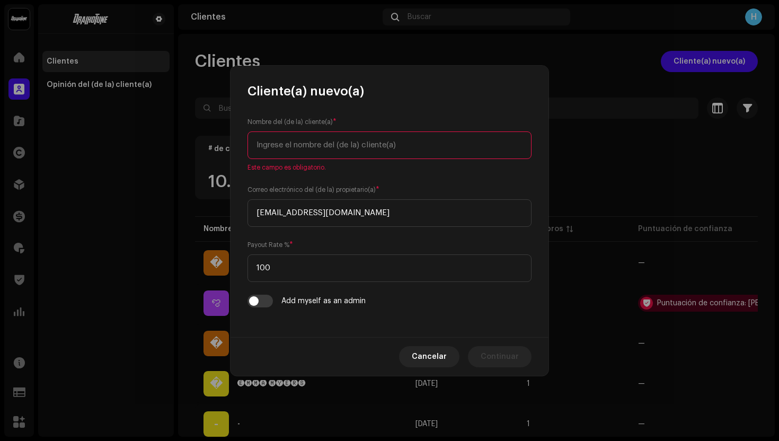
click at [314, 152] on input "text" at bounding box center [390, 146] width 284 height 28
paste input "Brihan Alexis Ramírez"
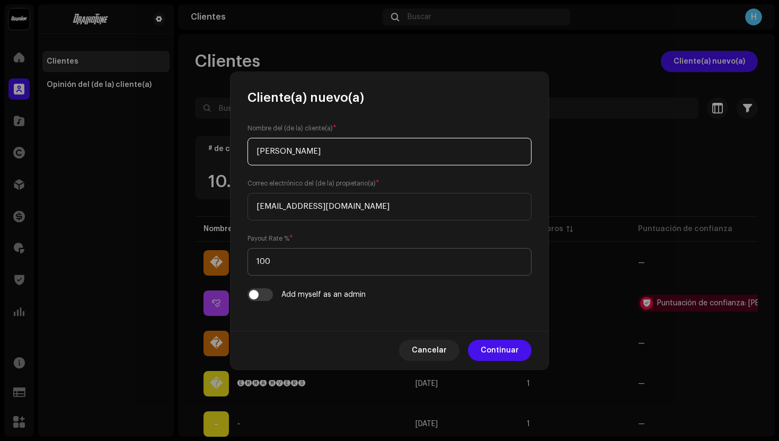
type input "Brihan Alexis Ramírez"
drag, startPoint x: 279, startPoint y: 257, endPoint x: 285, endPoint y: 265, distance: 9.6
click at [285, 266] on input "100" at bounding box center [390, 262] width 284 height 28
type input "75"
click at [514, 355] on span "Continuar" at bounding box center [500, 350] width 38 height 21
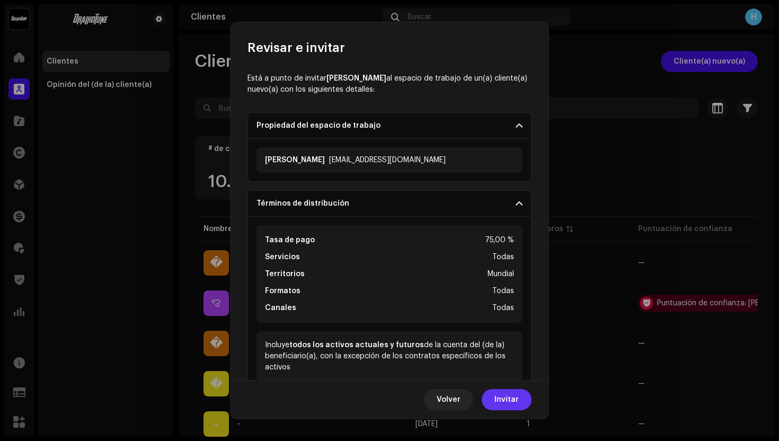
click at [513, 392] on span "Invitar" at bounding box center [507, 399] width 24 height 21
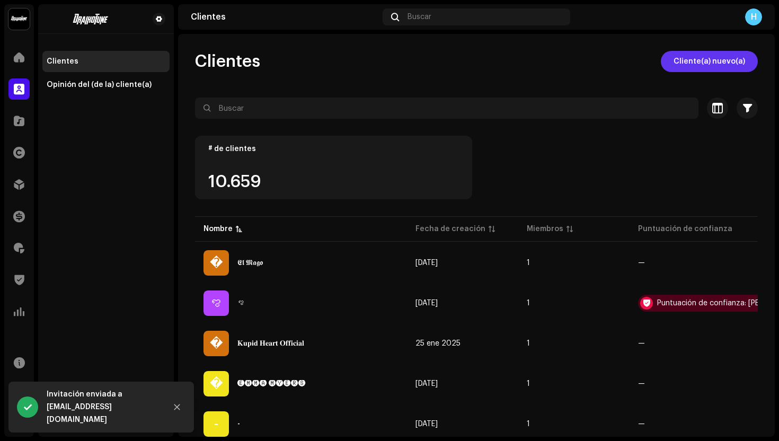
click at [702, 55] on span "Cliente(a) nuevo(a)" at bounding box center [710, 61] width 72 height 21
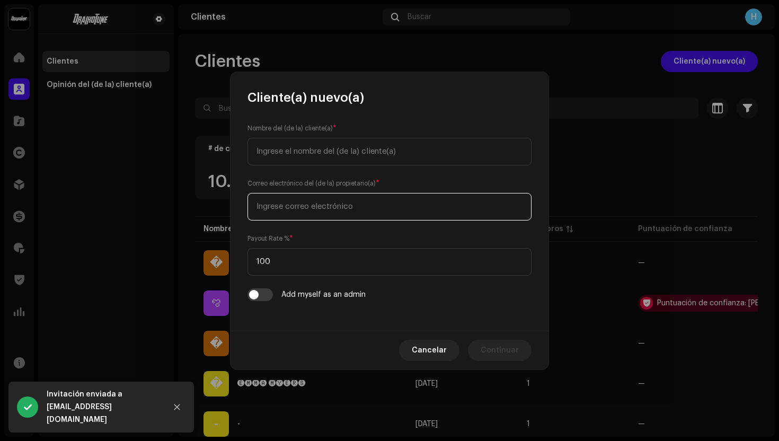
click at [360, 205] on input "email" at bounding box center [390, 207] width 284 height 28
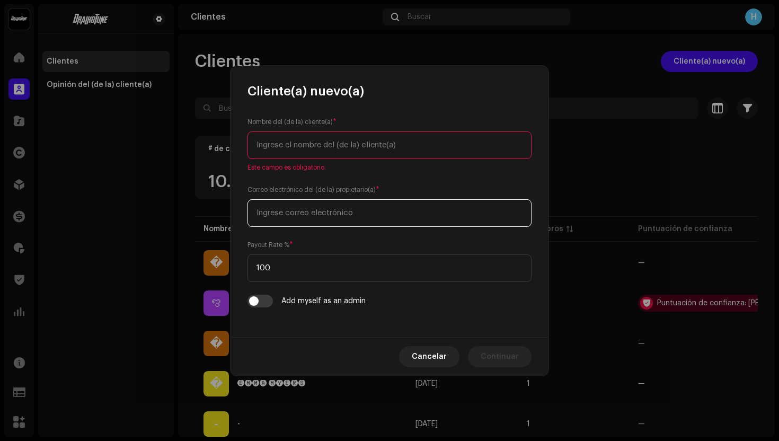
paste input "nahubreyes4@gmail.com"
type input "nahubreyes4@gmail.com"
click at [331, 155] on input "text" at bounding box center [390, 146] width 284 height 28
paste input "Daniel Nahub Reyes Jimenez"
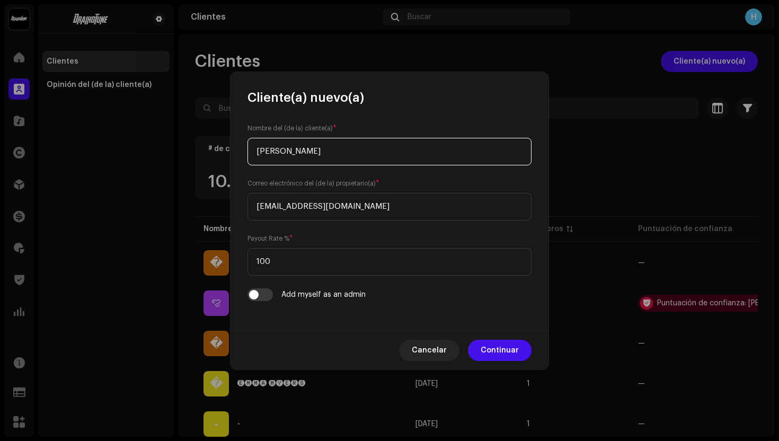
drag, startPoint x: 309, startPoint y: 153, endPoint x: 284, endPoint y: 152, distance: 25.5
click at [284, 152] on input "Daniel Nahub Reyes Jimenez" at bounding box center [390, 152] width 284 height 28
drag, startPoint x: 373, startPoint y: 152, endPoint x: 330, endPoint y: 150, distance: 43.0
click at [330, 150] on input "Daniel Nahub Reyes Jimenez" at bounding box center [390, 152] width 284 height 28
type input "Daniel Nahub Reyes"
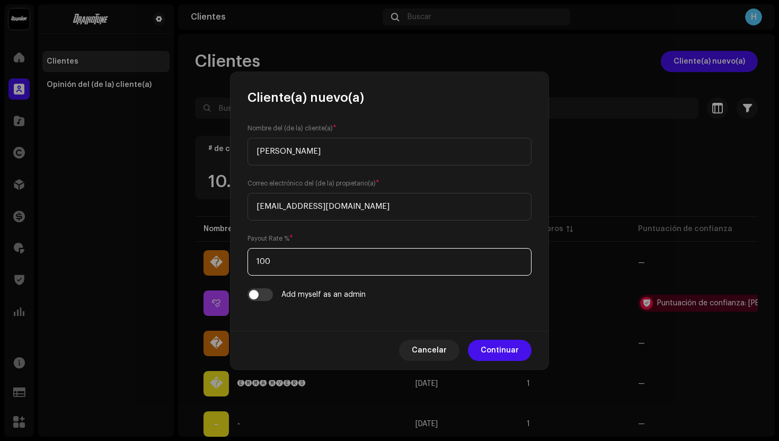
drag, startPoint x: 285, startPoint y: 263, endPoint x: 250, endPoint y: 263, distance: 35.0
click at [250, 263] on input "100" at bounding box center [390, 262] width 284 height 28
type input "75"
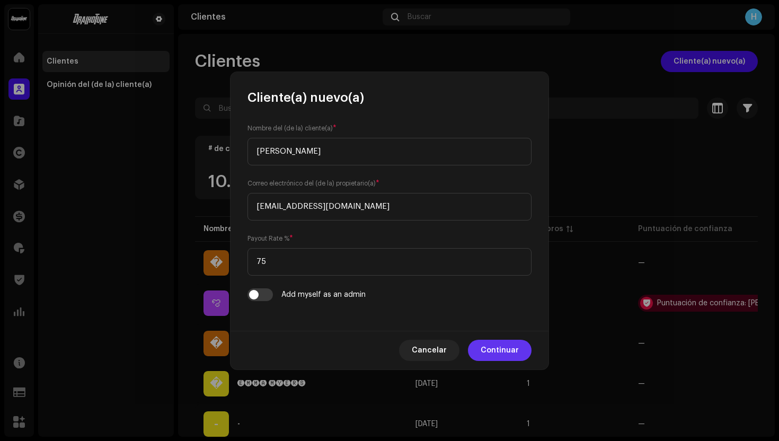
click at [504, 356] on span "Continuar" at bounding box center [500, 350] width 38 height 21
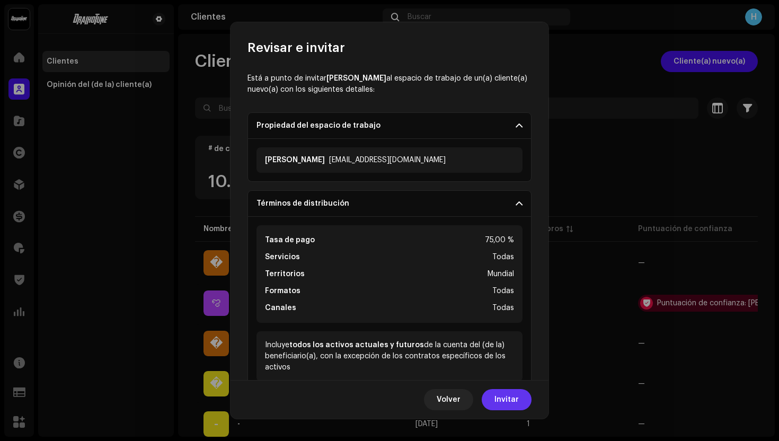
click at [505, 395] on span "Invitar" at bounding box center [507, 399] width 24 height 21
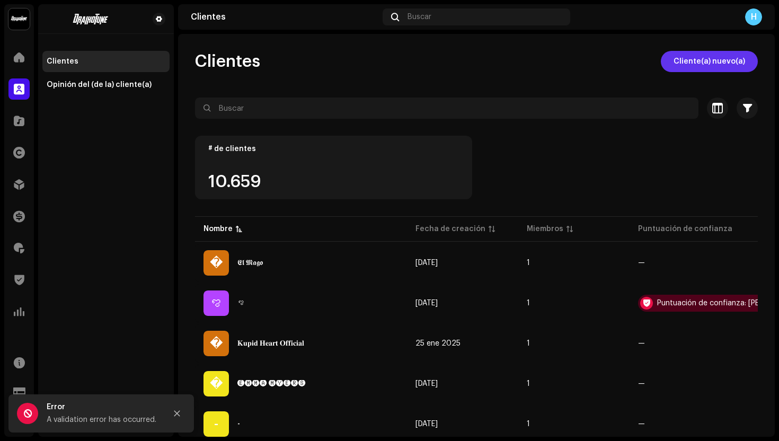
click at [693, 60] on span "Cliente(a) nuevo(a)" at bounding box center [710, 61] width 72 height 21
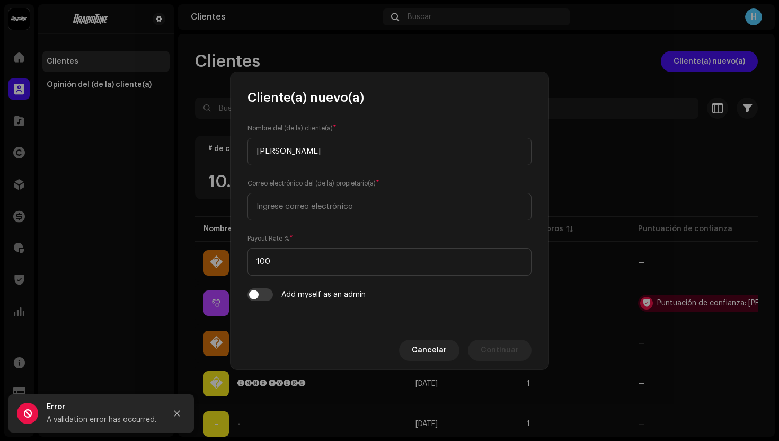
type input "Daniel Nahub Reyes Jimenez"
click at [282, 206] on input "email" at bounding box center [390, 207] width 284 height 28
paste input "nahubreyes4@gmail.com"
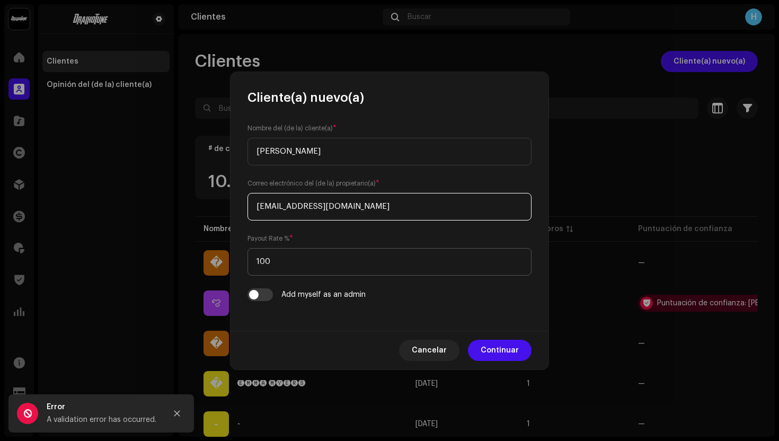
type input "nahubreyes4@gmail.com"
drag, startPoint x: 282, startPoint y: 263, endPoint x: 244, endPoint y: 263, distance: 37.1
click at [244, 263] on div "Nombre del (de la) cliente(a) * Daniel Nahub Reyes Jimenez Correo electrónico d…" at bounding box center [390, 218] width 318 height 225
type input "75"
click at [318, 153] on input "Daniel Nahub Reyes Jimenez" at bounding box center [390, 152] width 284 height 28
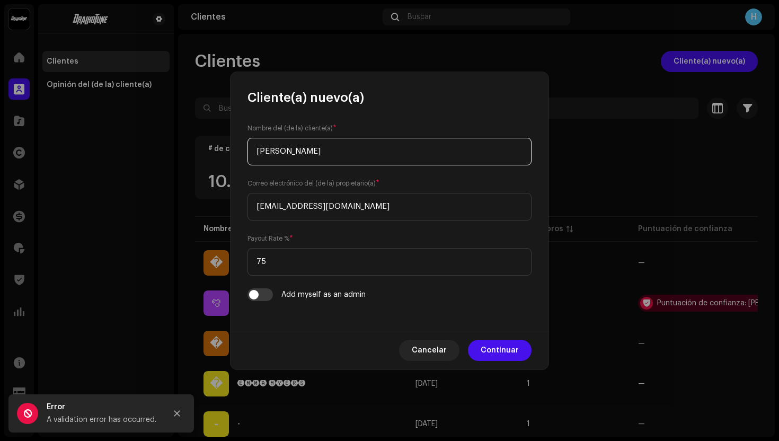
drag, startPoint x: 308, startPoint y: 151, endPoint x: 279, endPoint y: 153, distance: 28.2
click at [279, 153] on input "Daniel Nahub Reyes Jimenez" at bounding box center [390, 152] width 284 height 28
click at [381, 151] on input "Daniel Reyes Jimenez" at bounding box center [390, 152] width 284 height 28
type input "Daniel Reyes Jimenez"
click at [503, 354] on span "Continuar" at bounding box center [500, 350] width 38 height 21
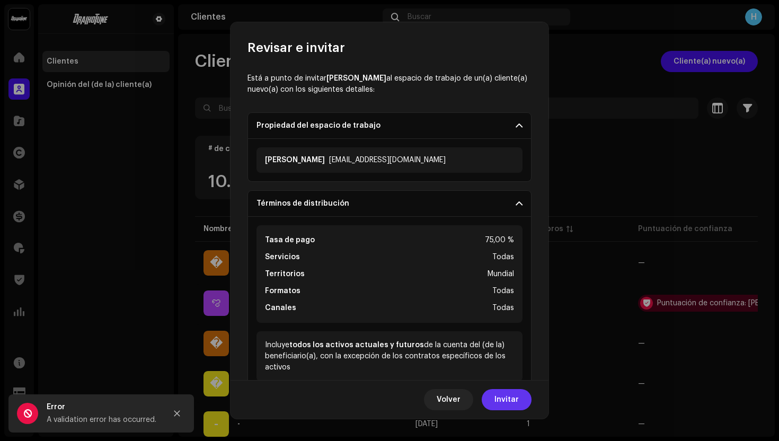
click at [510, 406] on span "Invitar" at bounding box center [507, 399] width 24 height 21
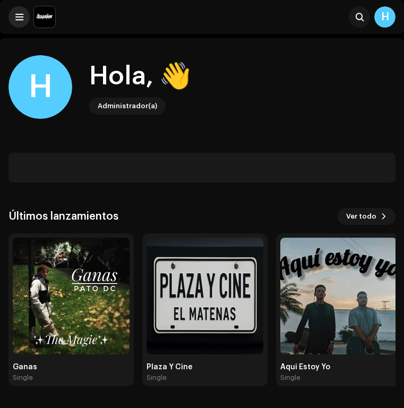
click at [22, 16] on span at bounding box center [19, 17] width 8 height 8
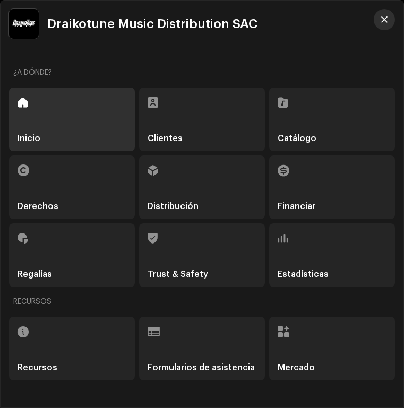
click at [378, 22] on button "button" at bounding box center [383, 19] width 21 height 21
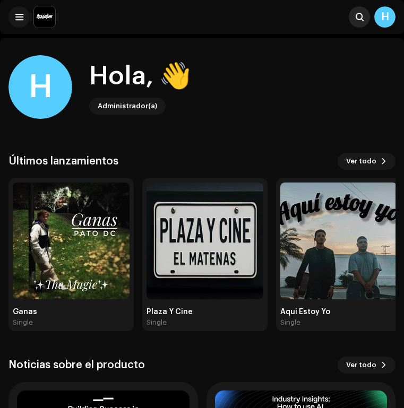
click at [356, 20] on span at bounding box center [359, 17] width 8 height 8
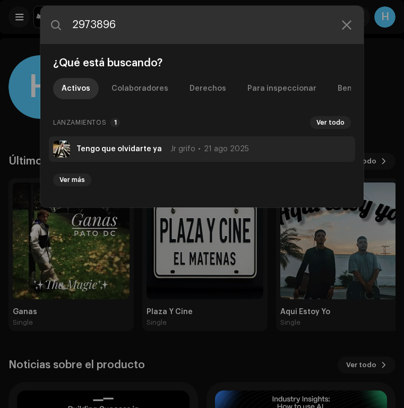
type input "2973896"
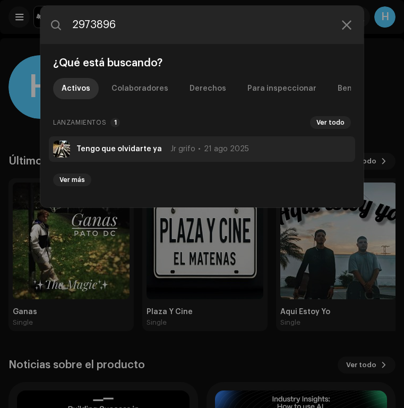
click at [190, 152] on div "Jr grifo 21 ago 2025" at bounding box center [209, 149] width 78 height 8
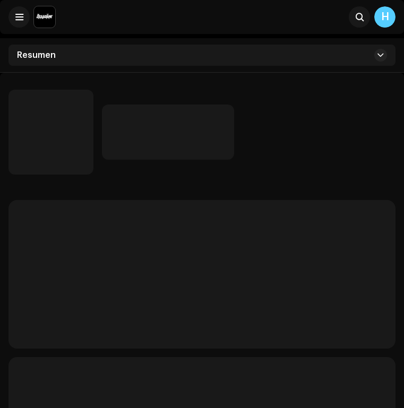
click at [226, 63] on div "Resumen" at bounding box center [201, 55] width 387 height 21
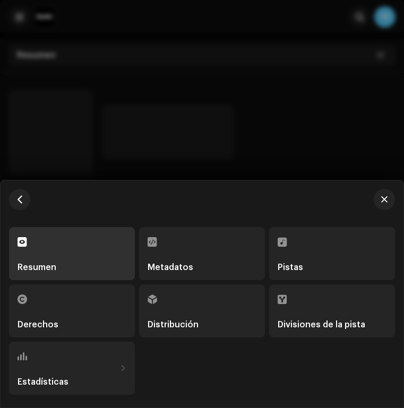
click at [170, 317] on div "Distribución" at bounding box center [201, 311] width 109 height 36
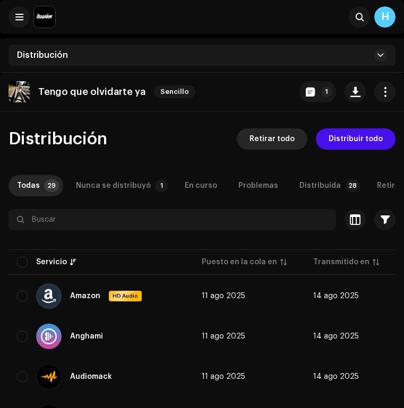
click at [289, 137] on span "Retirar todo" at bounding box center [271, 138] width 45 height 21
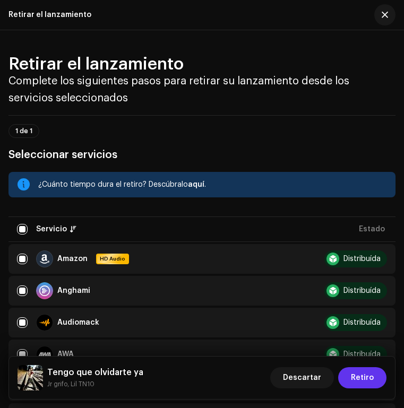
click at [365, 376] on span "Retiro" at bounding box center [361, 377] width 23 height 21
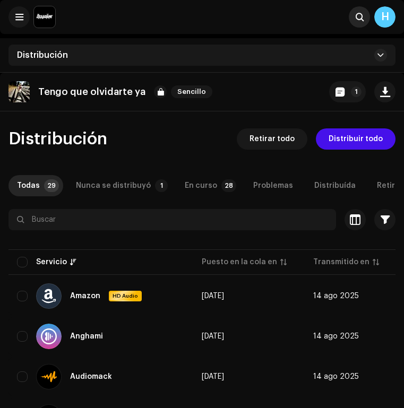
click at [361, 17] on span at bounding box center [359, 17] width 8 height 8
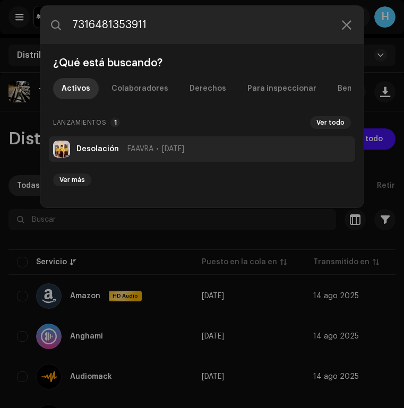
type input "7316481353911"
click at [153, 150] on span "FAAVRA" at bounding box center [140, 149] width 26 height 8
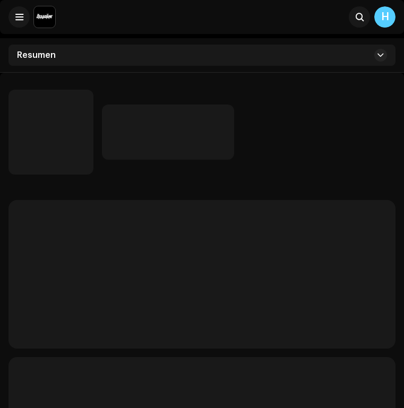
click at [195, 61] on div "Resumen" at bounding box center [201, 55] width 387 height 21
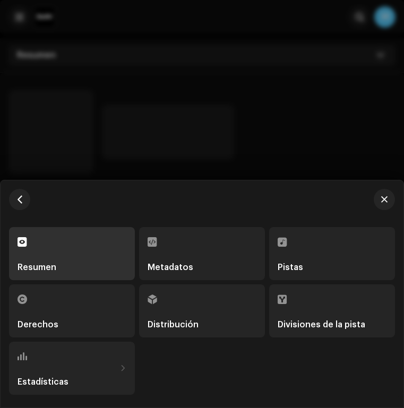
click at [216, 324] on div "Distribución" at bounding box center [201, 324] width 109 height 8
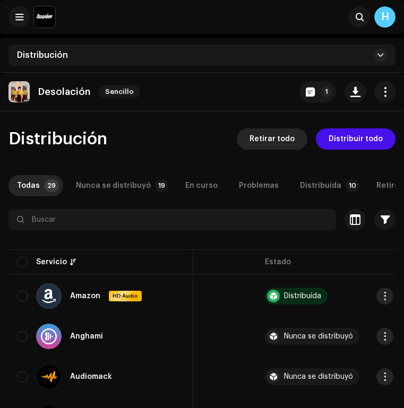
click at [282, 139] on span "Retirar todo" at bounding box center [271, 138] width 45 height 21
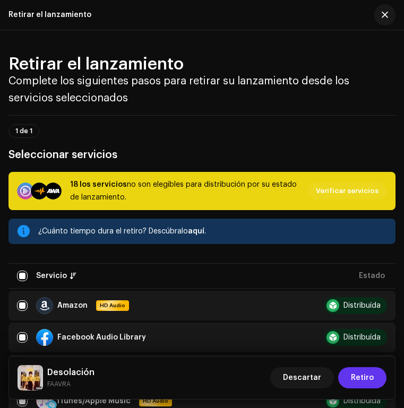
click at [360, 370] on span "Retiro" at bounding box center [361, 377] width 23 height 21
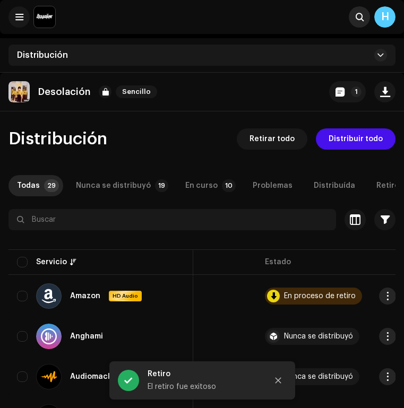
click at [357, 10] on button at bounding box center [358, 16] width 21 height 21
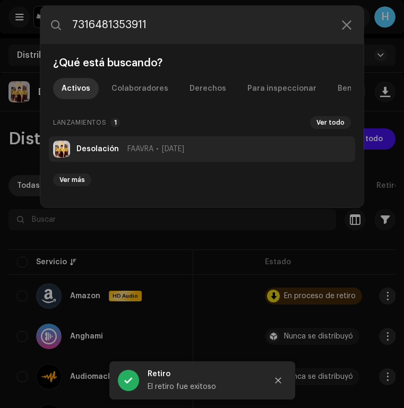
type input "7316481353911"
click at [153, 151] on div "FAAVRA [DATE]" at bounding box center [155, 149] width 57 height 8
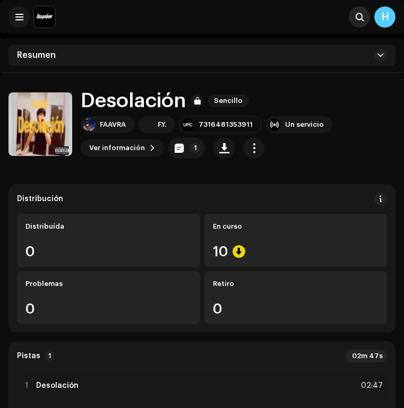
click at [361, 13] on span at bounding box center [359, 17] width 8 height 8
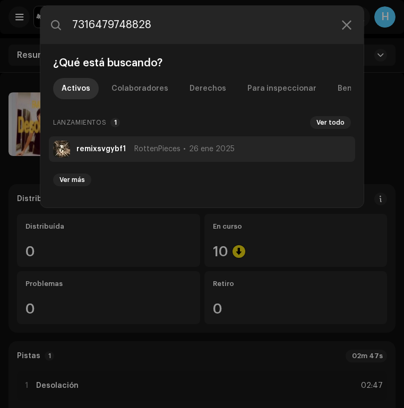
type input "7316479748828"
click at [134, 151] on span "RottenPieces" at bounding box center [157, 149] width 46 height 8
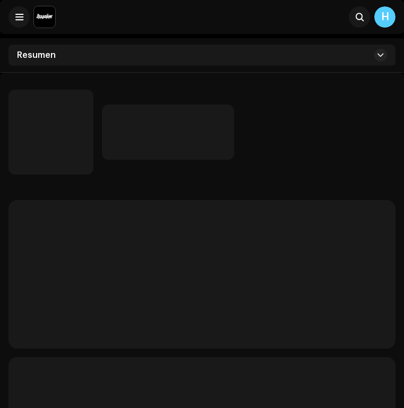
click at [149, 64] on div "Resumen" at bounding box center [201, 55] width 387 height 21
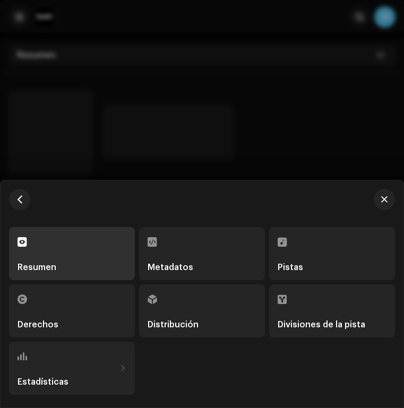
click at [197, 313] on div "Distribución" at bounding box center [201, 311] width 109 height 36
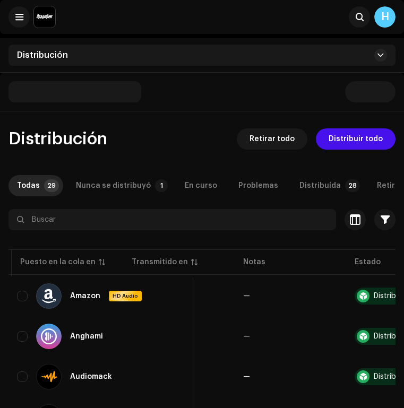
scroll to position [0, 271]
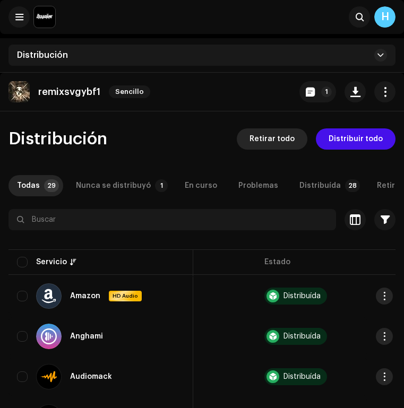
click at [287, 148] on span "Retirar todo" at bounding box center [271, 138] width 45 height 21
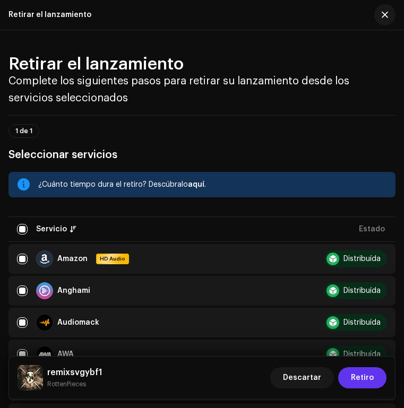
click at [353, 377] on span "Retiro" at bounding box center [361, 377] width 23 height 21
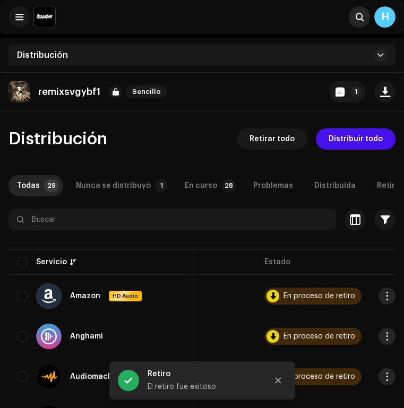
click at [358, 16] on span at bounding box center [359, 17] width 8 height 8
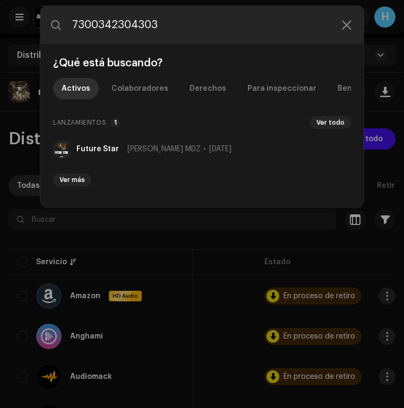
type input "7300342304303"
click at [155, 149] on span "[PERSON_NAME] MDZ" at bounding box center [163, 149] width 73 height 8
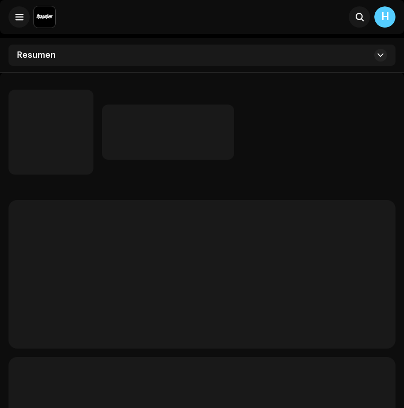
click at [208, 62] on div "Resumen" at bounding box center [201, 55] width 387 height 21
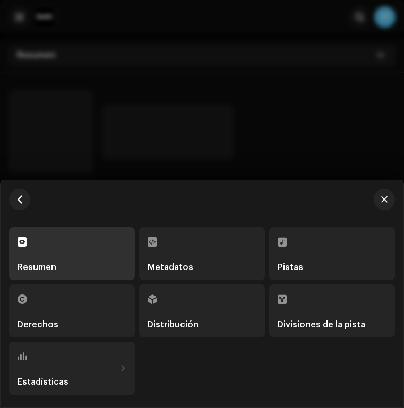
click at [181, 304] on div "Distribución" at bounding box center [201, 311] width 109 height 36
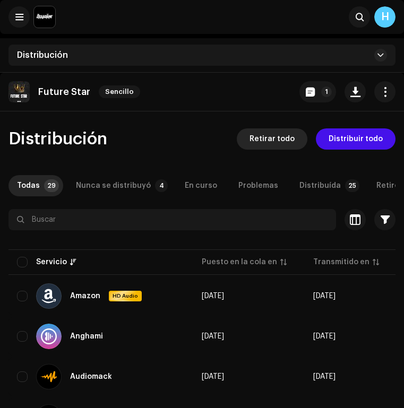
click at [287, 143] on span "Retirar todo" at bounding box center [271, 138] width 45 height 21
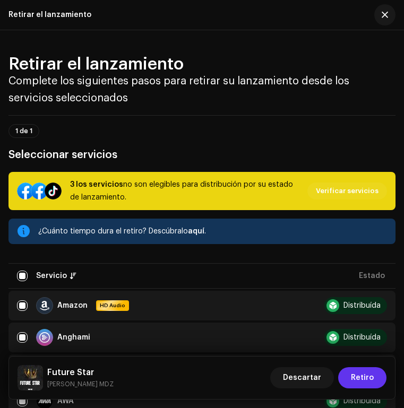
click at [362, 378] on span "Retiro" at bounding box center [361, 377] width 23 height 21
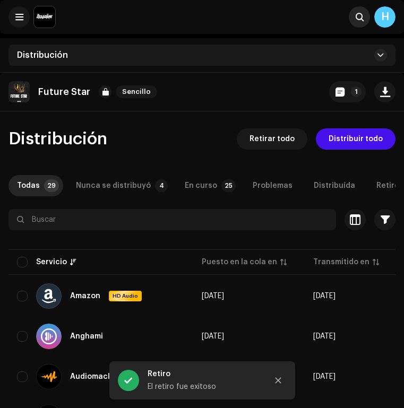
click at [356, 20] on span at bounding box center [359, 17] width 8 height 8
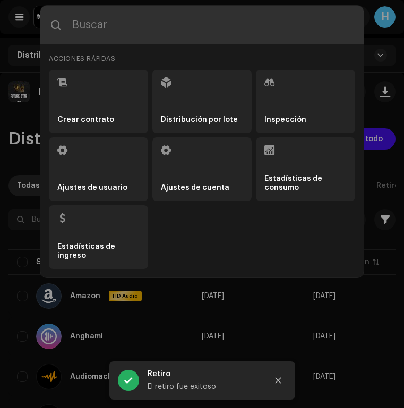
paste input "7316479111547"
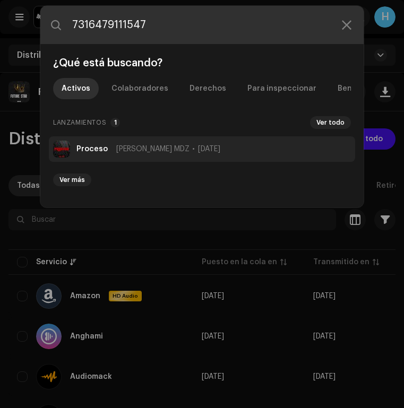
type input "7316479111547"
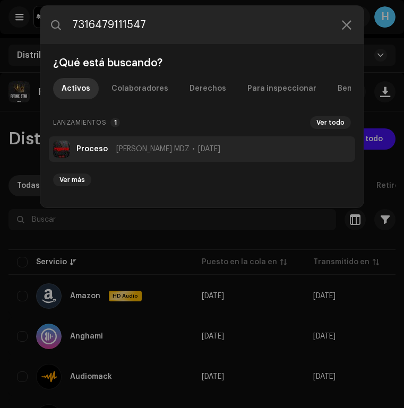
click at [212, 141] on li "Proceso Xavi MDZ [DATE]" at bounding box center [202, 148] width 306 height 25
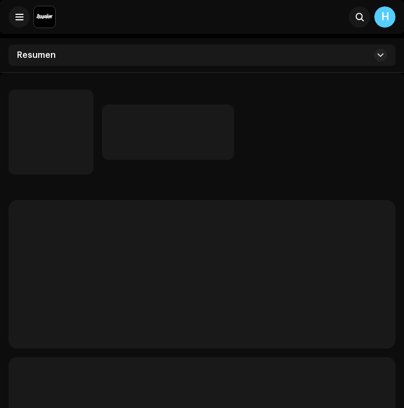
click at [298, 56] on div "Resumen" at bounding box center [201, 55] width 387 height 21
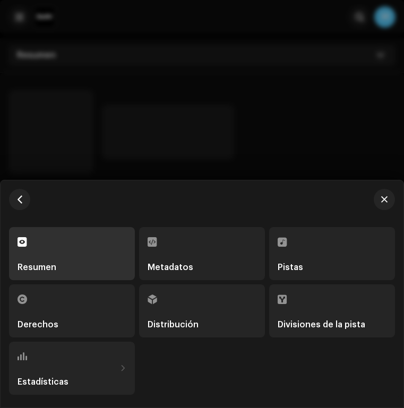
click at [195, 308] on div "Distribución" at bounding box center [201, 311] width 109 height 36
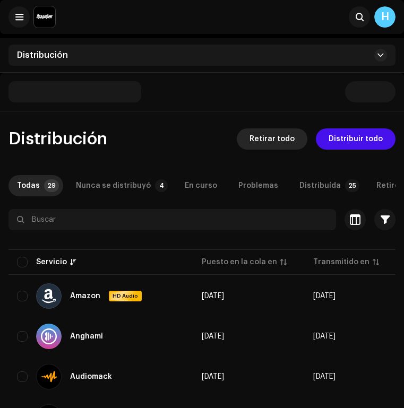
click at [271, 144] on span "Retirar todo" at bounding box center [271, 138] width 45 height 21
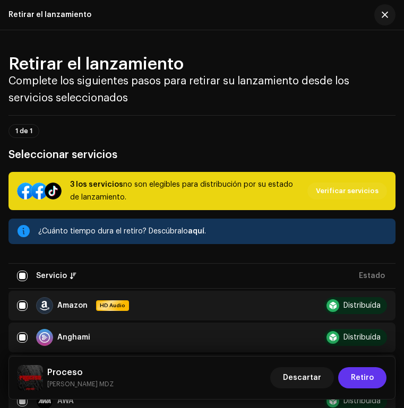
click at [356, 378] on span "Retiro" at bounding box center [361, 377] width 23 height 21
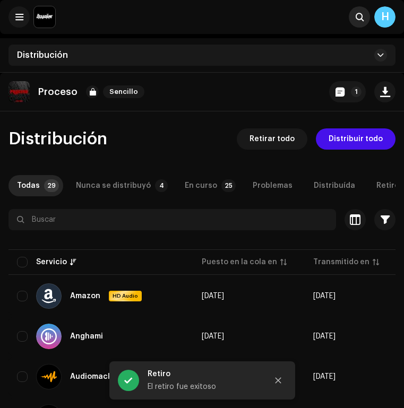
click at [358, 22] on button at bounding box center [358, 16] width 21 height 21
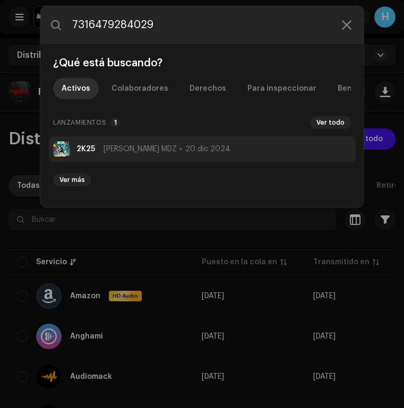
type input "7316479284029"
click at [190, 152] on li "2K25 [PERSON_NAME] MDZ 20 dic 2024" at bounding box center [202, 148] width 306 height 25
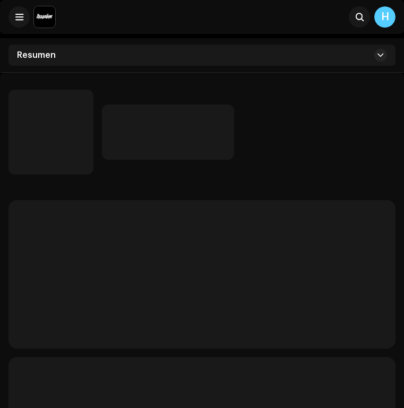
click at [242, 52] on div "Resumen" at bounding box center [201, 55] width 387 height 21
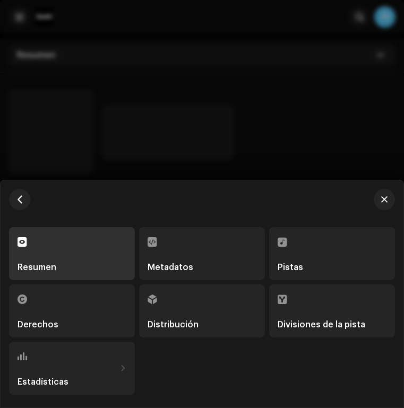
click at [200, 319] on div "Distribución" at bounding box center [201, 311] width 109 height 36
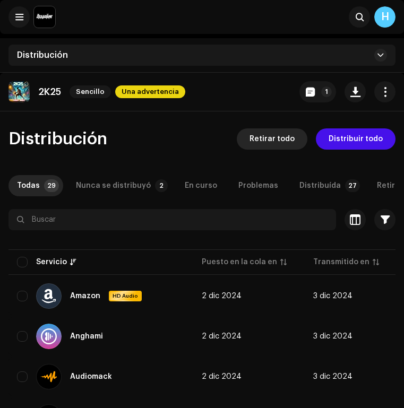
click at [274, 137] on span "Retirar todo" at bounding box center [271, 138] width 45 height 21
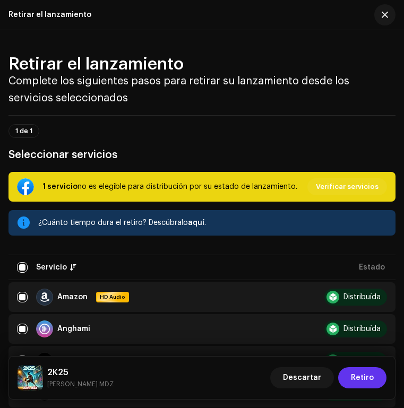
click at [358, 377] on span "Retiro" at bounding box center [361, 377] width 23 height 21
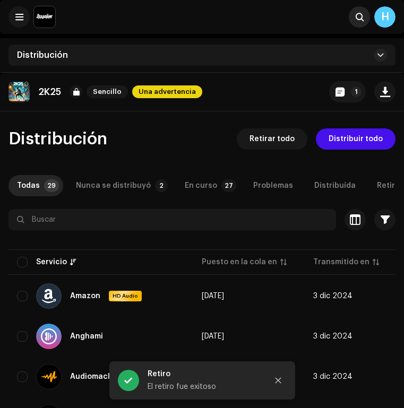
click at [357, 17] on span at bounding box center [359, 17] width 8 height 8
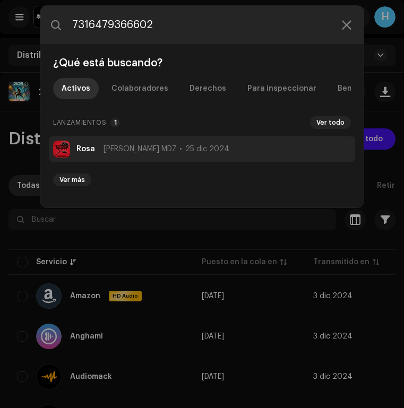
type input "7316479366602"
click at [185, 148] on span "25 dic 2024" at bounding box center [207, 149] width 44 height 8
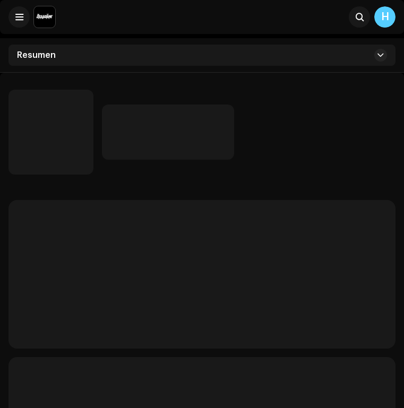
click at [214, 59] on div "Resumen" at bounding box center [201, 55] width 387 height 21
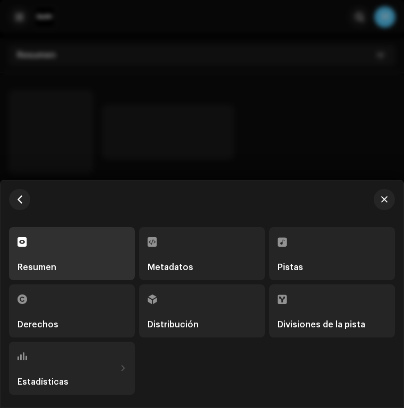
click at [186, 308] on div "Distribución" at bounding box center [201, 311] width 109 height 36
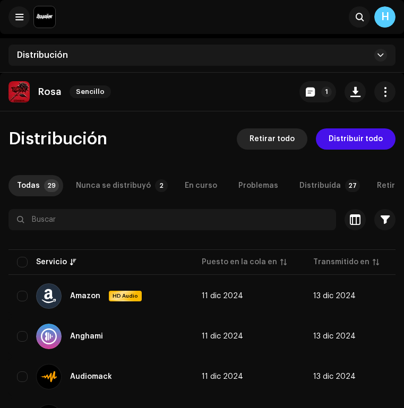
click at [275, 133] on span "Retirar todo" at bounding box center [271, 138] width 45 height 21
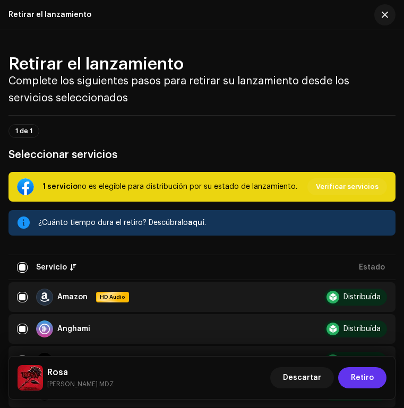
click at [354, 376] on span "Retiro" at bounding box center [361, 377] width 23 height 21
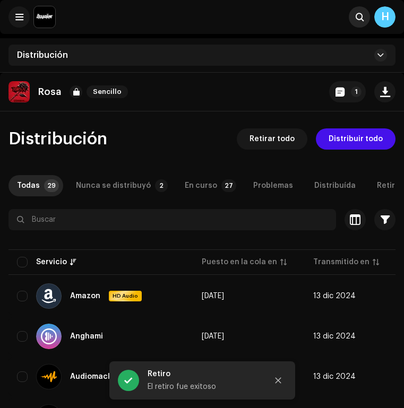
click at [355, 14] on span at bounding box center [359, 17] width 8 height 8
click at [363, 23] on button at bounding box center [358, 16] width 21 height 21
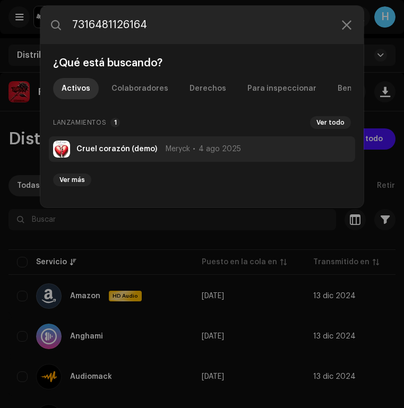
type input "7316481126164"
click at [229, 148] on span "4 ago 2025" at bounding box center [219, 149] width 42 height 8
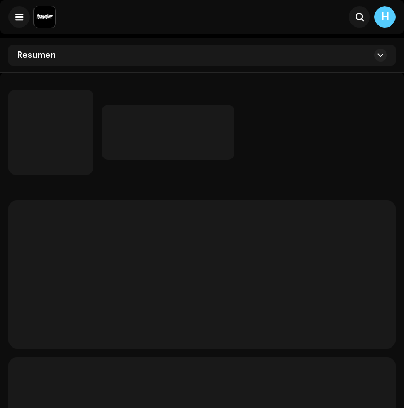
click at [266, 60] on div "Resumen" at bounding box center [201, 55] width 387 height 21
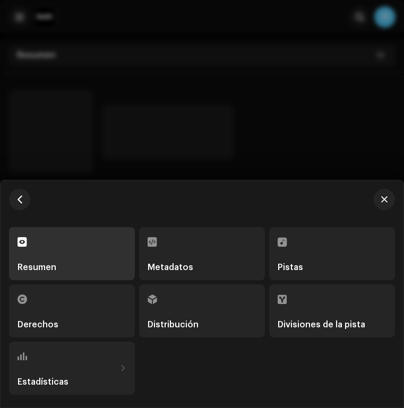
click at [213, 290] on div "Distribución" at bounding box center [202, 310] width 126 height 53
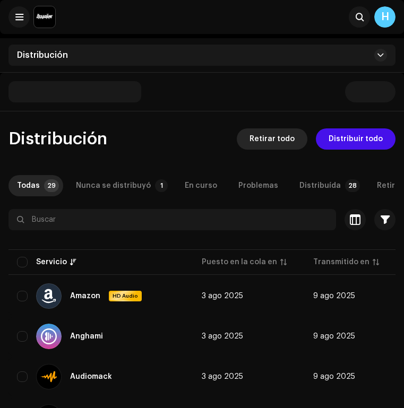
click at [282, 141] on span "Retirar todo" at bounding box center [271, 138] width 45 height 21
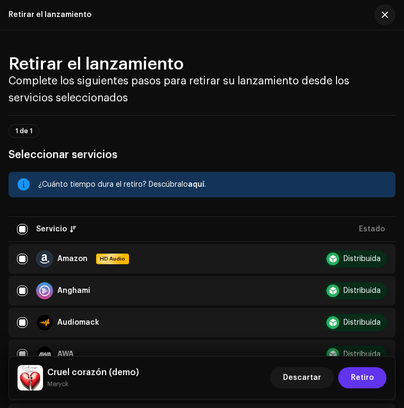
click at [361, 378] on span "Retiro" at bounding box center [361, 377] width 23 height 21
